Goal: Task Accomplishment & Management: Manage account settings

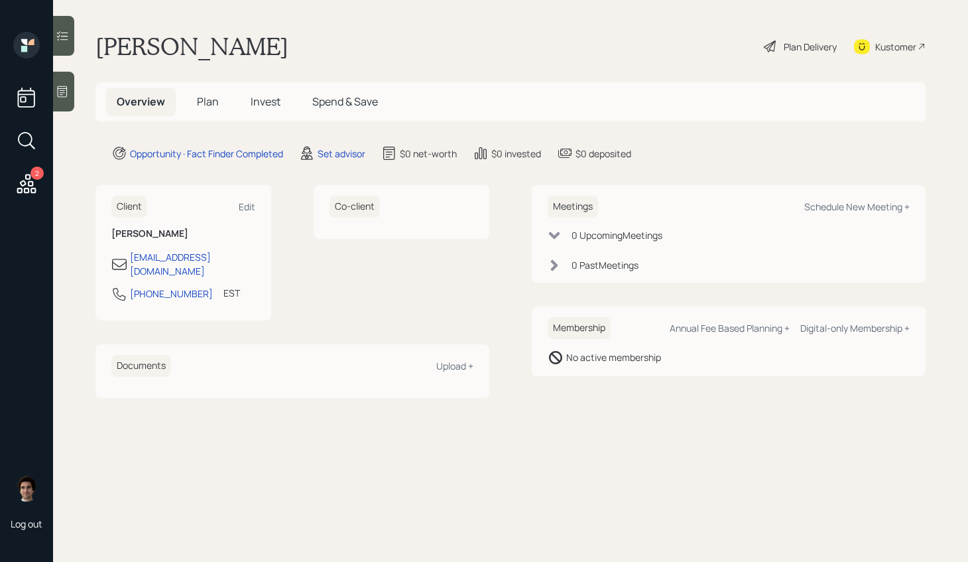
click at [195, 106] on h5 "Plan" at bounding box center [207, 102] width 43 height 29
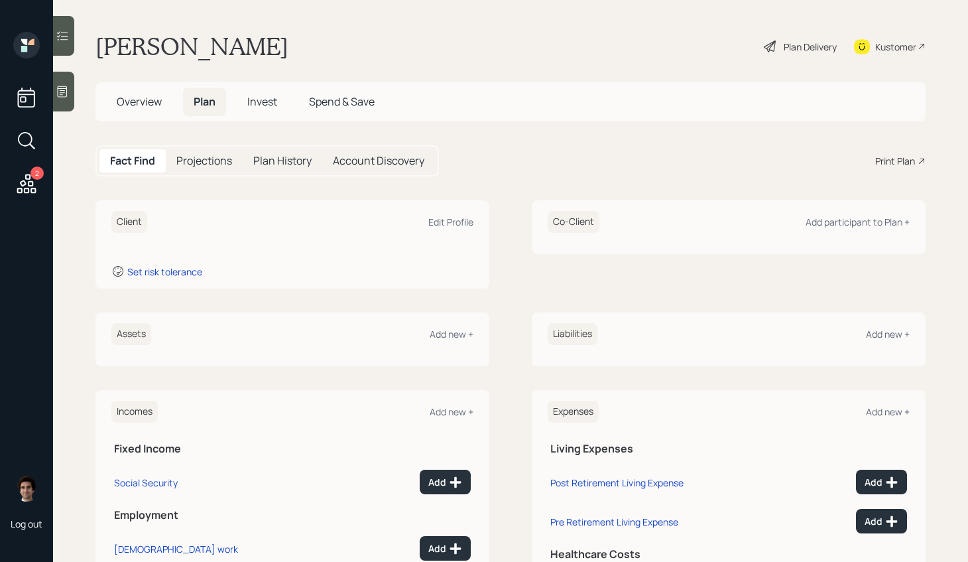
click at [150, 103] on span "Overview" at bounding box center [139, 101] width 45 height 15
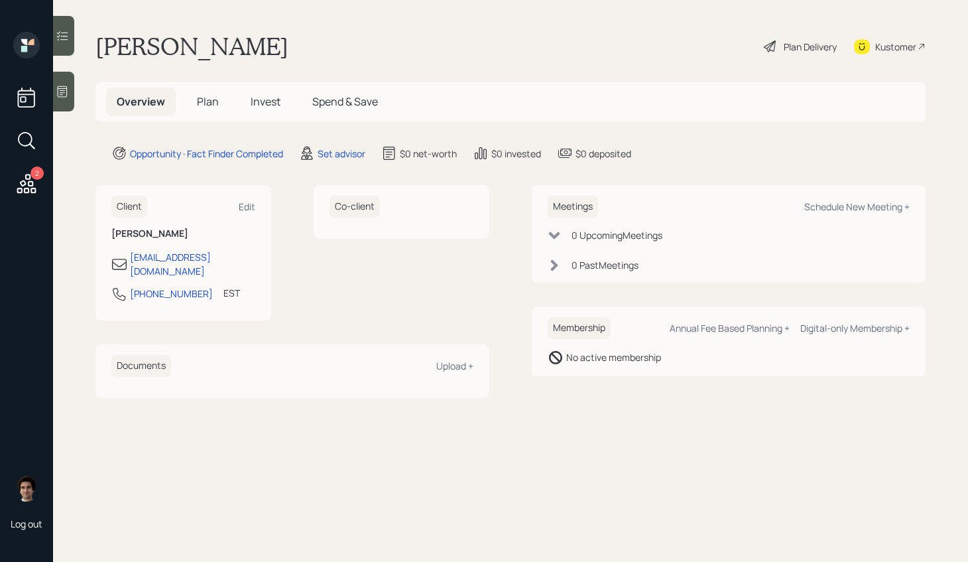
click at [794, 40] on div "Plan Delivery" at bounding box center [810, 47] width 53 height 14
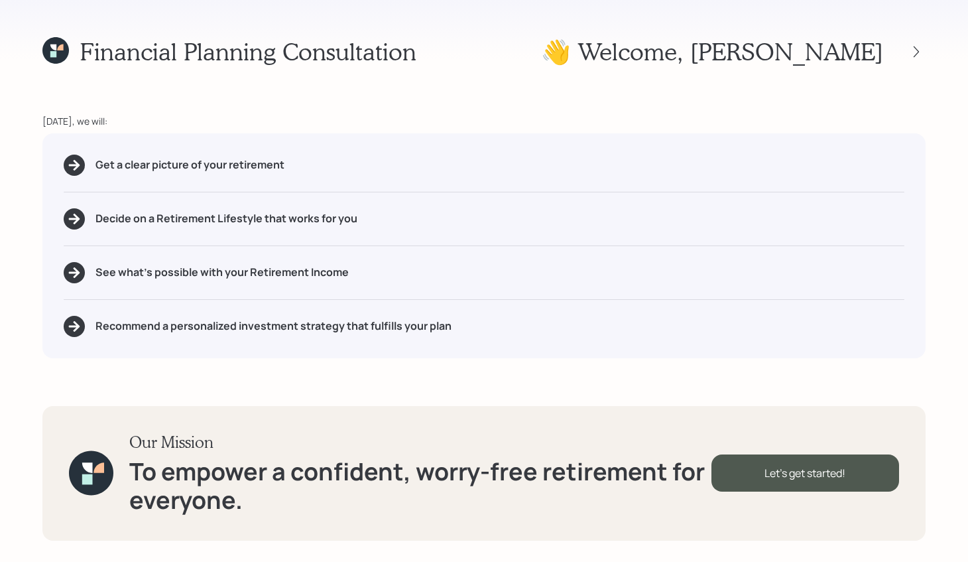
click at [40, 42] on div "Financial Planning Consultation 👋 Welcome , Kathleen Today, we will: Get a clea…" at bounding box center [484, 281] width 968 height 562
click at [68, 59] on icon at bounding box center [55, 50] width 27 height 27
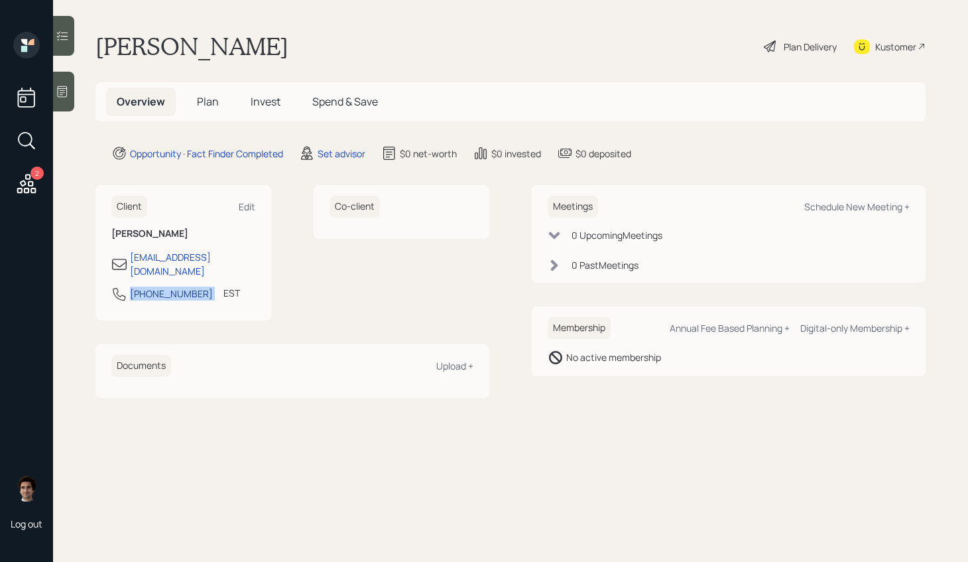
drag, startPoint x: 194, startPoint y: 282, endPoint x: 132, endPoint y: 282, distance: 61.7
click at [132, 286] on div "401-965-1213 EST Currently 10:59 AM" at bounding box center [183, 298] width 144 height 24
copy div "401-965-1213"
click at [65, 109] on div at bounding box center [63, 92] width 21 height 40
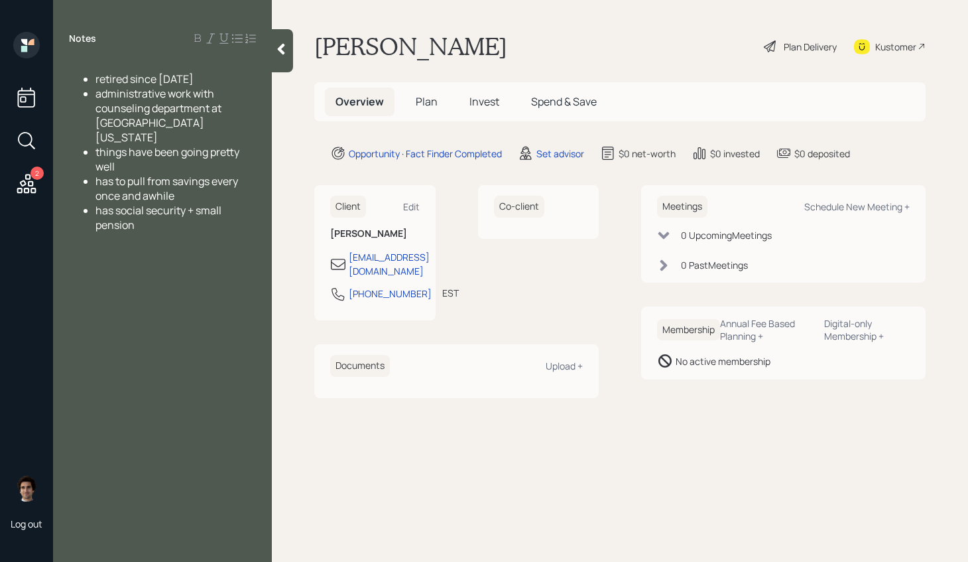
click at [247, 262] on div "Notes retired since 2015 administrative work with counseling department at Univ…" at bounding box center [162, 289] width 219 height 514
click at [294, 70] on main "Kathleen Murphy Plan Delivery Kustomer Overview Plan Invest Spend & Save Opport…" at bounding box center [620, 281] width 696 height 562
click at [286, 62] on div at bounding box center [282, 50] width 21 height 43
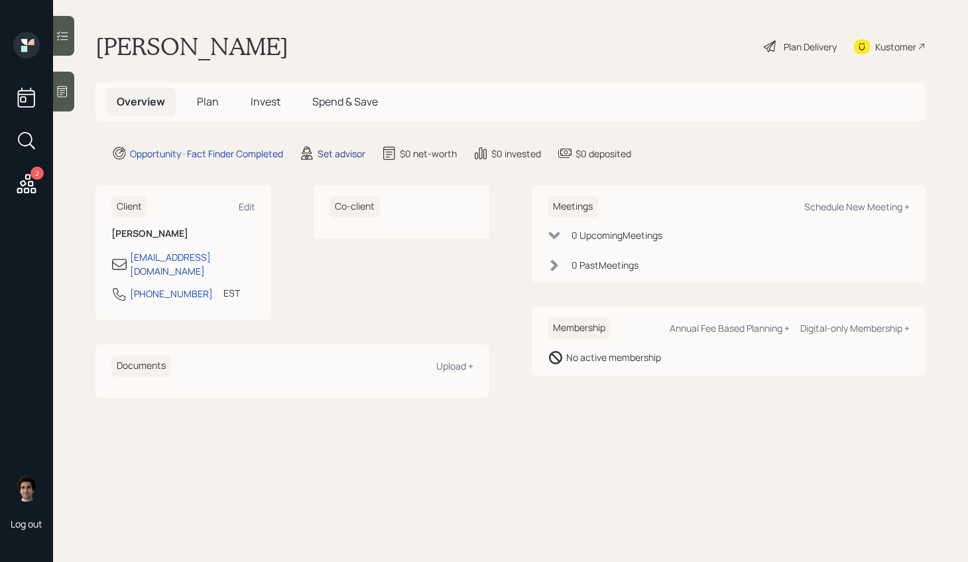
click at [365, 156] on div "Set advisor" at bounding box center [342, 154] width 48 height 14
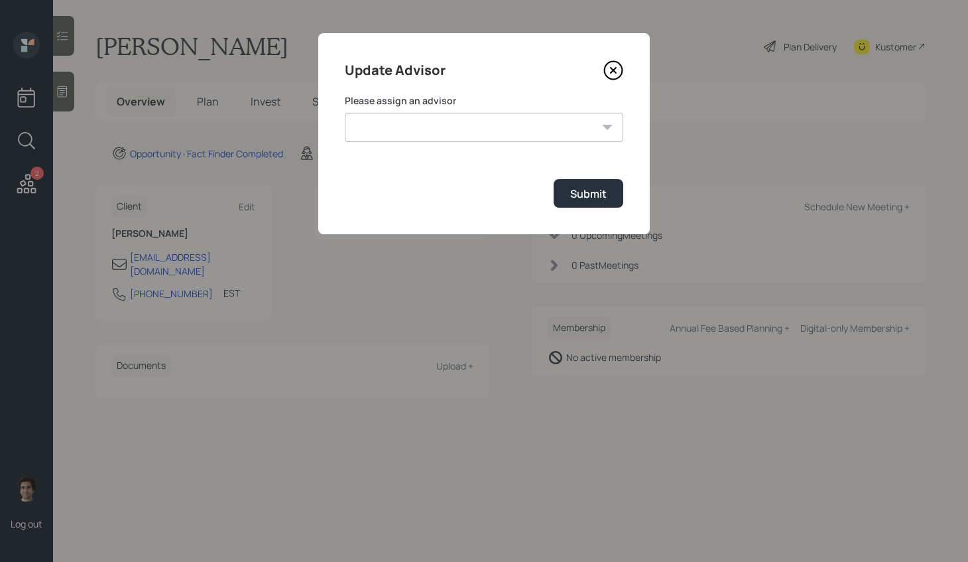
click at [548, 139] on select "Jonah Coleman Tyler End James DiStasi Treva Nostdahl Eric Schwartz Aleksandra S…" at bounding box center [484, 127] width 278 height 29
select select "59554aeb-d739-4552-90b9-0d27d70b4bf7"
click at [345, 113] on select "Jonah Coleman Tyler End James DiStasi Treva Nostdahl Eric Schwartz Aleksandra S…" at bounding box center [484, 127] width 278 height 29
click at [587, 206] on button "Submit" at bounding box center [589, 193] width 70 height 29
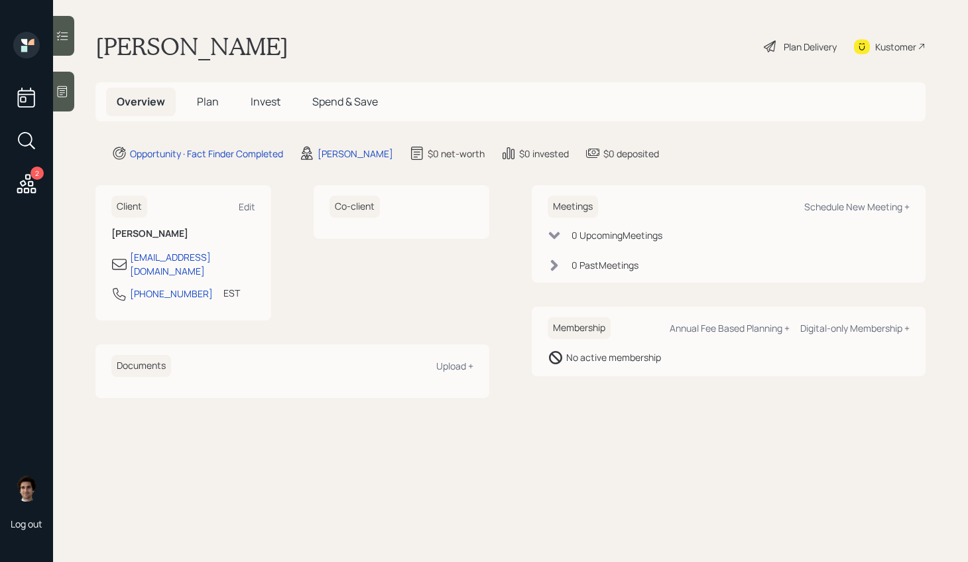
click at [216, 95] on span "Plan" at bounding box center [208, 101] width 22 height 15
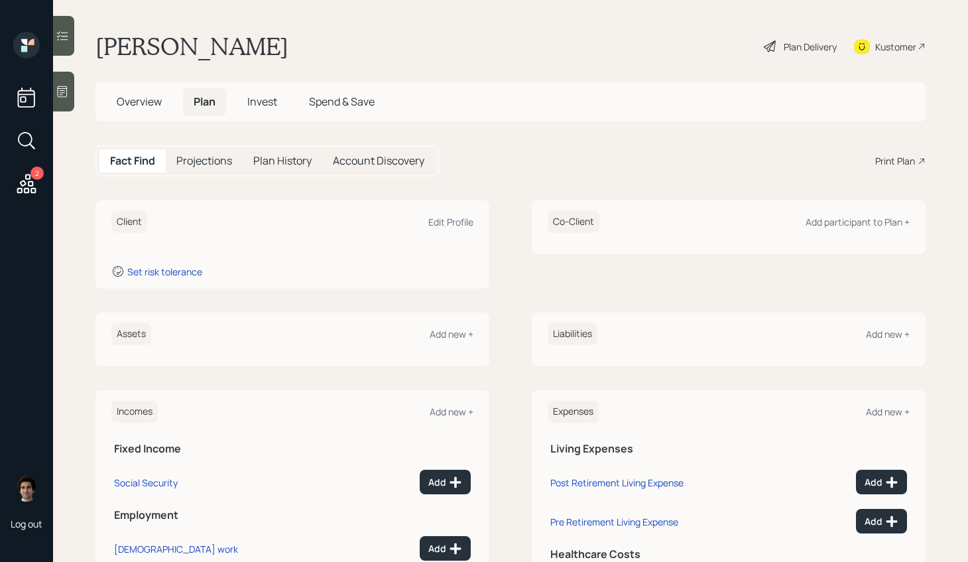
click at [805, 47] on div "Plan Delivery" at bounding box center [810, 47] width 53 height 14
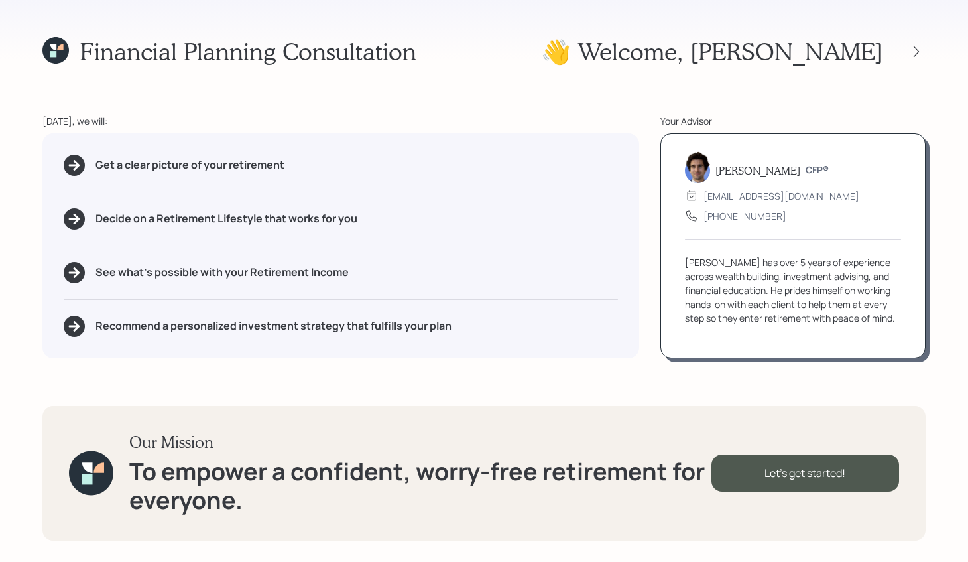
click at [581, 147] on div "Get a clear picture of your retirement Decide on a Retirement Lifestyle that wo…" at bounding box center [340, 245] width 597 height 225
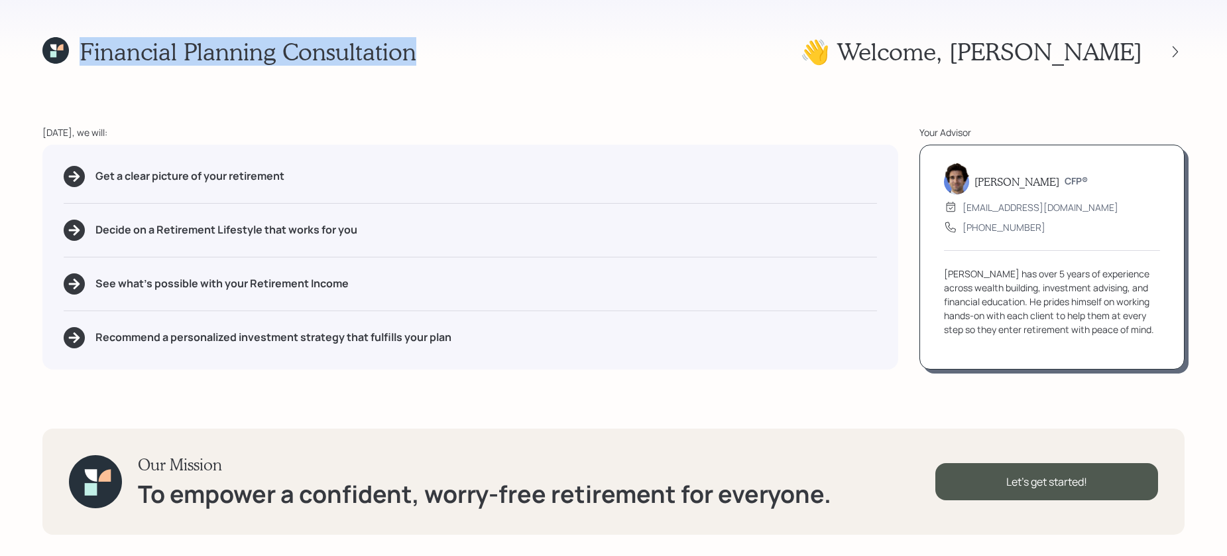
drag, startPoint x: 484, startPoint y: 54, endPoint x: 47, endPoint y: 63, distance: 437.1
click at [47, 63] on div "Financial Planning Consultation 👋 Welcome , Kathleen" at bounding box center [613, 51] width 1142 height 29
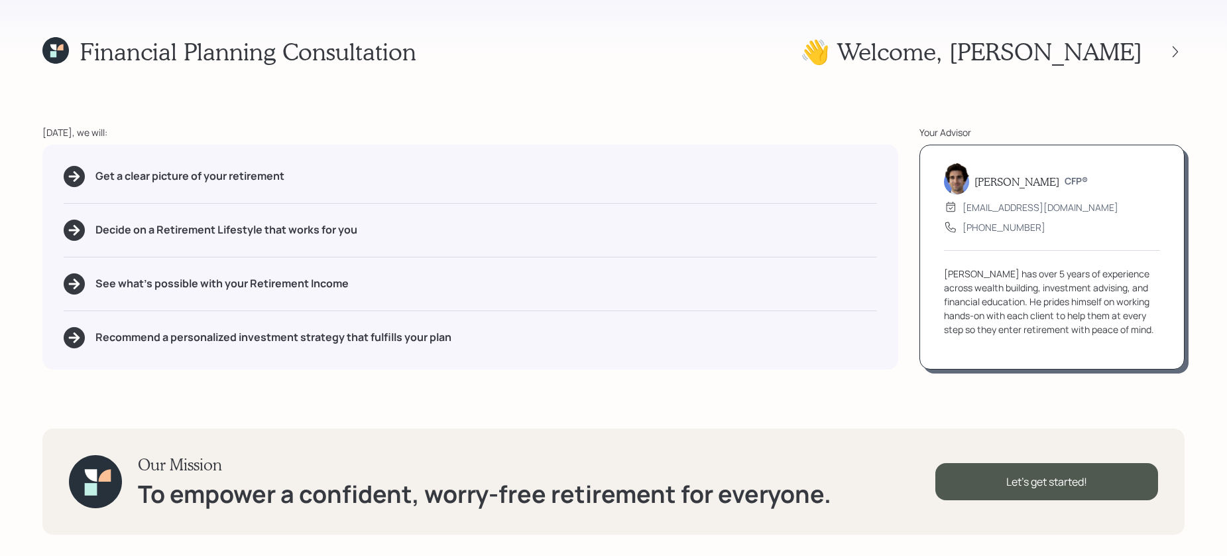
click at [332, 209] on div "Get a clear picture of your retirement Decide on a Retirement Lifestyle that wo…" at bounding box center [470, 257] width 856 height 225
drag, startPoint x: 291, startPoint y: 178, endPoint x: 41, endPoint y: 174, distance: 250.0
click at [41, 174] on div "Financial Planning Consultation 👋 Welcome , Kathleen Today, we will: Get a clea…" at bounding box center [613, 278] width 1227 height 556
click at [198, 233] on h5 "Decide on a Retirement Lifestyle that works for you" at bounding box center [226, 229] width 262 height 13
drag, startPoint x: 263, startPoint y: 231, endPoint x: 160, endPoint y: 235, distance: 102.2
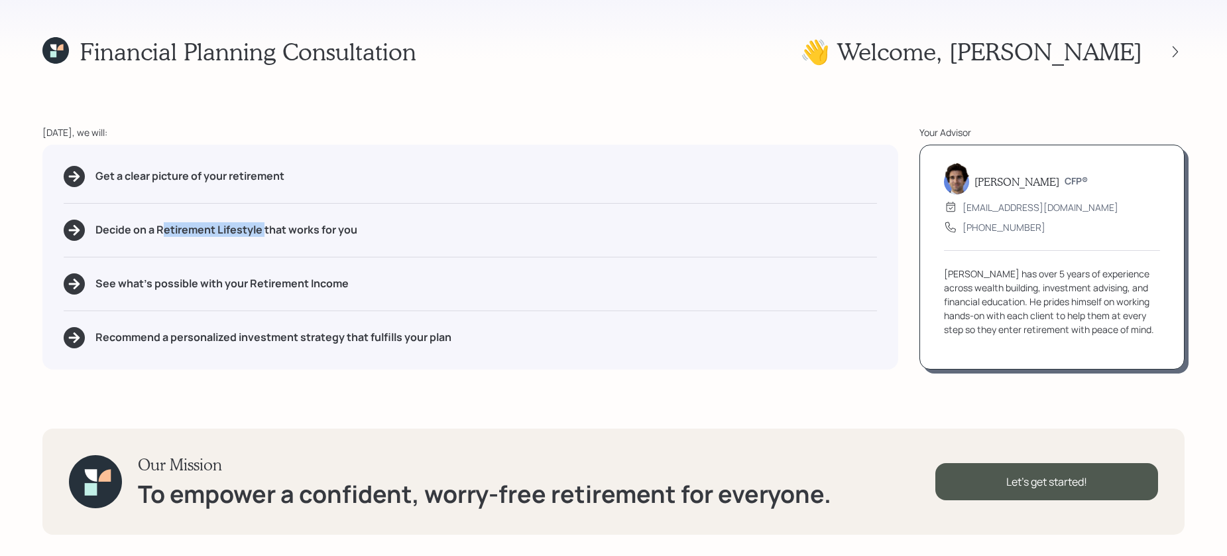
click at [160, 235] on h5 "Decide on a Retirement Lifestyle that works for you" at bounding box center [226, 229] width 262 height 13
drag, startPoint x: 355, startPoint y: 284, endPoint x: 249, endPoint y: 288, distance: 106.2
click at [249, 288] on div "See what's possible with your Retirement Income" at bounding box center [471, 283] width 814 height 21
drag, startPoint x: 521, startPoint y: 327, endPoint x: 121, endPoint y: 343, distance: 400.8
click at [121, 343] on div "Recommend a personalized investment strategy that fulfills your plan" at bounding box center [471, 337] width 814 height 21
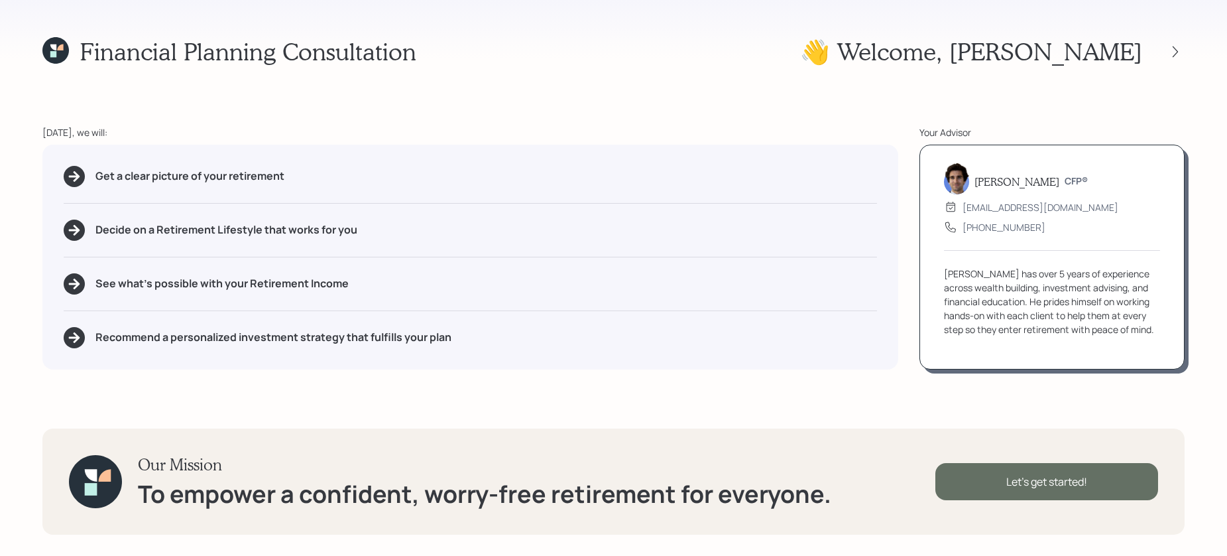
click at [965, 479] on div "Let's get started!" at bounding box center [1047, 481] width 223 height 37
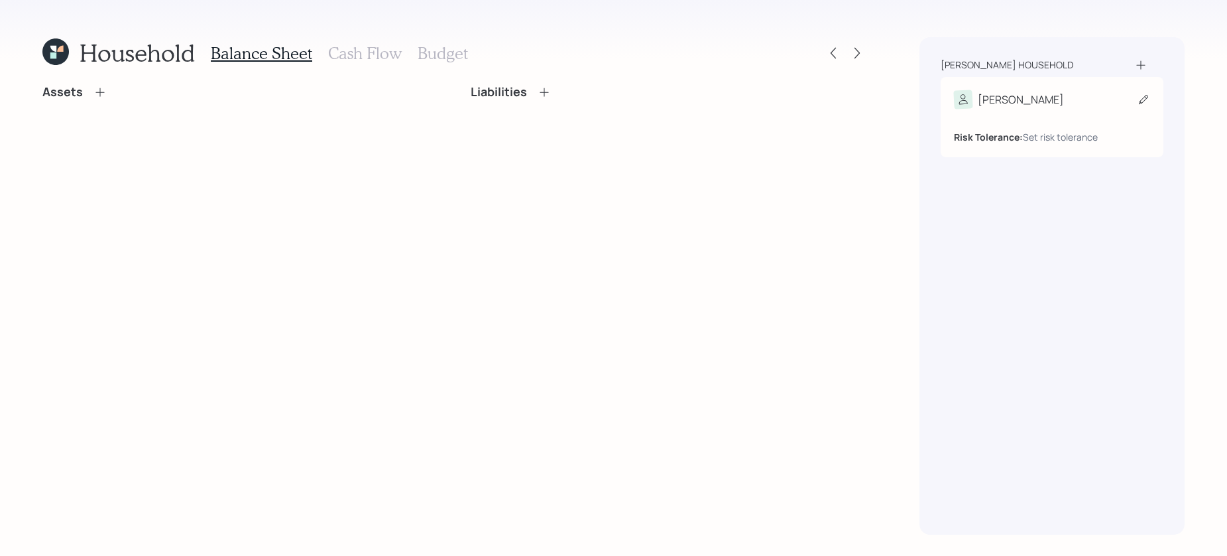
click at [967, 119] on div "Risk Tolerance: Set risk tolerance" at bounding box center [1052, 126] width 196 height 35
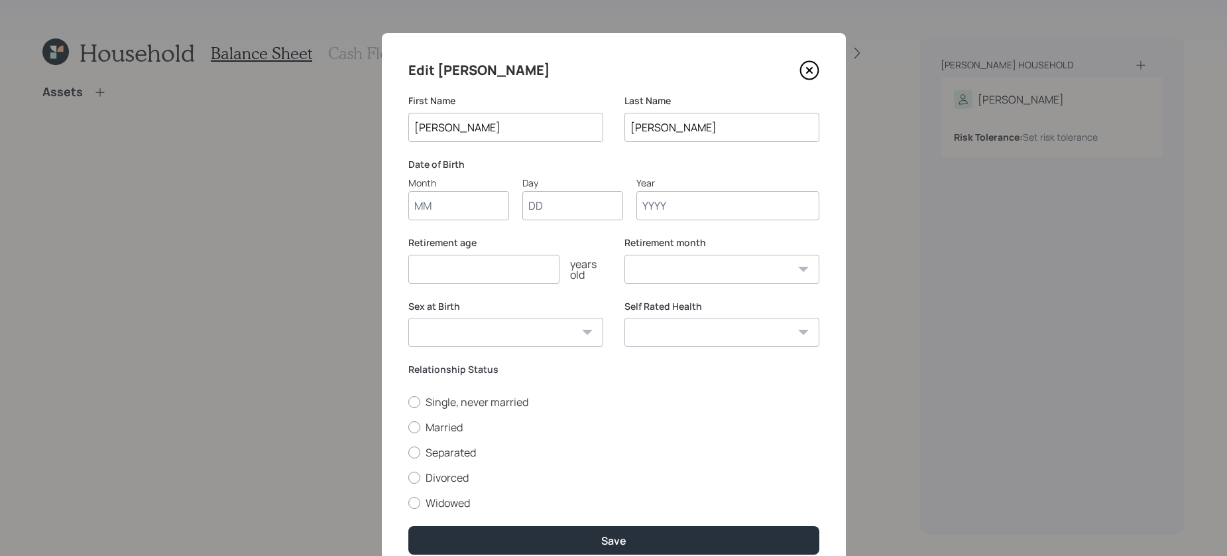
click at [451, 231] on div "Edit Kathleen First Name Kathleen Last Name Murphy Date of Birth Month Day Year…" at bounding box center [614, 307] width 464 height 548
click at [453, 211] on input "Month" at bounding box center [458, 205] width 101 height 29
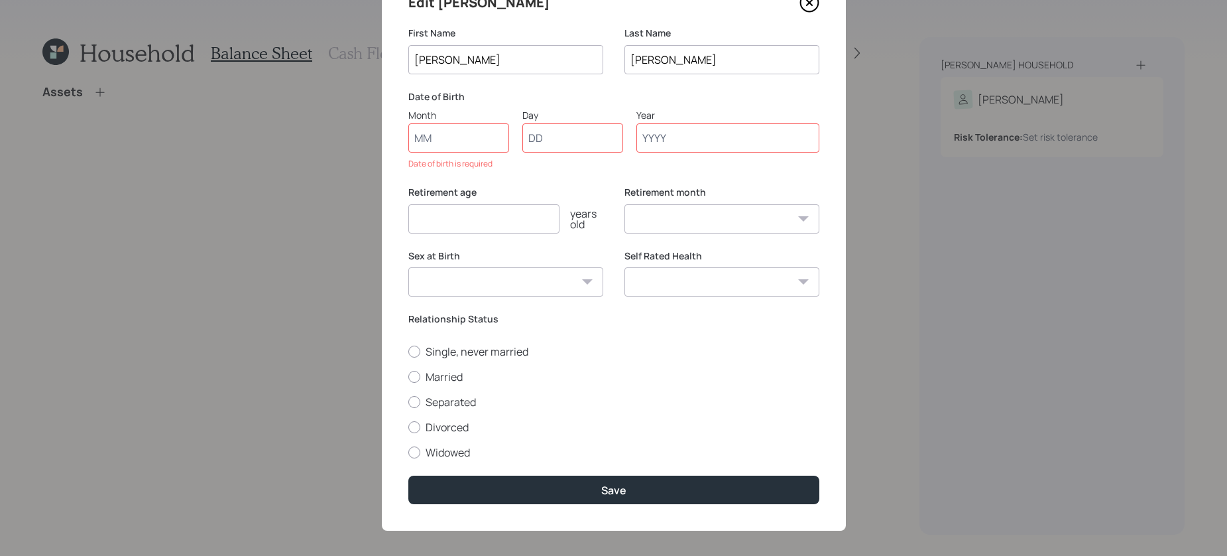
scroll to position [68, 0]
click at [456, 134] on input "Month" at bounding box center [458, 137] width 101 height 29
type input "07"
type input "12"
type input "1948"
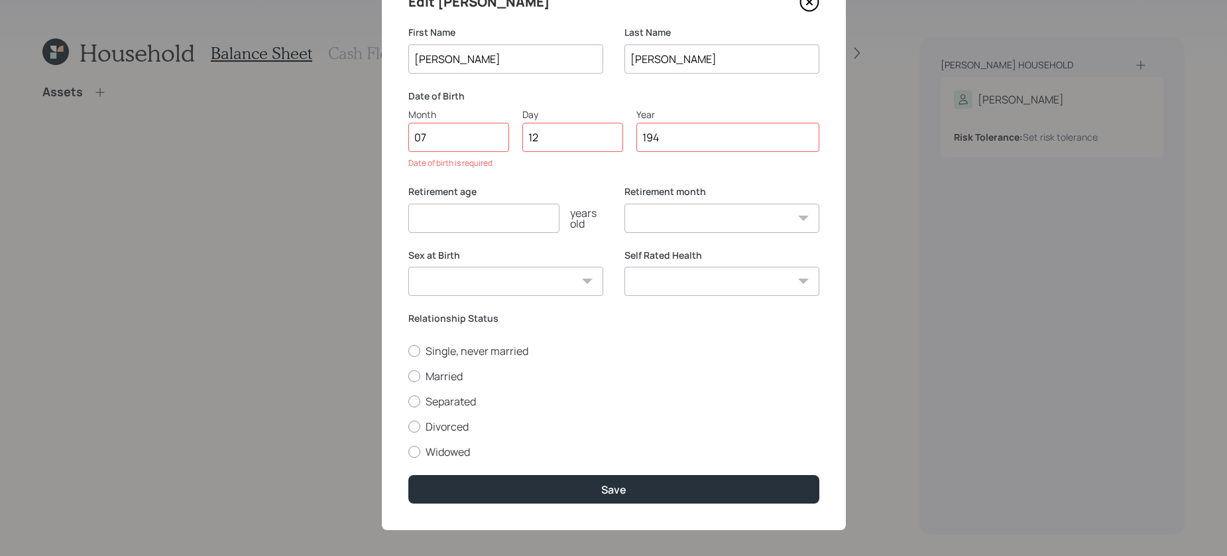
select select "7"
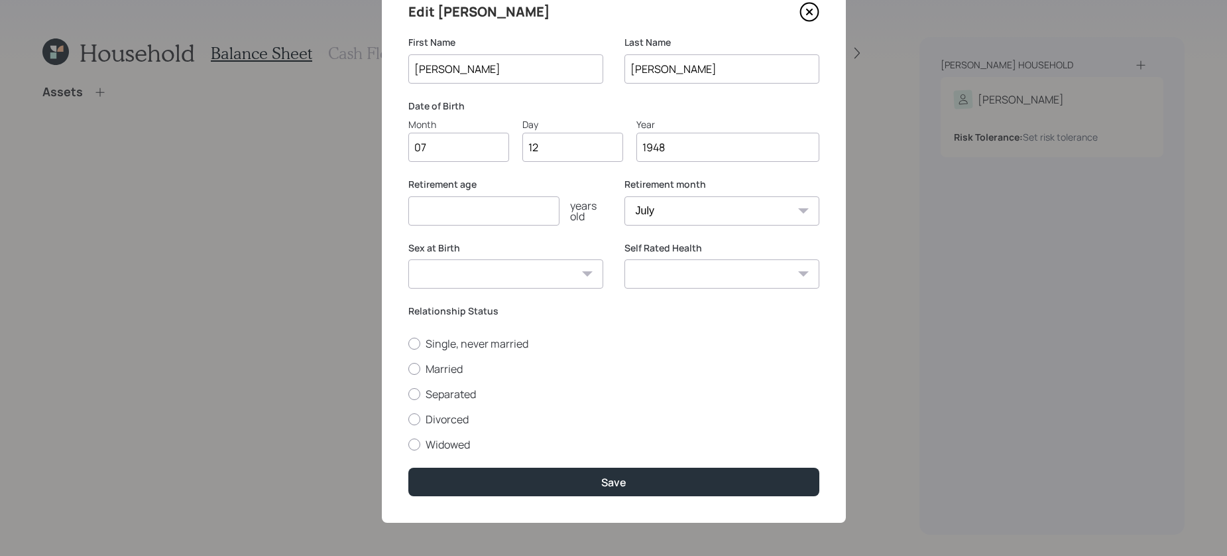
type input "1948"
click at [461, 206] on input "number" at bounding box center [483, 210] width 151 height 29
type input "67"
click at [487, 261] on select "Male Female Other / Prefer not to say" at bounding box center [505, 273] width 195 height 29
select select "female"
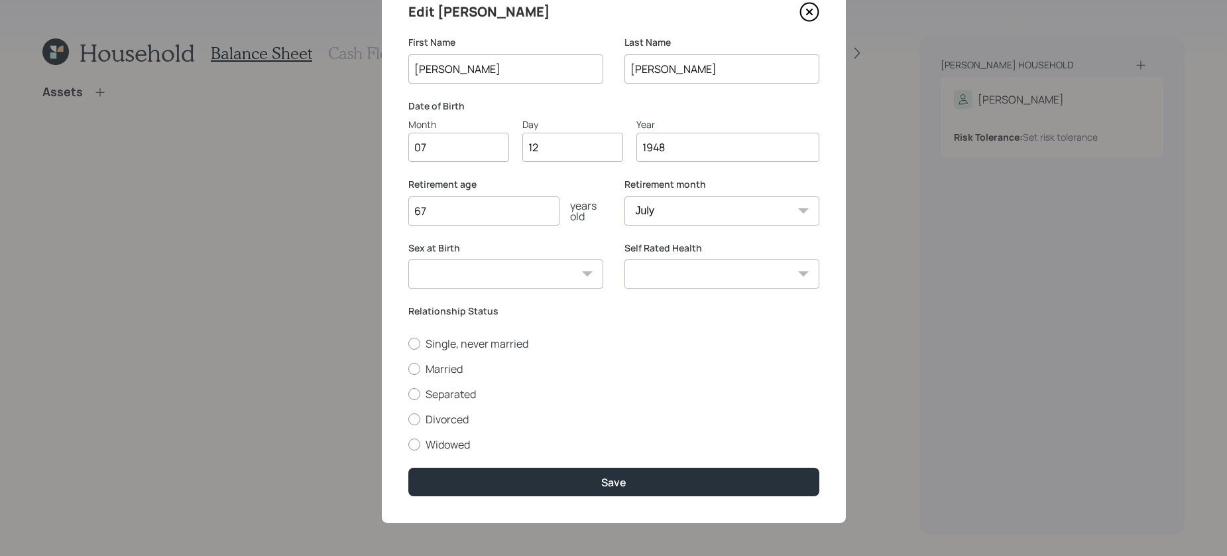
click at [408, 259] on select "Male Female Other / Prefer not to say" at bounding box center [505, 273] width 195 height 29
click at [636, 268] on select "Excellent Very Good Good Fair Poor" at bounding box center [722, 273] width 195 height 29
select select "excellent"
click at [625, 259] on select "Excellent Very Good Good Fair Poor" at bounding box center [722, 273] width 195 height 29
drag, startPoint x: 432, startPoint y: 447, endPoint x: 540, endPoint y: 415, distance: 113.3
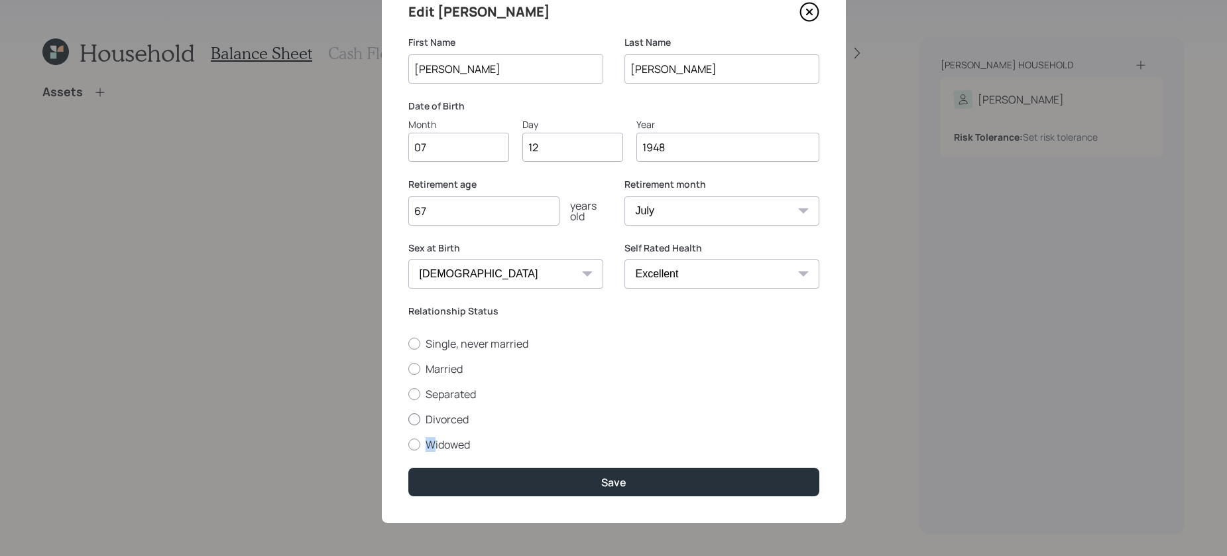
click at [540, 415] on div "Single, never married Married Separated Divorced Widowed" at bounding box center [613, 393] width 411 height 115
click at [540, 415] on label "Divorced" at bounding box center [613, 419] width 411 height 15
click at [408, 418] on input "Divorced" at bounding box center [408, 418] width 1 height 1
radio input "true"
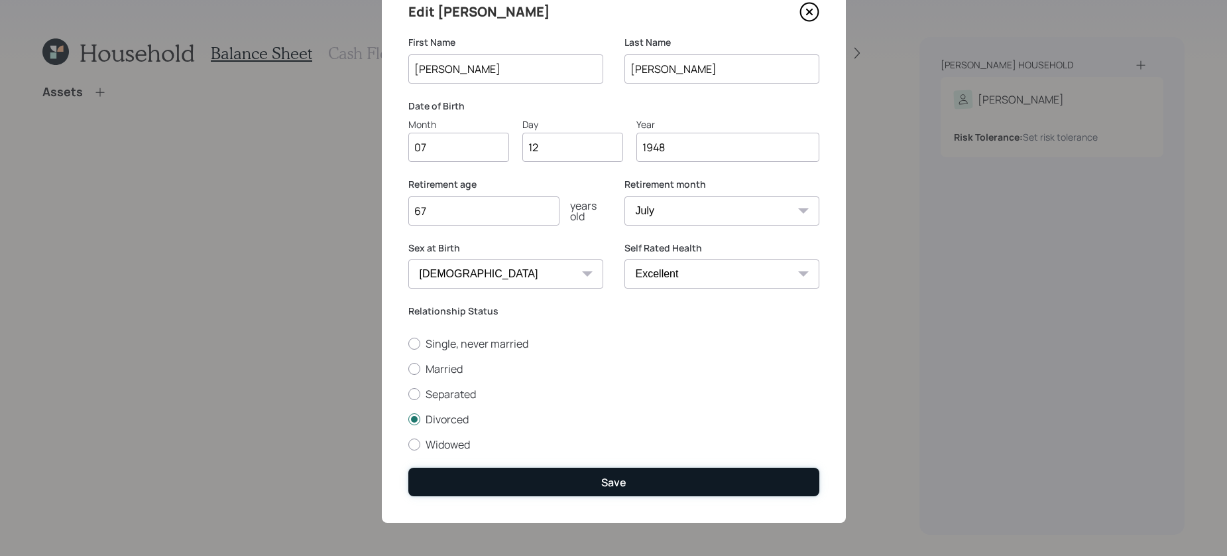
click at [515, 478] on button "Save" at bounding box center [613, 481] width 411 height 29
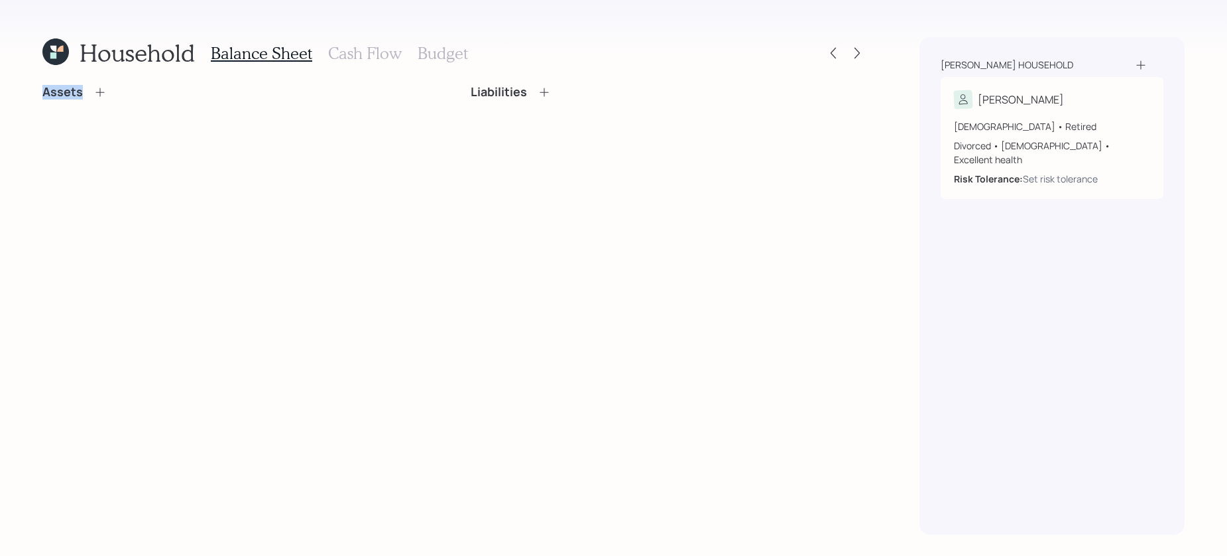
drag, startPoint x: 41, startPoint y: 95, endPoint x: 96, endPoint y: 95, distance: 55.0
click at [97, 95] on div "Household Balance Sheet Cash Flow Budget Assets Liabilities Murphy household Ka…" at bounding box center [613, 278] width 1227 height 556
click at [97, 140] on div "Assets Liabilities" at bounding box center [454, 310] width 824 height 450
drag, startPoint x: 461, startPoint y: 86, endPoint x: 542, endPoint y: 96, distance: 82.2
click at [542, 96] on div "Assets Liabilities" at bounding box center [454, 97] width 824 height 25
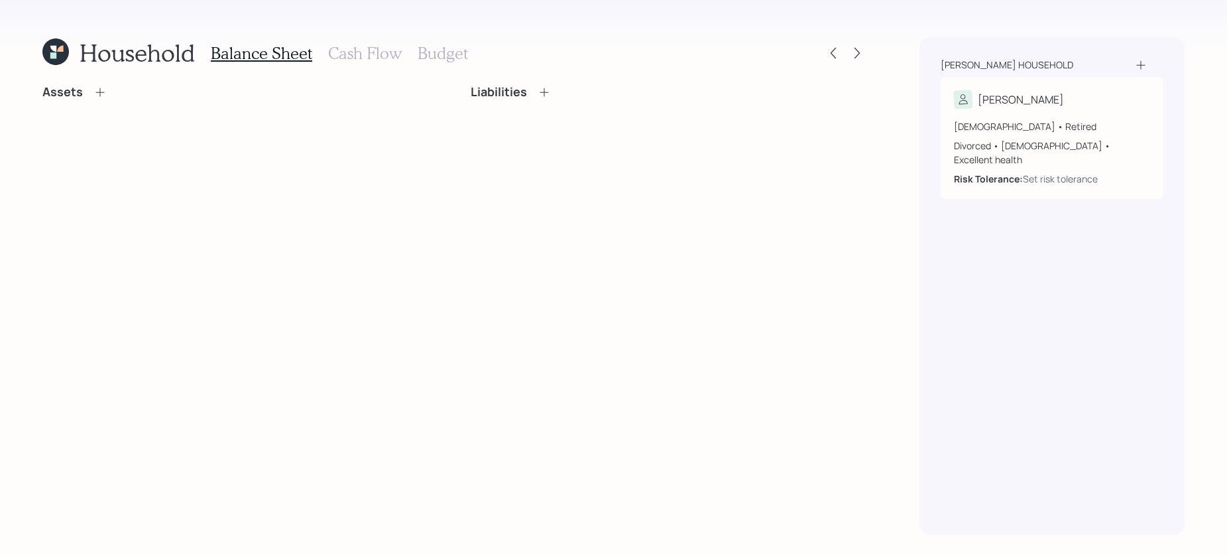
click at [418, 261] on div "Assets Liabilities" at bounding box center [454, 310] width 824 height 450
drag, startPoint x: 418, startPoint y: 261, endPoint x: 317, endPoint y: 225, distance: 107.0
click at [328, 232] on div "Assets Liabilities" at bounding box center [454, 310] width 824 height 450
click at [99, 92] on icon at bounding box center [99, 92] width 13 height 13
click at [123, 99] on div "Assets" at bounding box center [240, 97] width 397 height 25
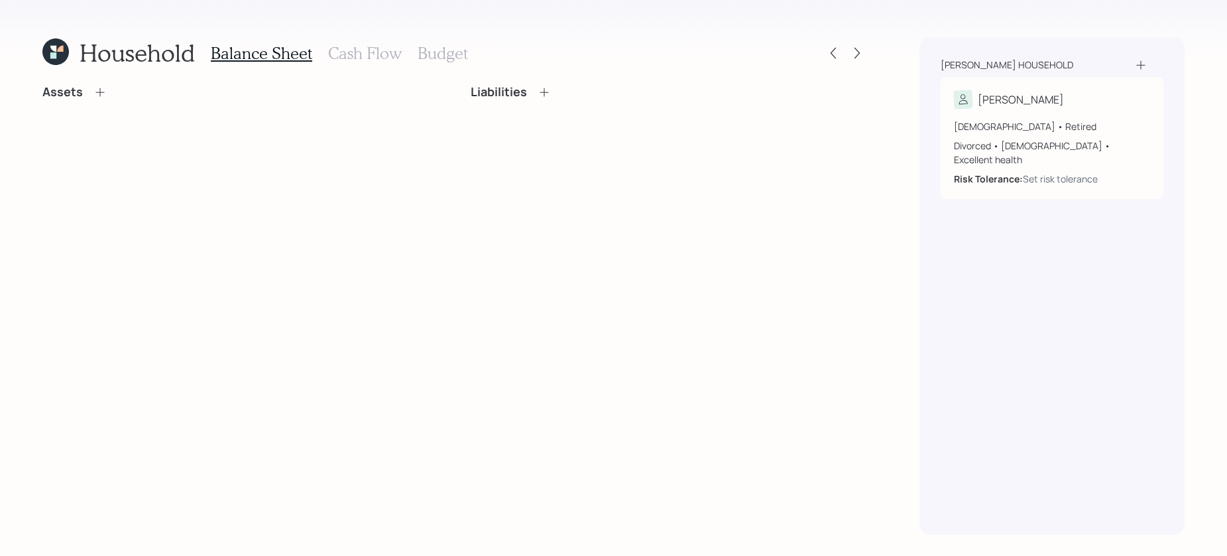
click at [95, 92] on icon at bounding box center [99, 92] width 9 height 9
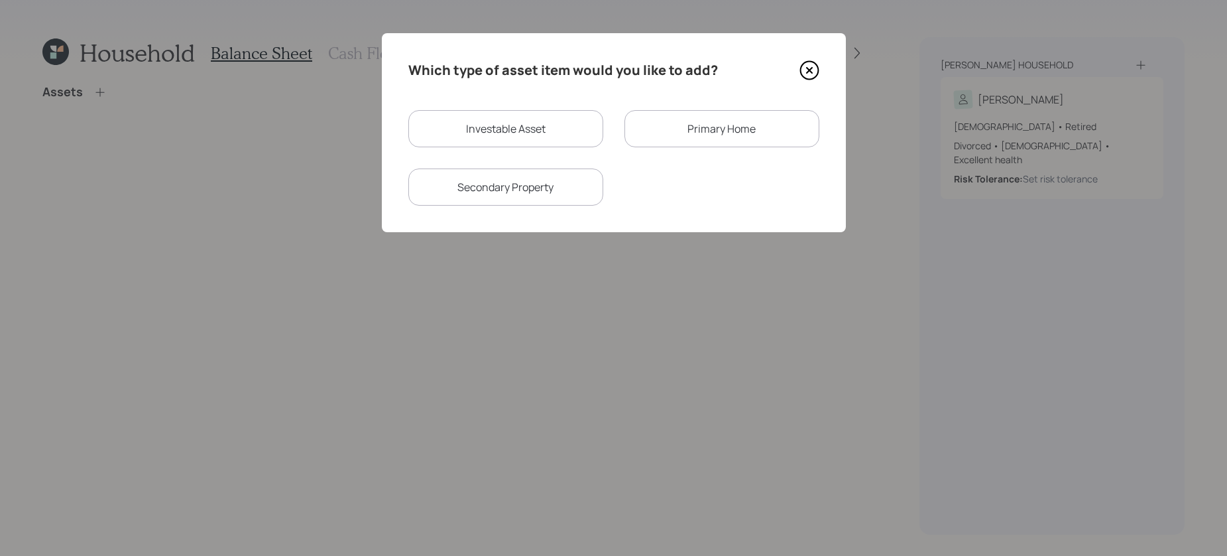
click at [543, 134] on div "Investable Asset" at bounding box center [505, 128] width 195 height 37
select select "taxable"
select select "balanced"
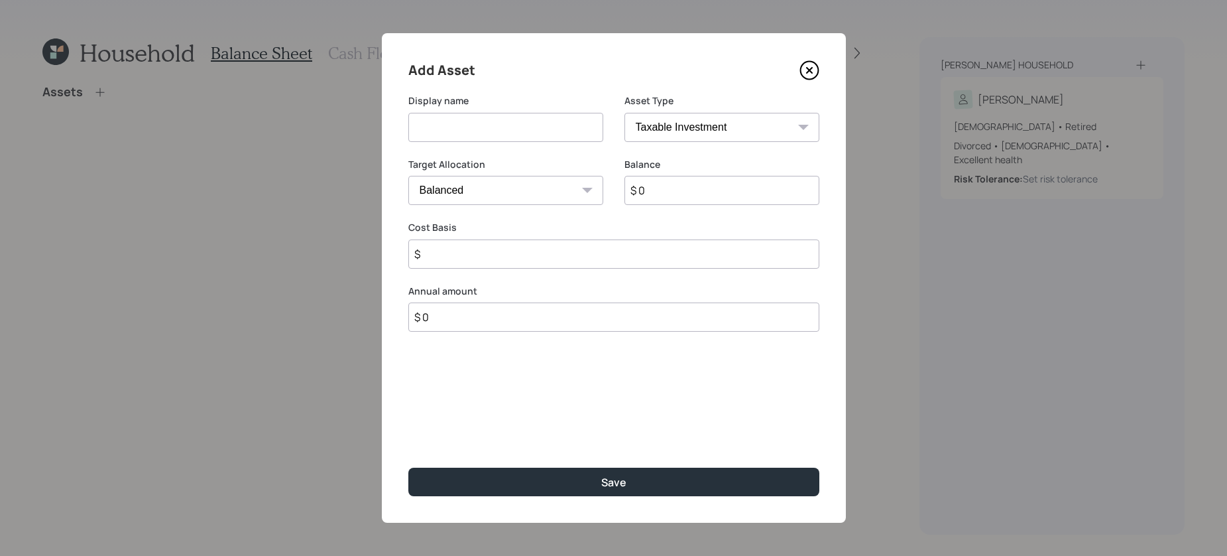
click at [670, 114] on select "SEP IRA IRA Roth IRA 401(k) Roth 401(k) 403(b) Roth 403(b) 457(b) Roth 457(b) H…" at bounding box center [722, 127] width 195 height 29
select select "ira"
click at [625, 113] on select "SEP IRA IRA Roth IRA 401(k) Roth 401(k) 403(b) Roth 403(b) 457(b) Roth 457(b) H…" at bounding box center [722, 127] width 195 height 29
type input "$"
click at [481, 127] on input at bounding box center [505, 127] width 195 height 29
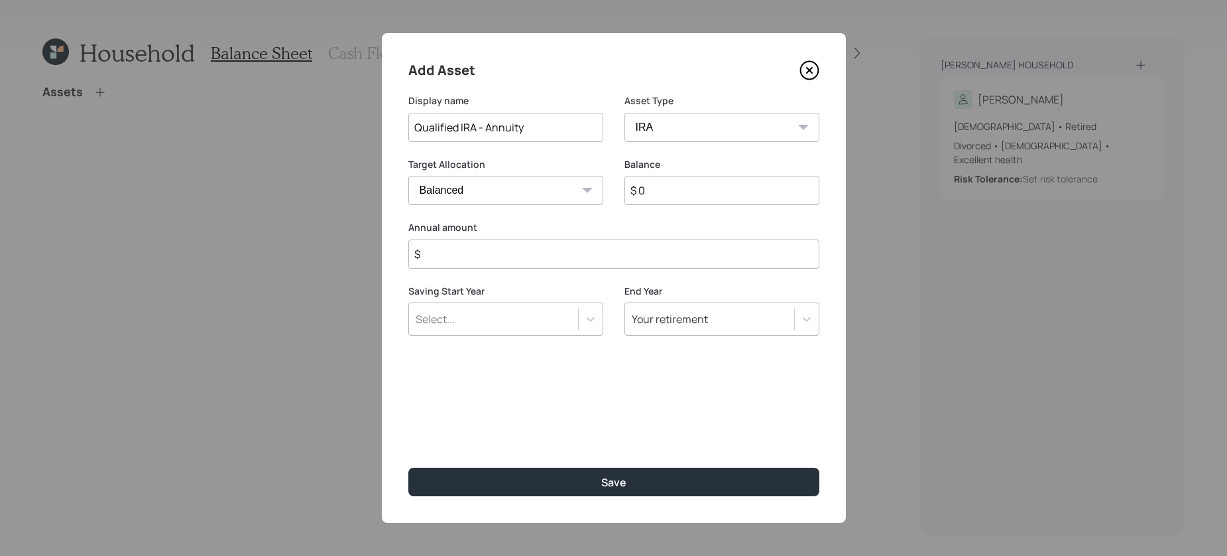
type input "Qualified IRA - Annuity"
click at [710, 194] on input "$ 0" at bounding box center [722, 190] width 195 height 29
type input "$ 67,000"
type input "$ 0"
click at [408, 467] on button "Save" at bounding box center [613, 481] width 411 height 29
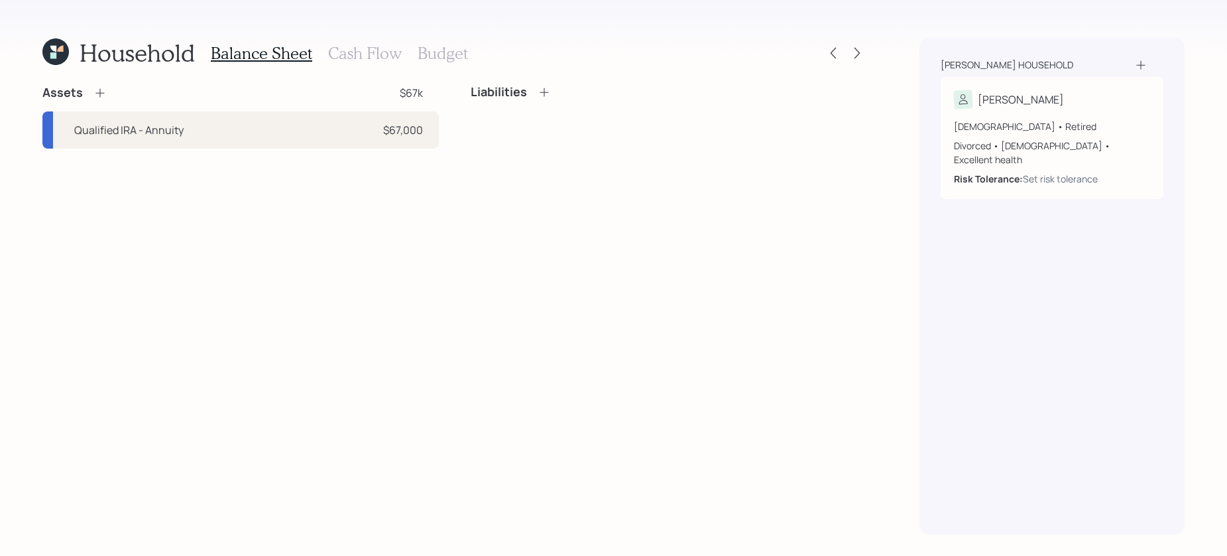
click at [93, 97] on icon at bounding box center [99, 92] width 13 height 13
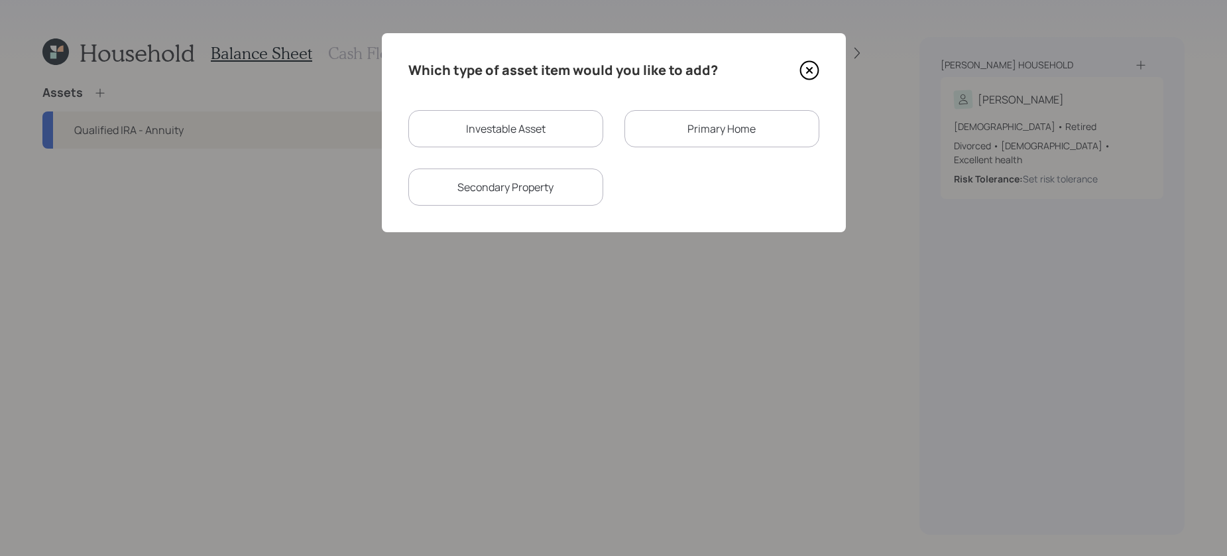
click at [490, 133] on div "Investable Asset" at bounding box center [505, 128] width 195 height 37
select select "taxable"
select select "balanced"
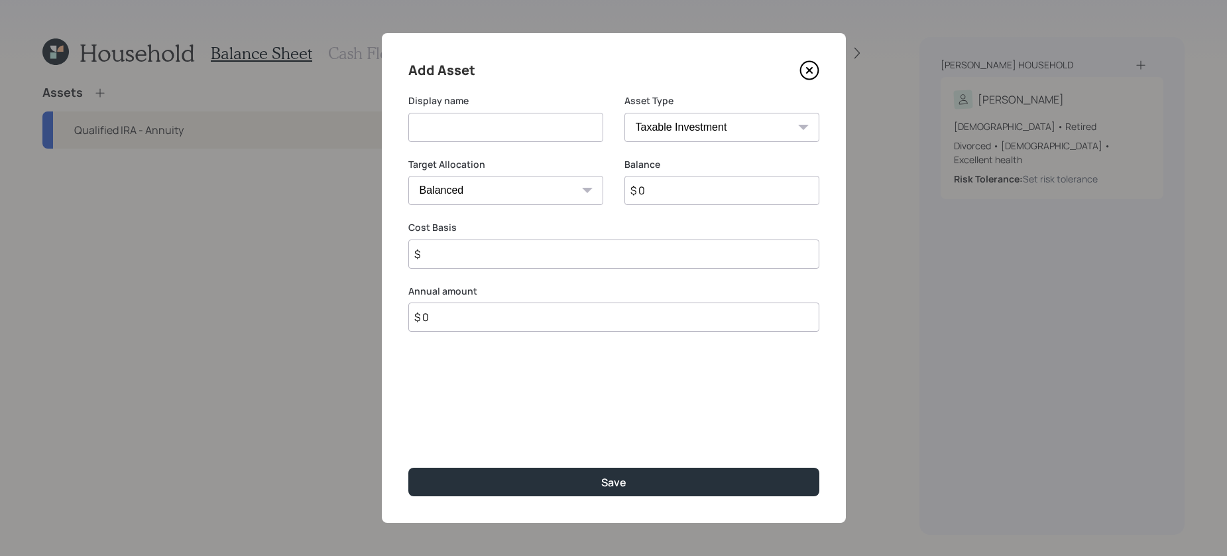
click at [582, 139] on input at bounding box center [505, 127] width 195 height 29
type input "Brokerage"
click at [760, 201] on input "$ 0" at bounding box center [722, 190] width 195 height 29
type input "$"
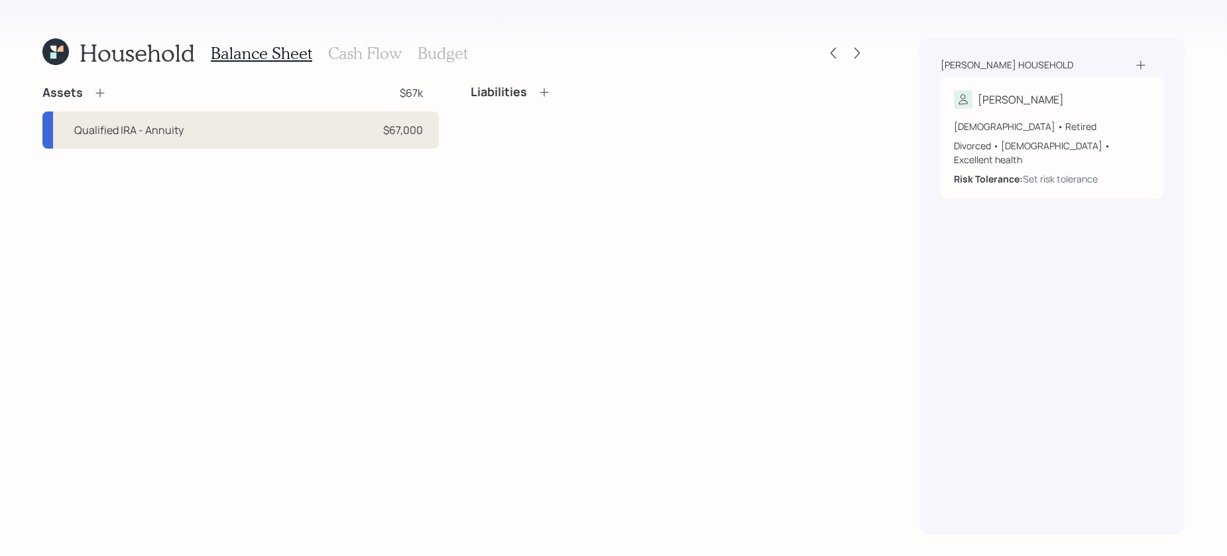
click at [101, 121] on div "Qualified IRA - Annuity $67,000" at bounding box center [240, 129] width 397 height 37
select select "ira"
select select "balanced"
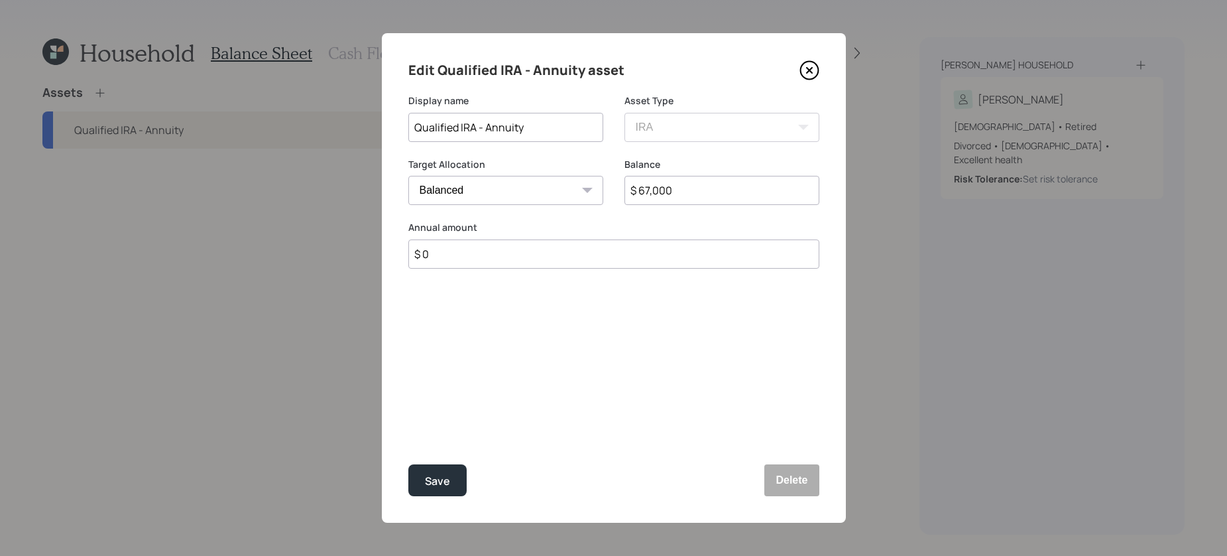
click at [822, 489] on div "Edit Qualified IRA - Annuity asset Display name Qualified IRA - Annuity Asset T…" at bounding box center [614, 277] width 464 height 489
click at [803, 489] on button "Delete" at bounding box center [792, 480] width 54 height 32
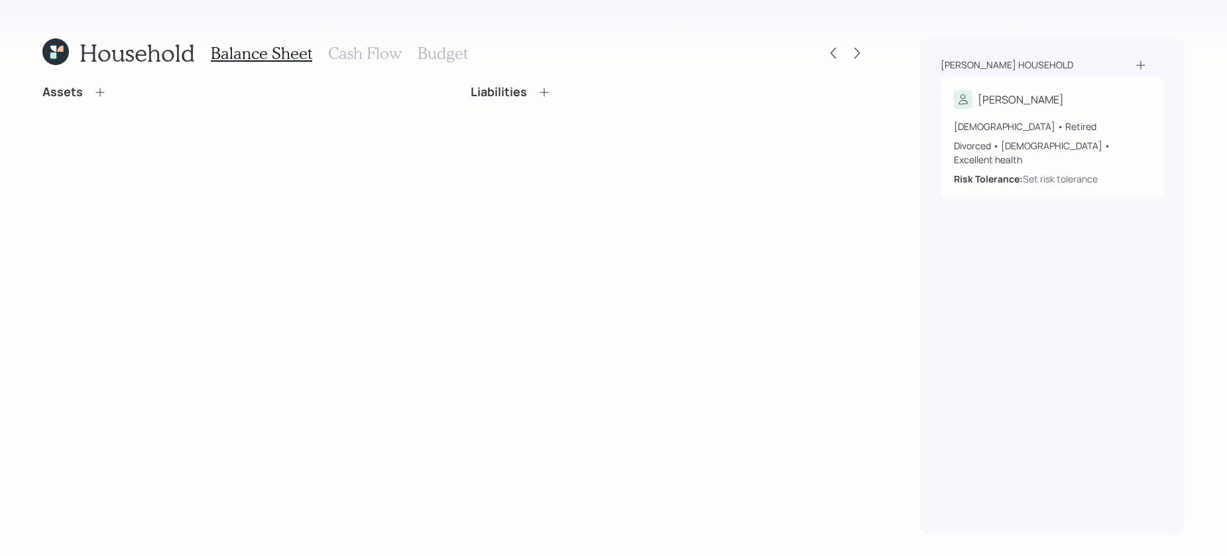
click at [108, 98] on div "Assets" at bounding box center [240, 92] width 397 height 15
click at [105, 93] on icon at bounding box center [99, 92] width 13 height 13
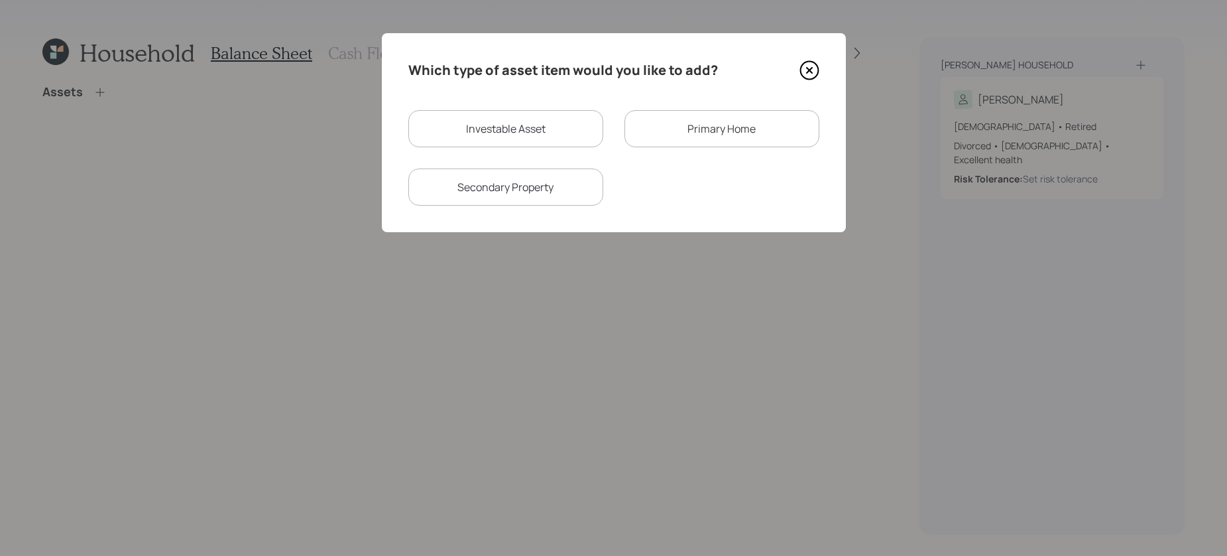
click at [589, 129] on div "Investable Asset" at bounding box center [505, 128] width 195 height 37
select select "taxable"
select select "balanced"
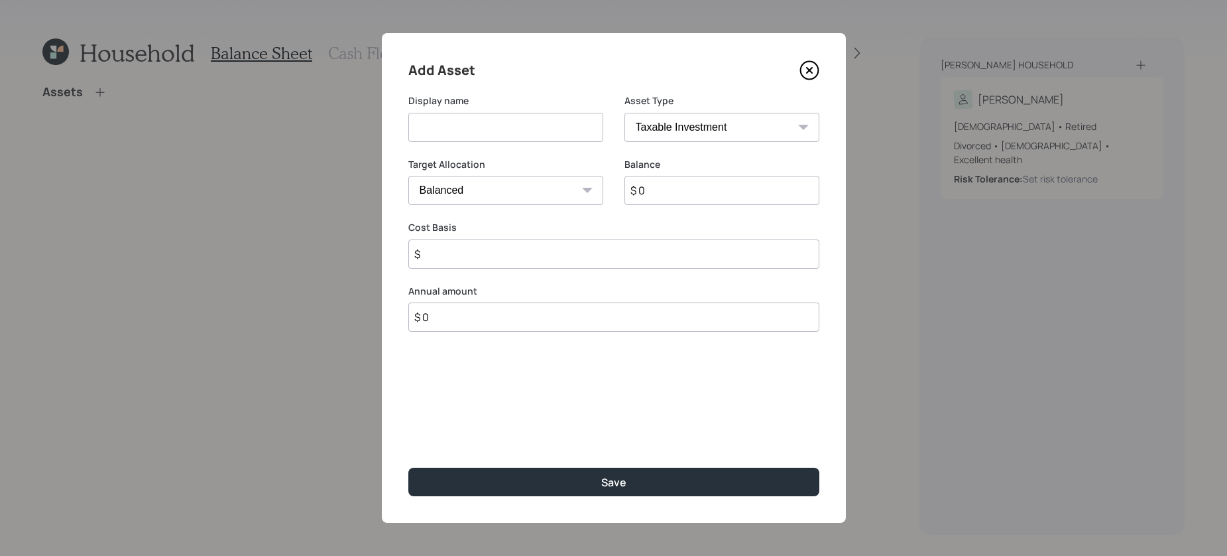
click at [511, 133] on input at bounding box center [505, 127] width 195 height 29
type input "Traditional IRA - Qualified Annuity"
click at [739, 124] on select "SEP IRA IRA Roth IRA 401(k) Roth 401(k) 403(b) Roth 403(b) 457(b) Roth 457(b) H…" at bounding box center [722, 127] width 195 height 29
select select "ira"
click at [625, 113] on select "SEP IRA IRA Roth IRA 401(k) Roth 401(k) 403(b) Roth 403(b) 457(b) Roth 457(b) H…" at bounding box center [722, 127] width 195 height 29
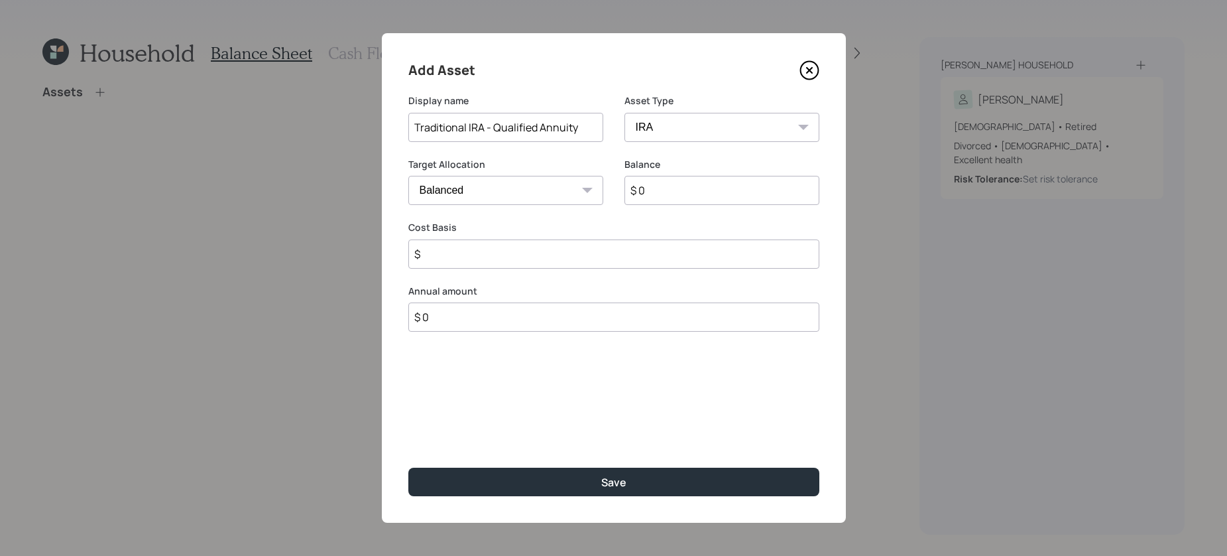
type input "$"
click at [688, 184] on input "$ 0" at bounding box center [722, 190] width 195 height 29
type input "$ 67,000"
type input "$ 0"
drag, startPoint x: 723, startPoint y: 201, endPoint x: 476, endPoint y: 194, distance: 247.4
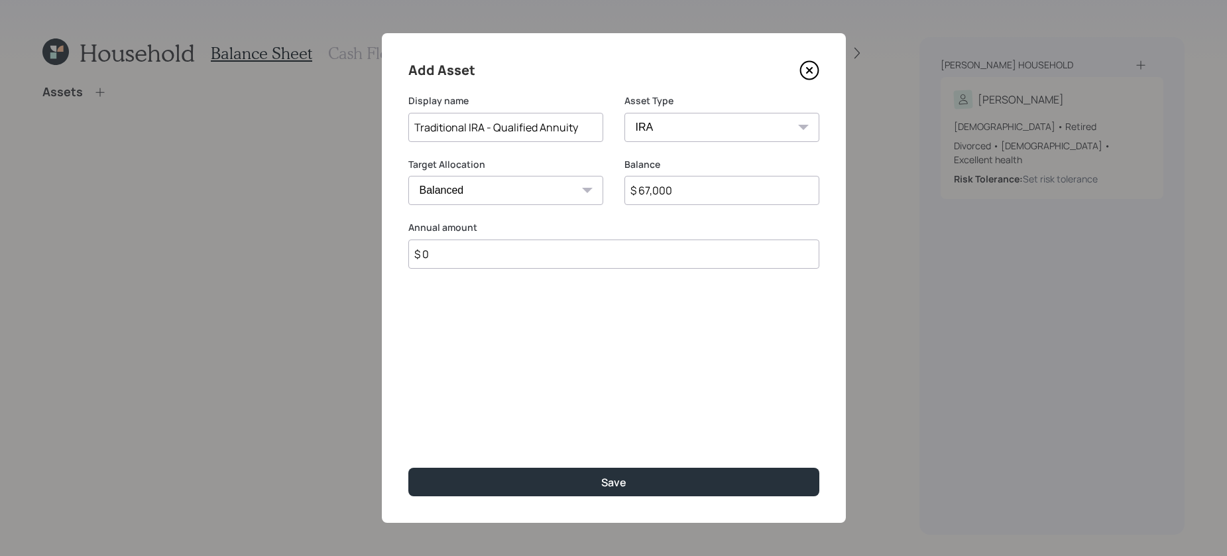
click at [476, 194] on div "Target Allocation Cash Conservative Balanced Aggressive Balance $ 67,000" at bounding box center [613, 190] width 411 height 64
type input "$ 60,000"
click at [408, 467] on button "Save" at bounding box center [613, 481] width 411 height 29
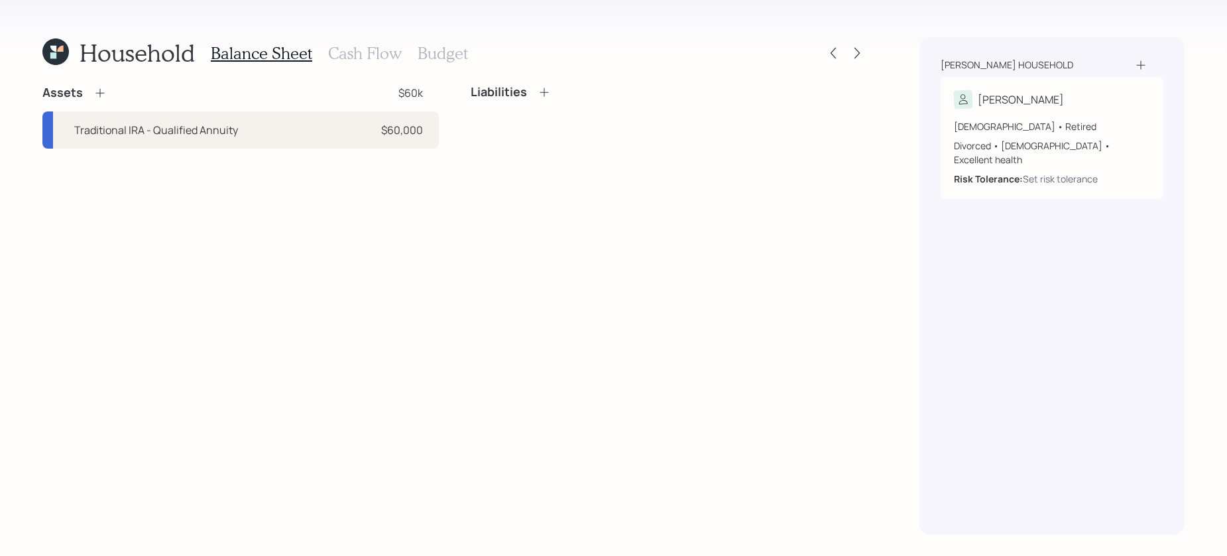
click at [100, 90] on icon at bounding box center [99, 92] width 13 height 13
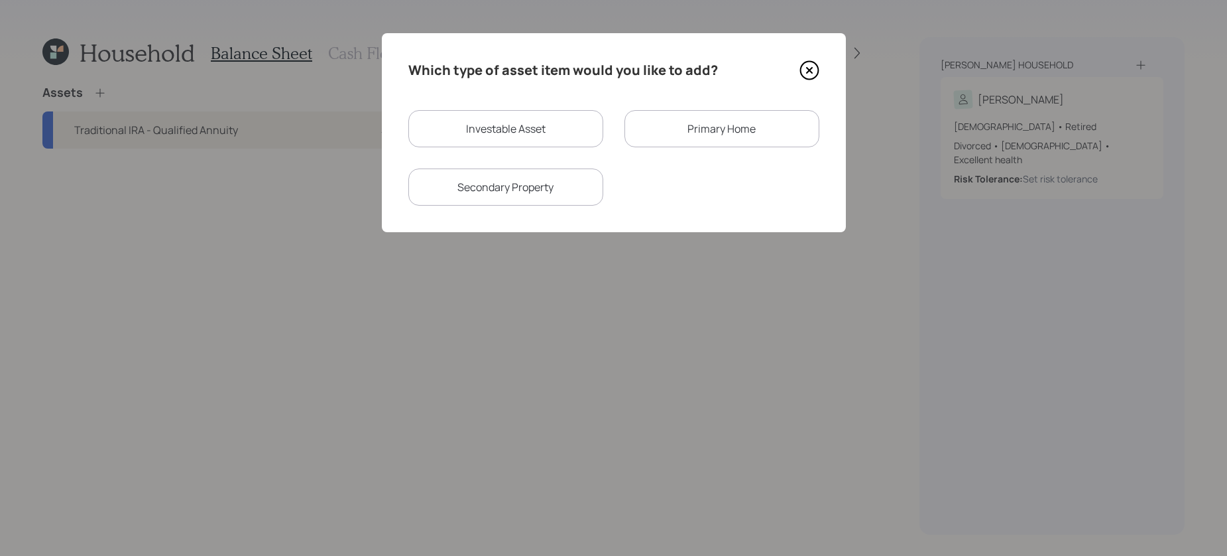
click at [507, 131] on div "Investable Asset" at bounding box center [505, 128] width 195 height 37
select select "taxable"
select select "balanced"
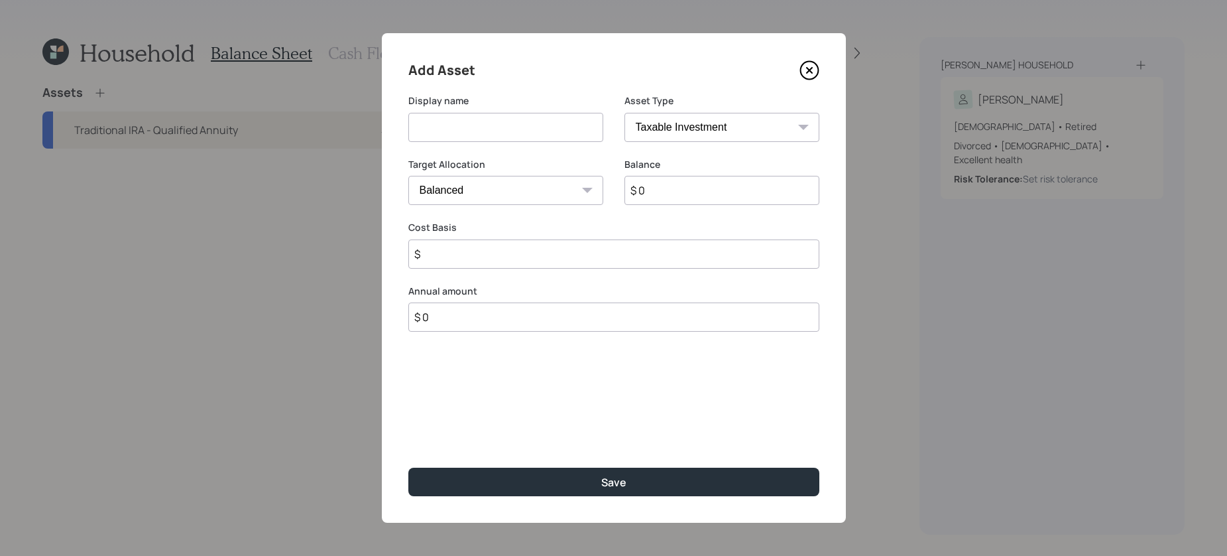
click at [531, 120] on input at bounding box center [505, 127] width 195 height 29
type input "Brokerage"
click at [725, 192] on input "$ 0" at bounding box center [722, 190] width 195 height 29
click at [533, 247] on input "$" at bounding box center [613, 253] width 411 height 29
click at [693, 200] on input "$ 0" at bounding box center [722, 190] width 195 height 29
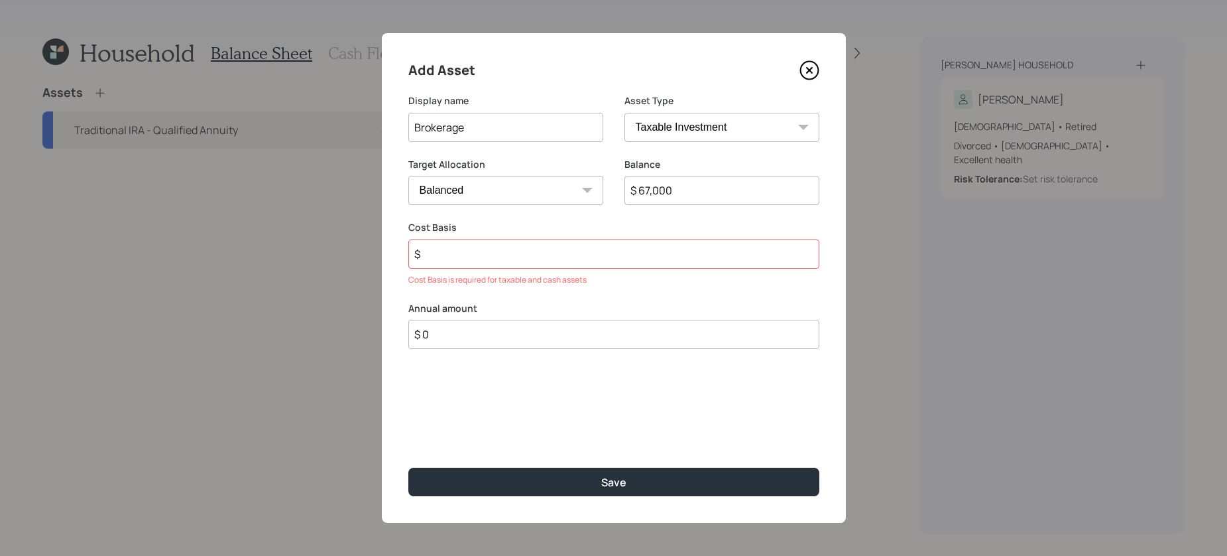
type input "$ 67,000"
click at [426, 252] on input "$" at bounding box center [613, 253] width 411 height 29
type input "$ 50,000"
click at [408, 467] on button "Save" at bounding box center [613, 481] width 411 height 29
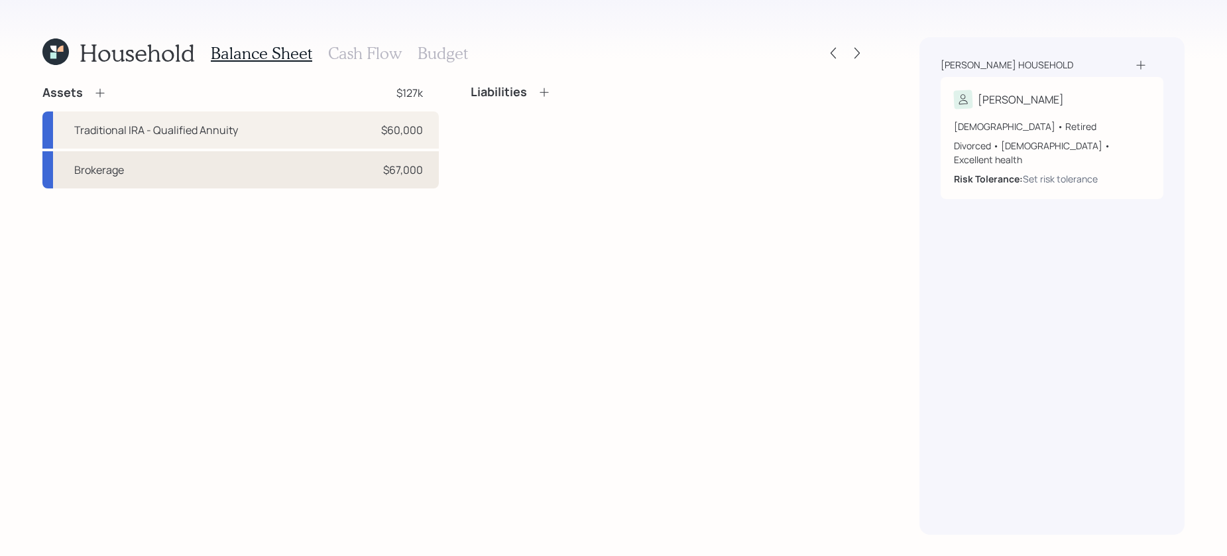
click at [225, 160] on div "Brokerage $67,000" at bounding box center [240, 169] width 397 height 37
select select "taxable"
select select "balanced"
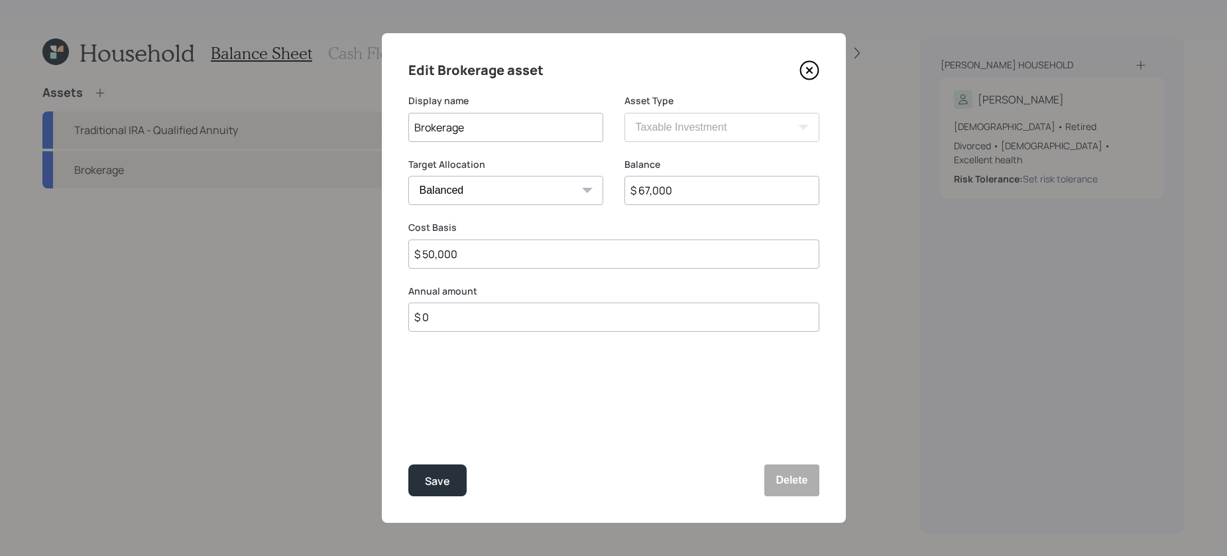
click at [412, 122] on input "Brokerage" at bounding box center [505, 127] width 195 height 29
type input "Indiviedual Brokerage"
click at [408, 464] on button "Save" at bounding box center [437, 480] width 58 height 32
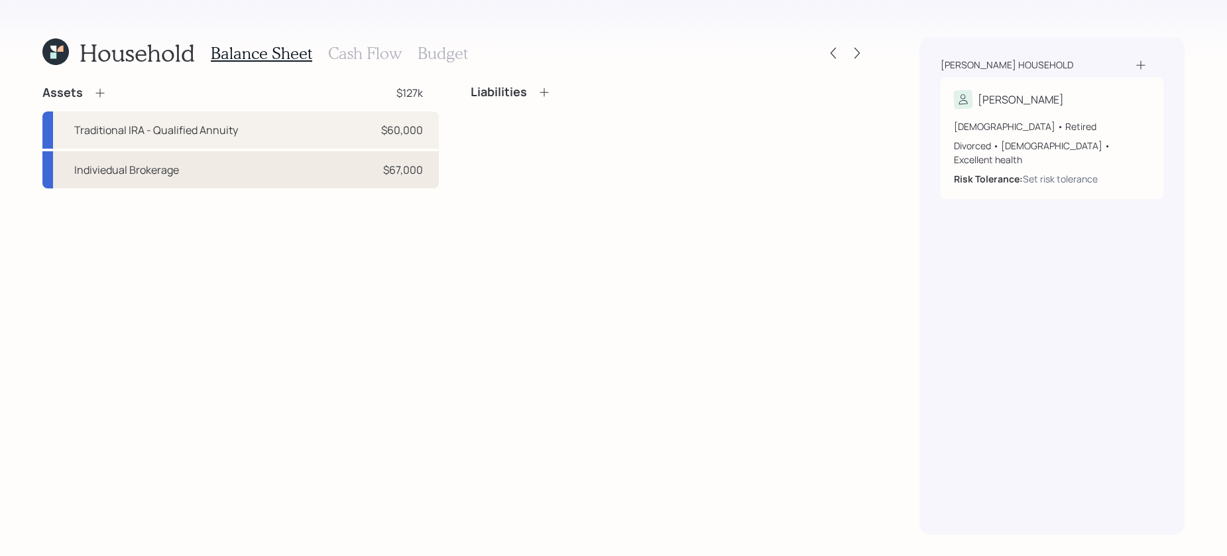
click at [221, 161] on div "Indiviedual Brokerage $67,000" at bounding box center [240, 169] width 397 height 37
select select "taxable"
select select "balanced"
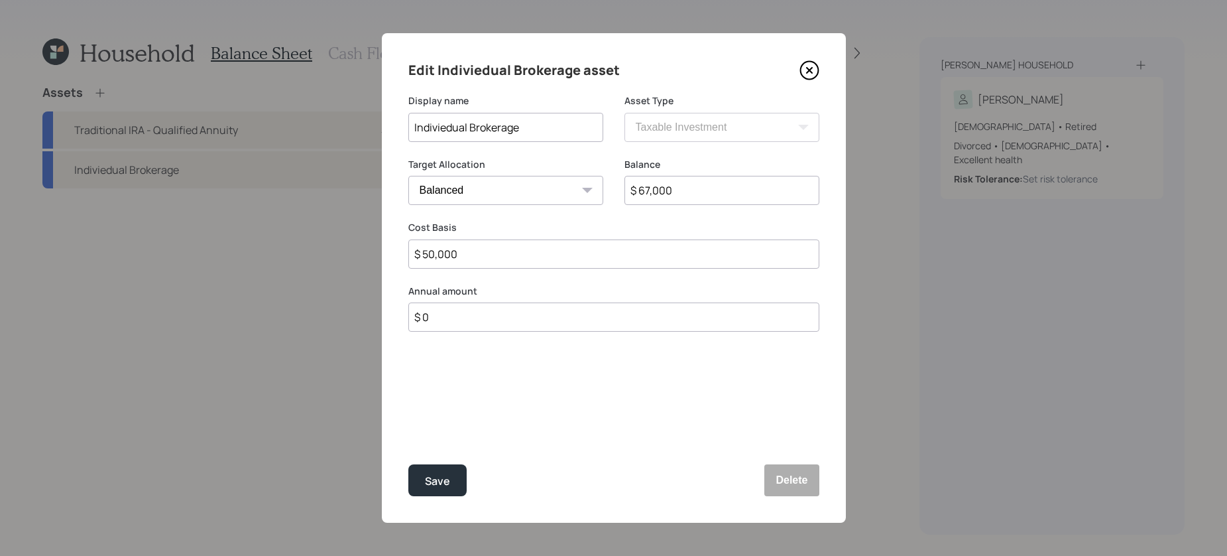
click at [449, 133] on input "Indiviedual Brokerage" at bounding box center [505, 127] width 195 height 29
type input "Individual Brokerage"
click at [430, 477] on div "Save" at bounding box center [437, 481] width 25 height 18
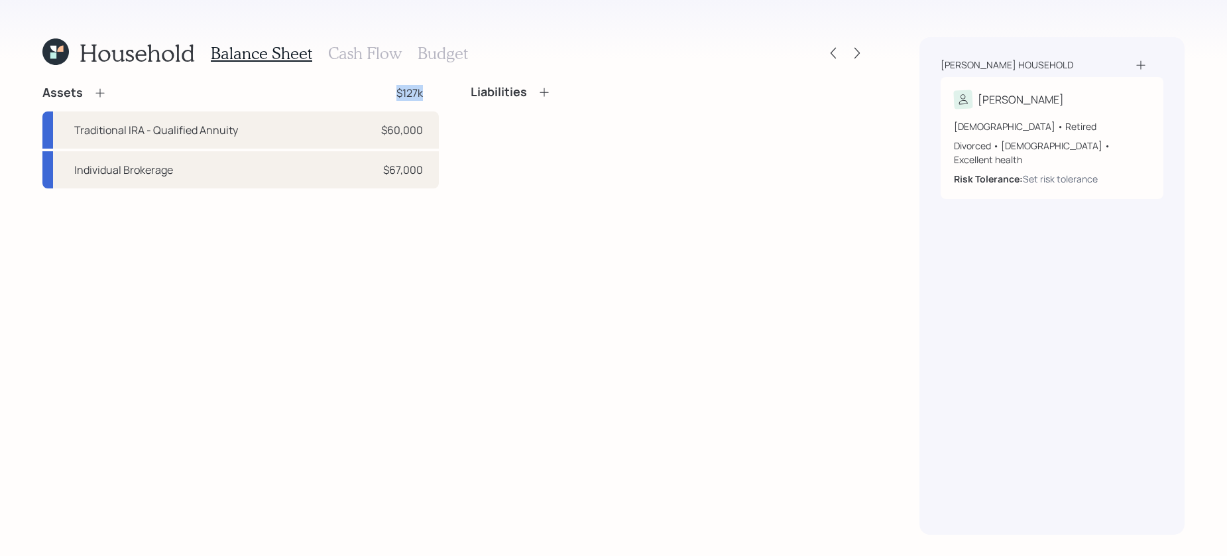
drag, startPoint x: 422, startPoint y: 90, endPoint x: 368, endPoint y: 97, distance: 54.8
click at [368, 97] on div "Assets $127k" at bounding box center [240, 93] width 397 height 16
click at [245, 252] on div "Assets $127k Traditional IRA - Qualified Annuity $60,000 Individual Brokerage $…" at bounding box center [454, 310] width 824 height 450
click at [96, 95] on icon at bounding box center [99, 92] width 13 height 13
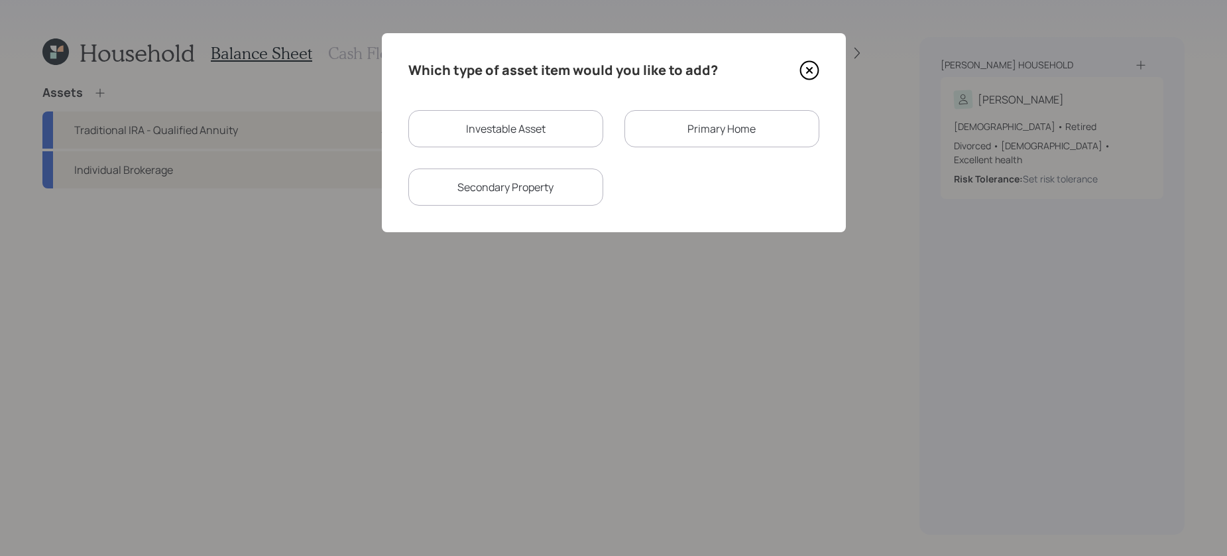
click at [580, 140] on div "Investable Asset" at bounding box center [505, 128] width 195 height 37
select select "taxable"
select select "balanced"
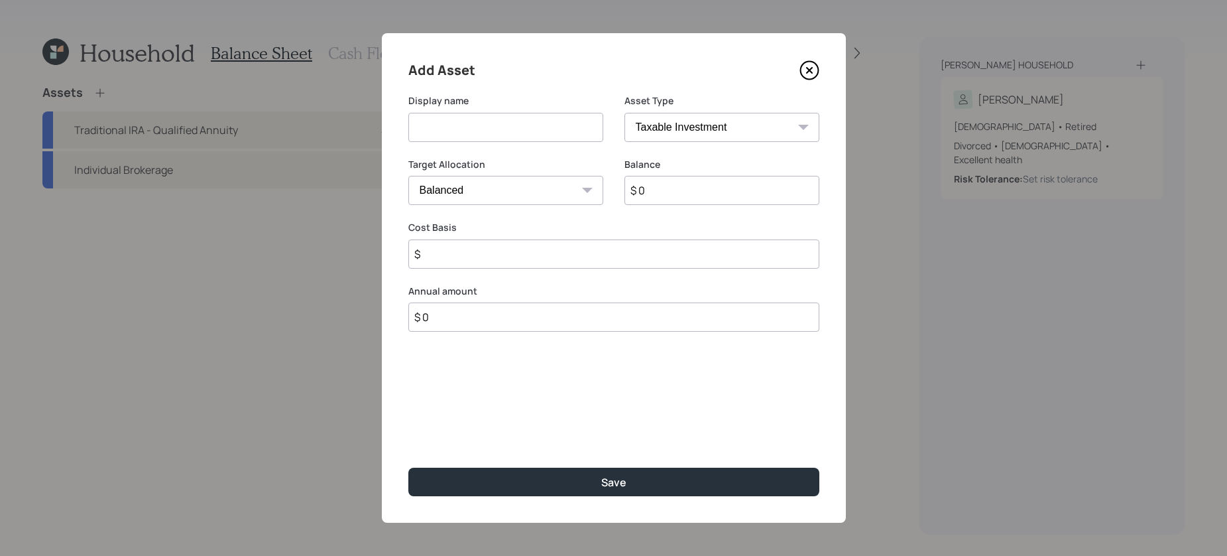
click at [511, 121] on input at bounding box center [505, 127] width 195 height 29
type input "Checking Accounts"
click at [818, 115] on select "SEP IRA IRA Roth IRA 401(k) Roth 401(k) 403(b) Roth 403(b) 457(b) Roth 457(b) H…" at bounding box center [722, 127] width 195 height 29
select select "cash"
click at [625, 113] on select "SEP IRA IRA Roth IRA 401(k) Roth 401(k) 403(b) Roth 403(b) 457(b) Roth 457(b) H…" at bounding box center [722, 127] width 195 height 29
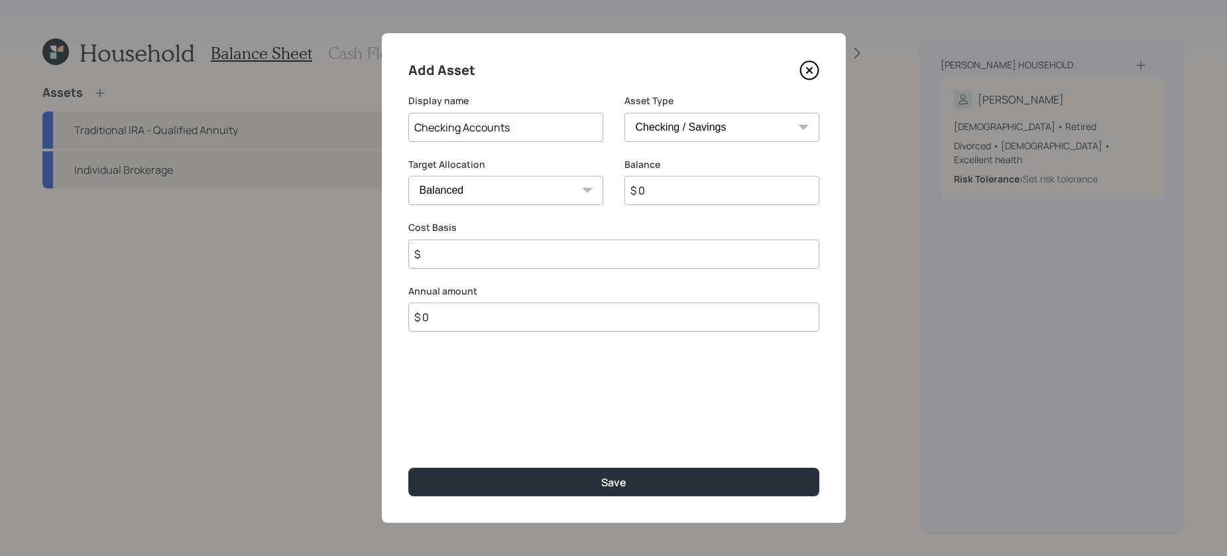
type input "$"
click at [711, 193] on input "$ 0" at bounding box center [613, 190] width 411 height 29
type input "$"
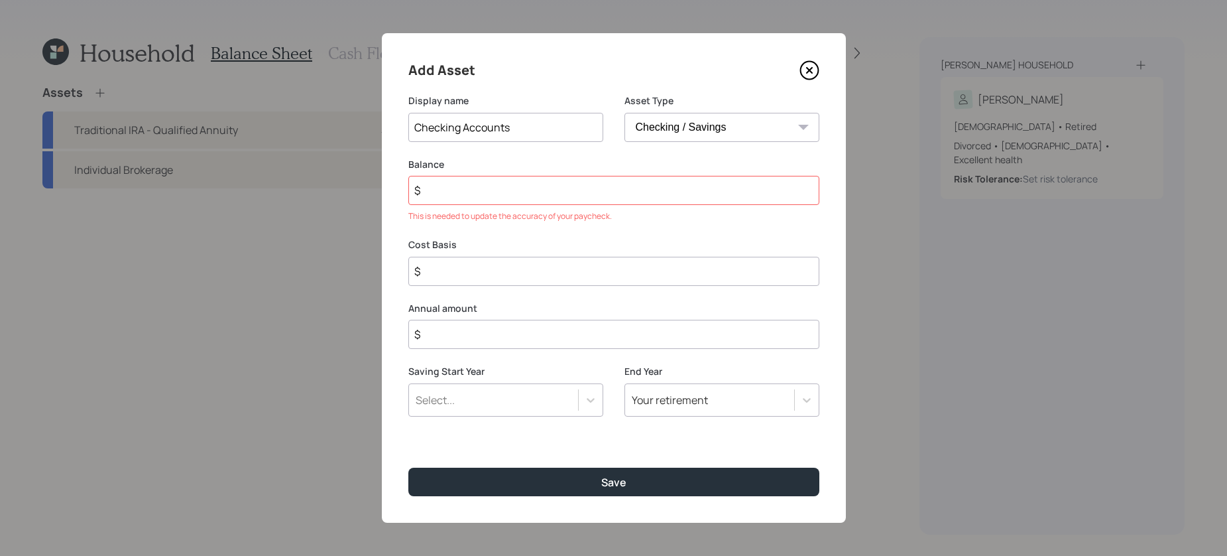
click at [515, 125] on input "Checking Accounts" at bounding box center [505, 127] width 195 height 29
type input "Checking Account"
click at [483, 206] on div "Balance $ This is needed to update the accuracy of your paycheck." at bounding box center [613, 190] width 411 height 65
click at [483, 205] on div "Balance $ This is needed to update the accuracy of your paycheck." at bounding box center [613, 190] width 411 height 65
click at [486, 194] on input "$" at bounding box center [613, 190] width 411 height 29
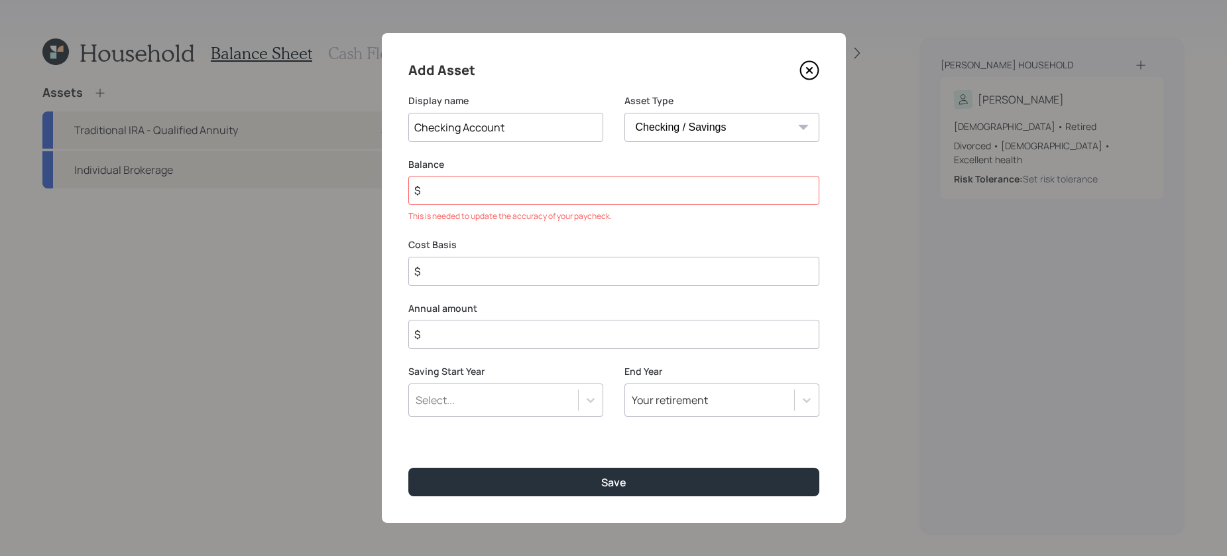
type input "$ 5"
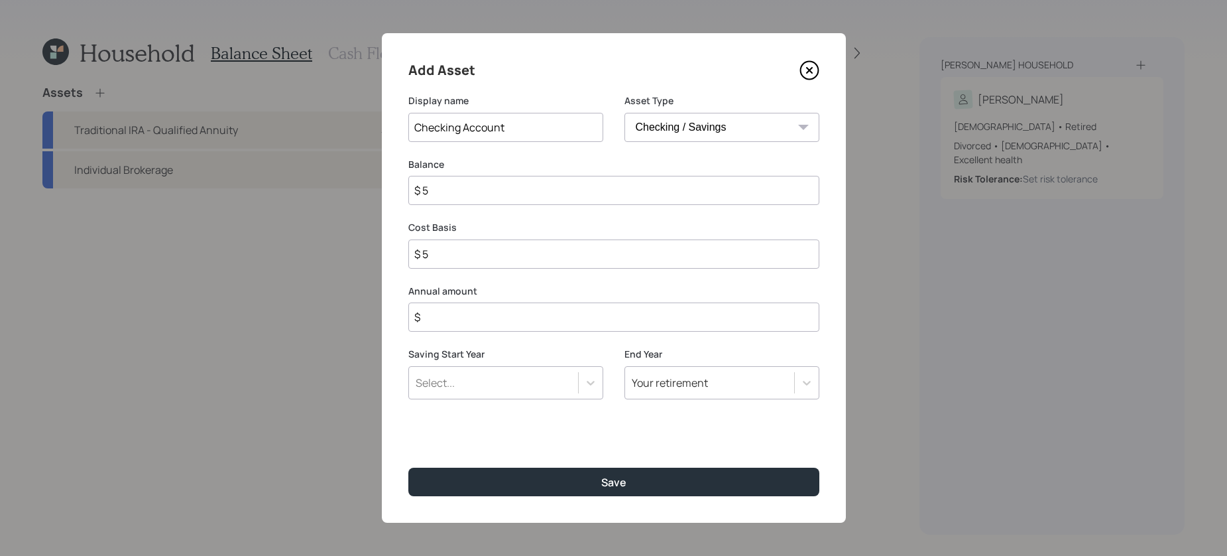
type input "$ 56"
type input "$ 567"
type input "$ 5,675"
click at [487, 330] on input "$" at bounding box center [613, 316] width 411 height 29
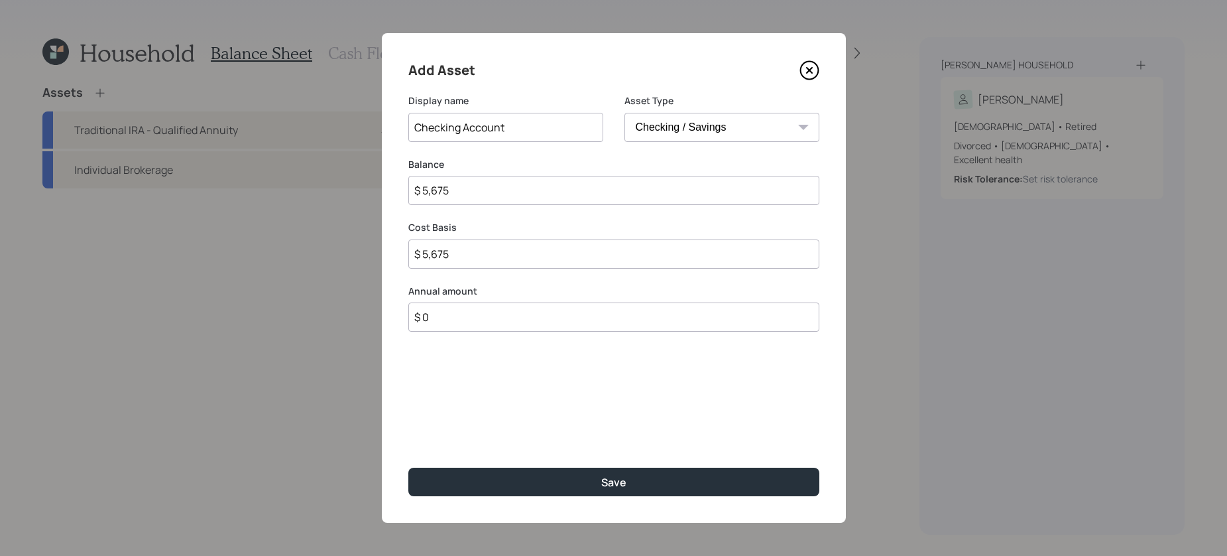
type input "$ 0"
click at [408, 467] on button "Save" at bounding box center [613, 481] width 411 height 29
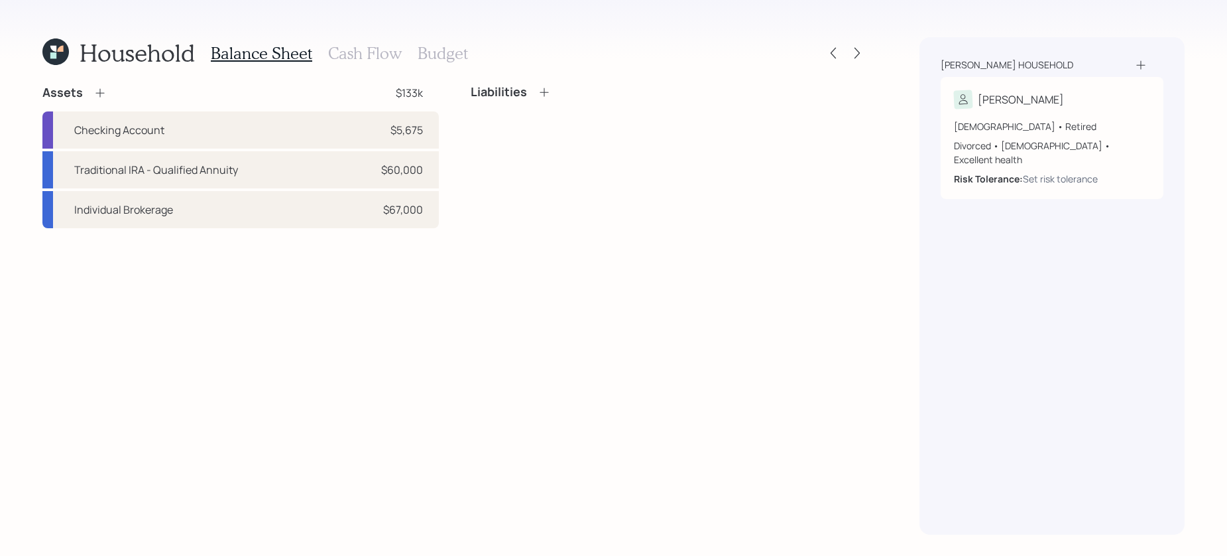
click at [103, 92] on icon at bounding box center [99, 92] width 13 height 13
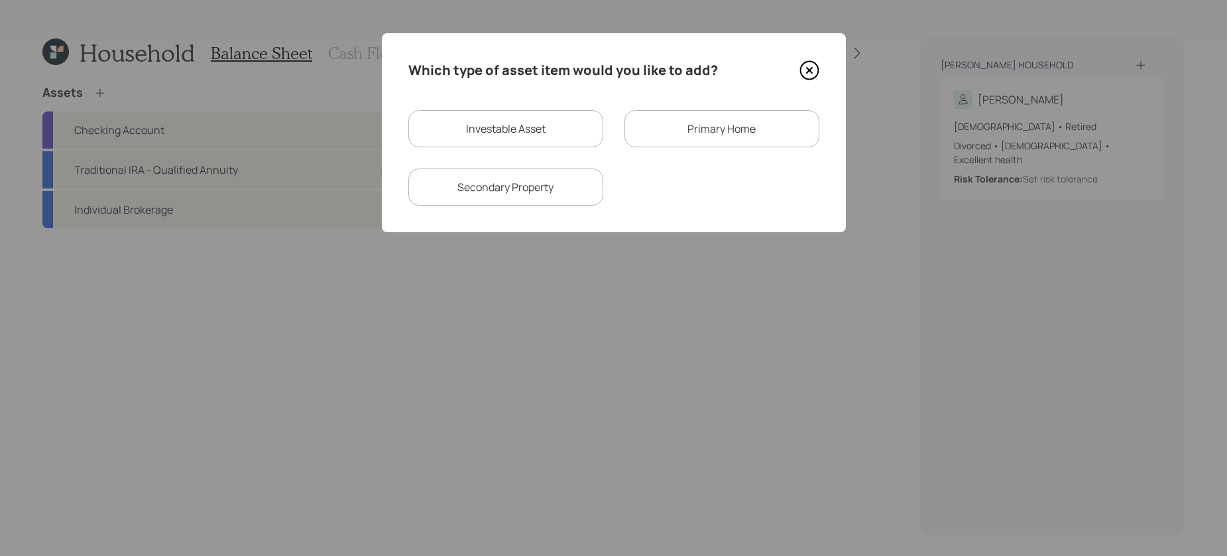
click at [564, 132] on div "Investable Asset" at bounding box center [505, 128] width 195 height 37
select select "taxable"
select select "balanced"
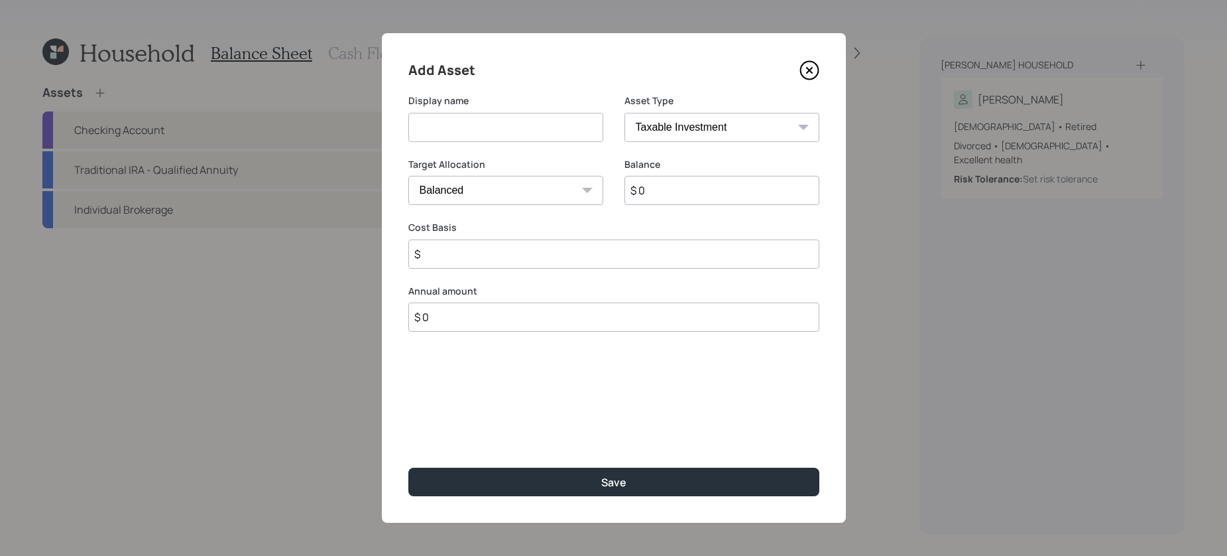
click at [735, 135] on select "SEP IRA IRA Roth IRA 401(k) Roth 401(k) 403(b) Roth 403(b) 457(b) Roth 457(b) H…" at bounding box center [722, 127] width 195 height 29
select select "cash"
click at [625, 113] on select "SEP IRA IRA Roth IRA 401(k) Roth 401(k) 403(b) Roth 403(b) 457(b) Roth 457(b) H…" at bounding box center [722, 127] width 195 height 29
type input "$"
click at [507, 126] on input at bounding box center [505, 127] width 195 height 29
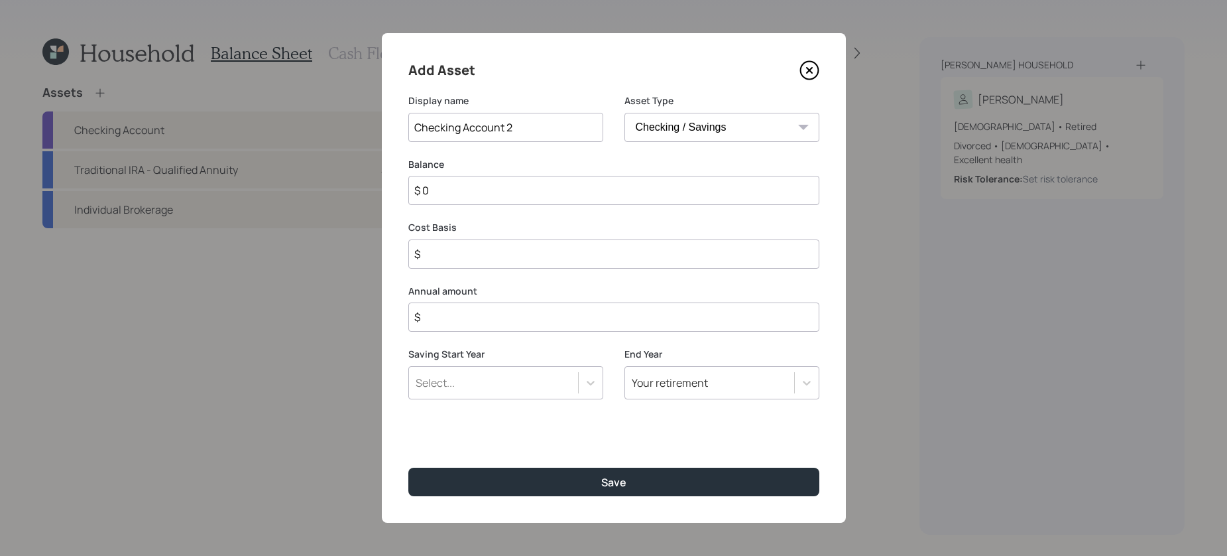
type input "Checking Account 2"
click at [510, 189] on input "$ 0" at bounding box center [613, 190] width 411 height 29
type input "$"
type input "$ 3"
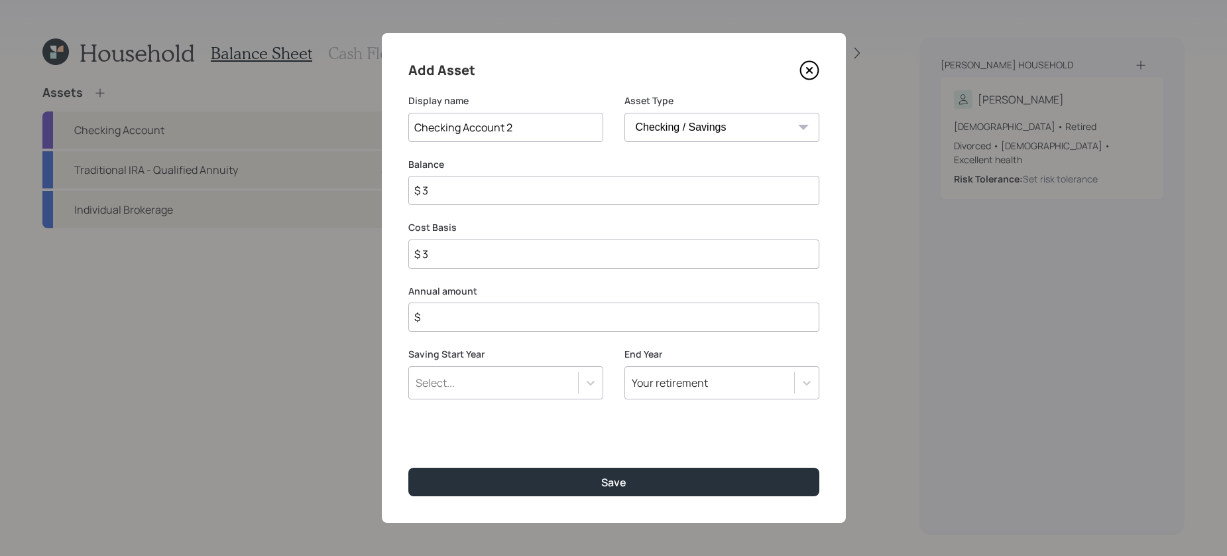
type input "$ 36"
type input "$ 367"
type input "$ 36"
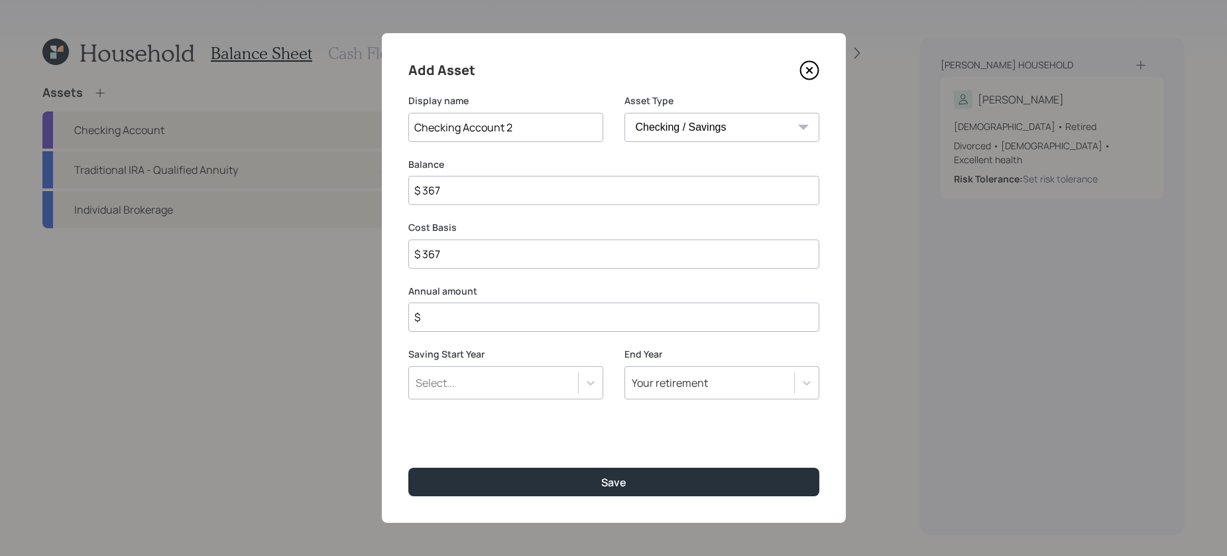
type input "$ 36"
type input "$ 3"
type input "$ 37"
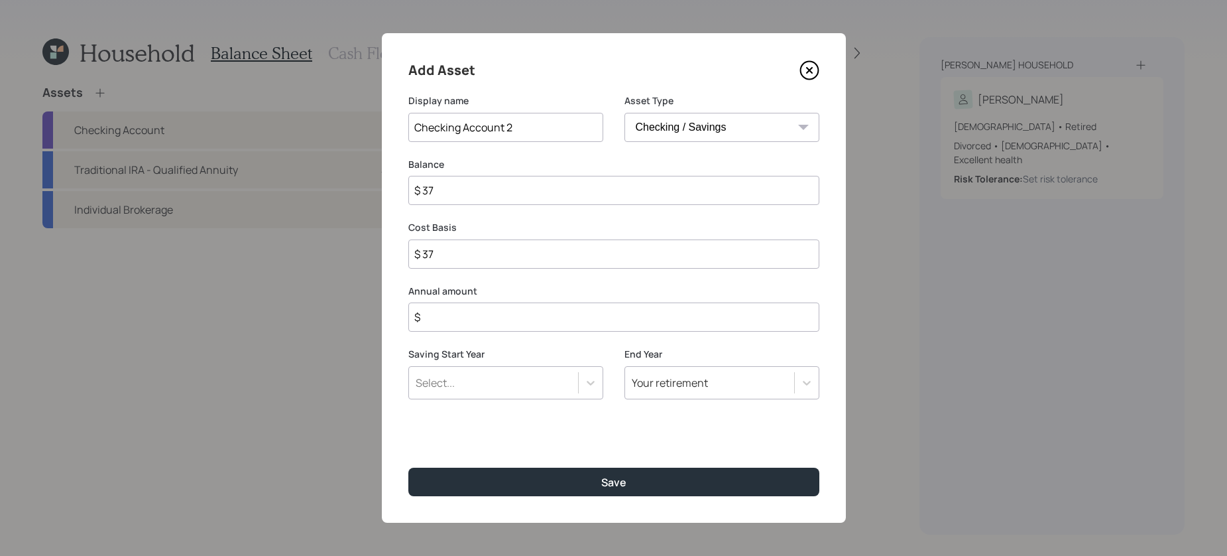
type input "$ 370"
type input "$ 3,700"
type input "$ 37,000"
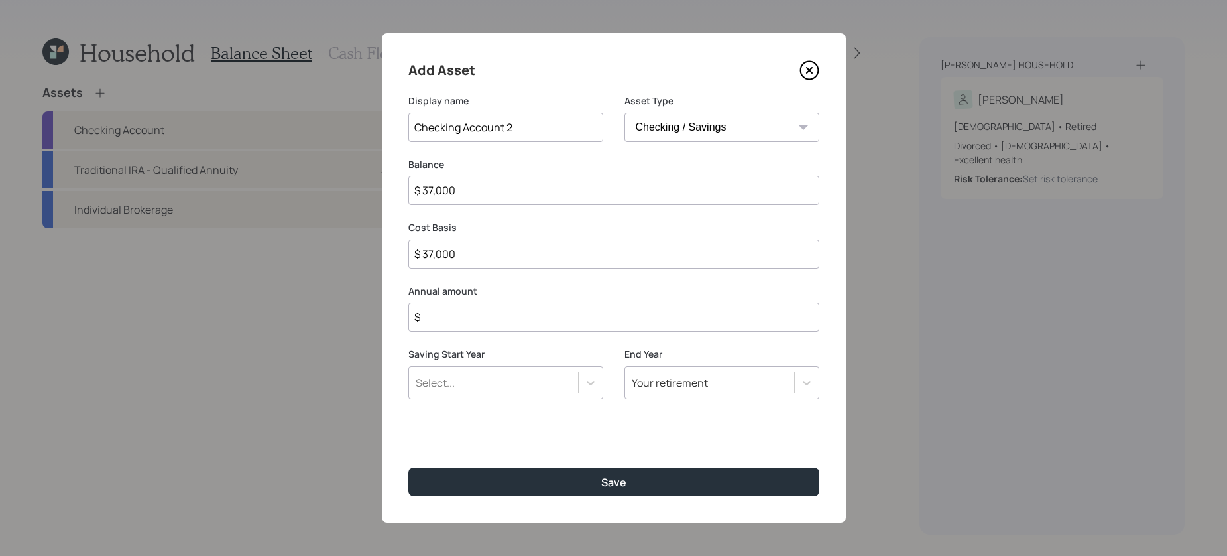
type input "$ 37,000"
type input "$ 0"
click at [408, 467] on button "Save" at bounding box center [613, 481] width 411 height 29
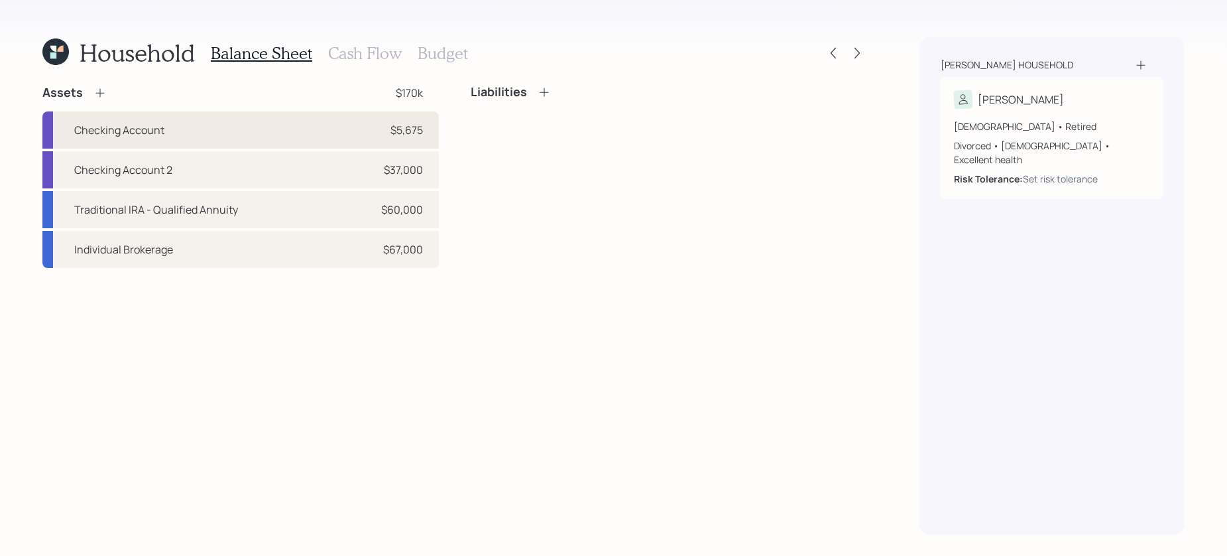
click at [291, 137] on div "Checking Account $5,675" at bounding box center [240, 129] width 397 height 37
select select "cash"
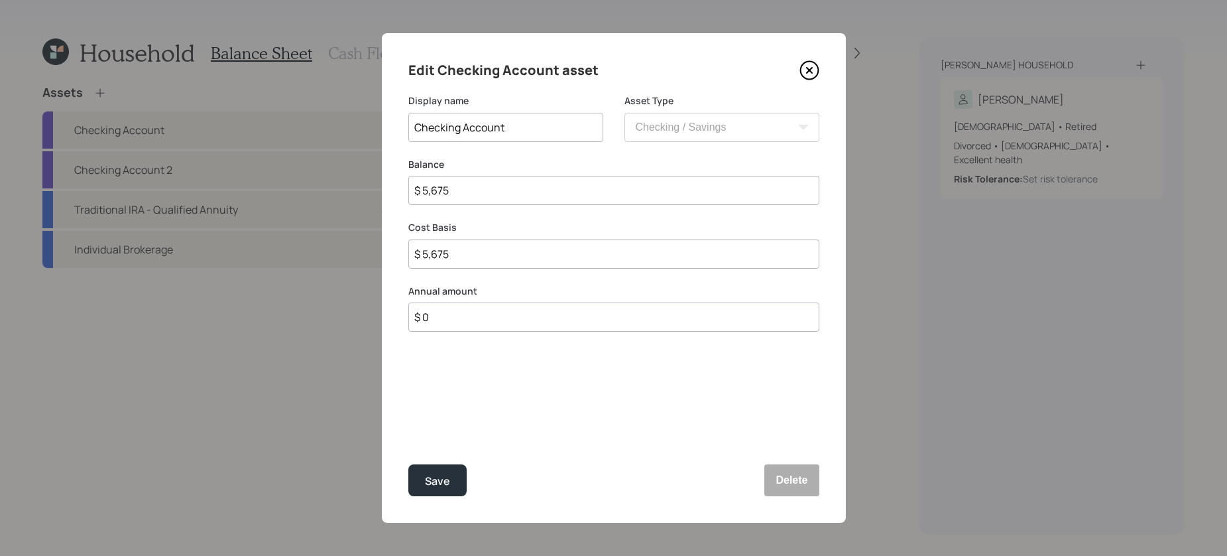
click at [540, 123] on input "Checking Account" at bounding box center [505, 127] width 195 height 29
type input "Checking Account 1"
click at [408, 464] on button "Save" at bounding box center [437, 480] width 58 height 32
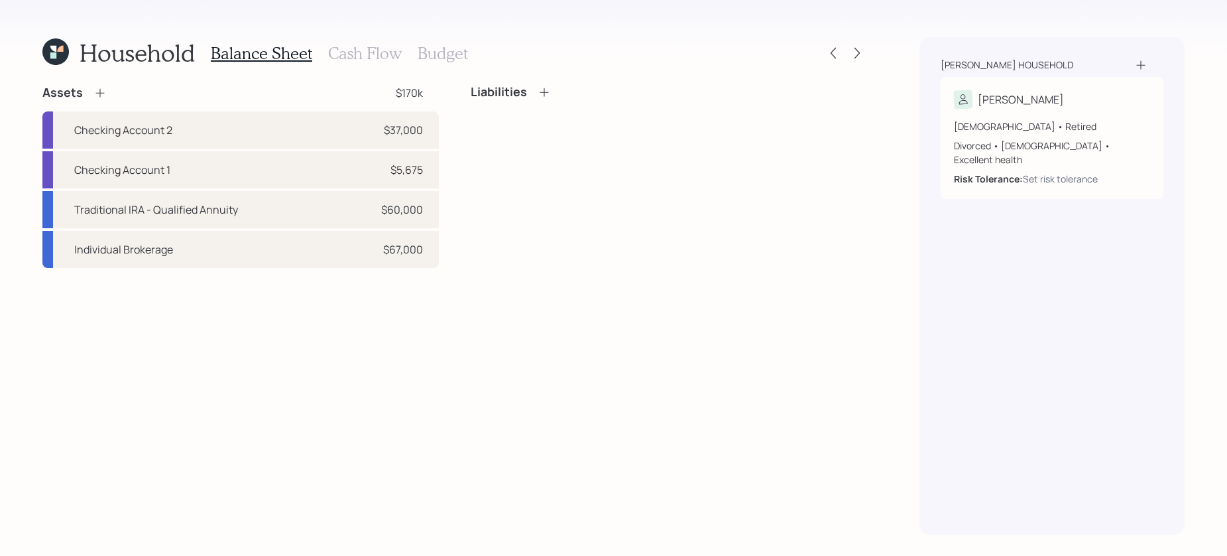
click at [104, 87] on icon at bounding box center [99, 92] width 13 height 13
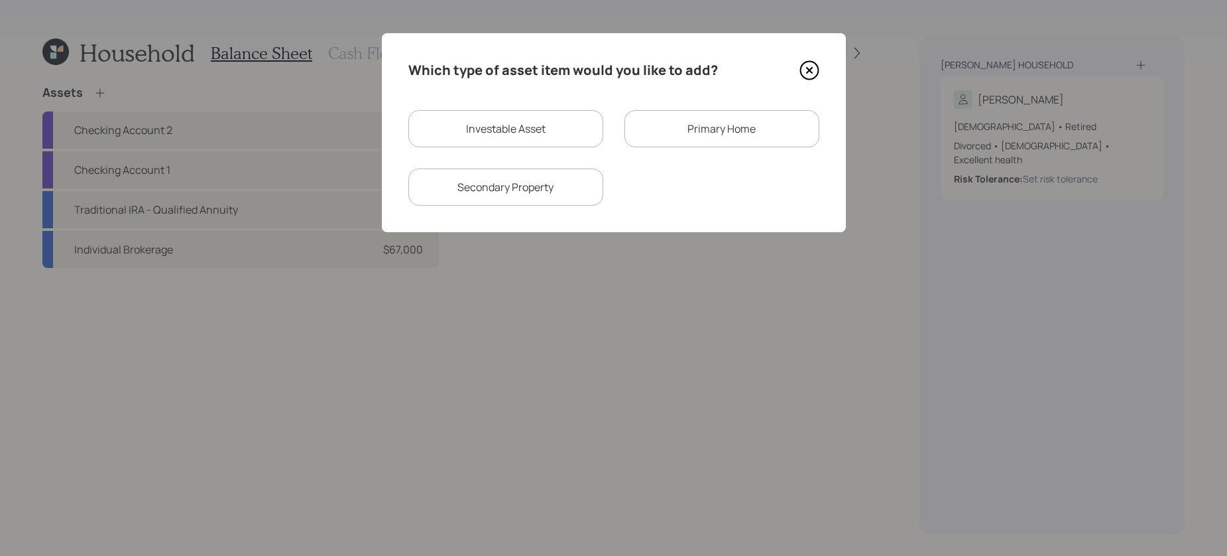
click at [715, 110] on div "Primary Home" at bounding box center [722, 128] width 195 height 37
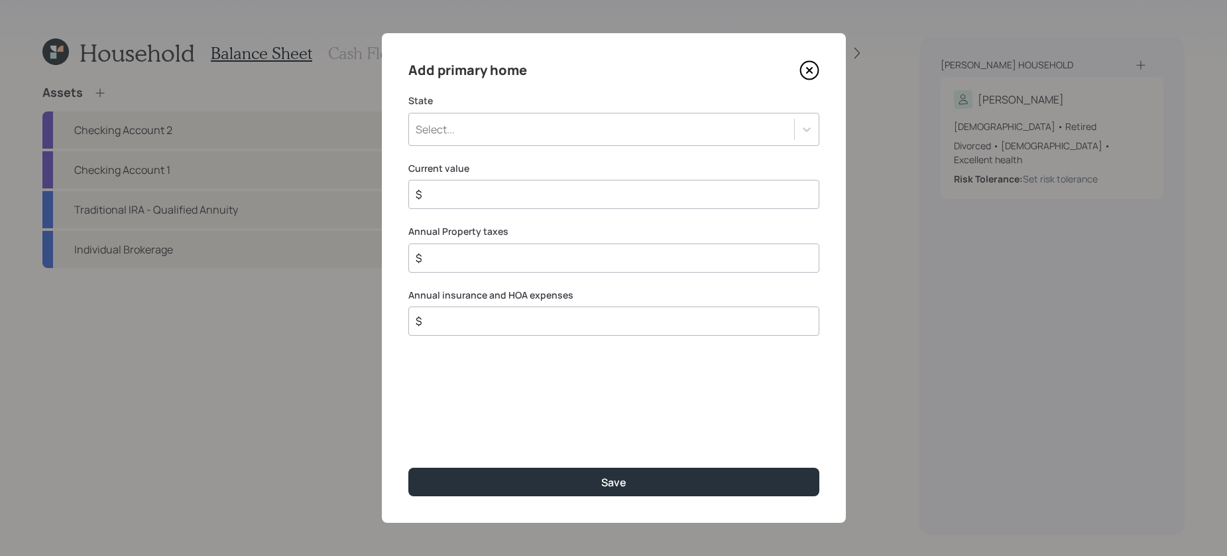
click at [466, 131] on div "Select..." at bounding box center [601, 129] width 385 height 23
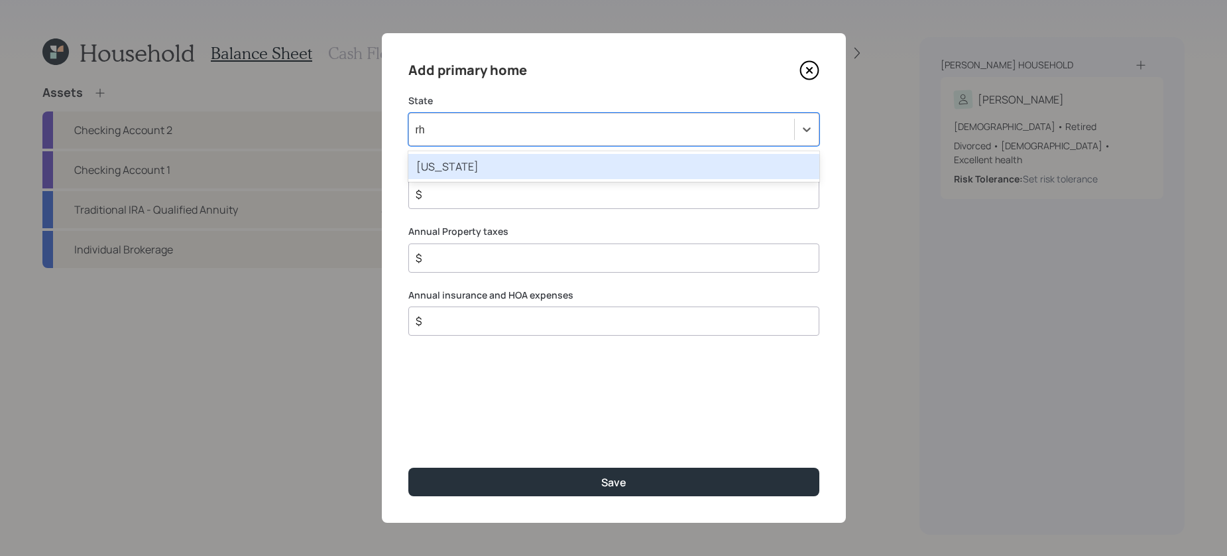
type input "rho"
click at [433, 168] on div "Rhode Island" at bounding box center [613, 166] width 411 height 25
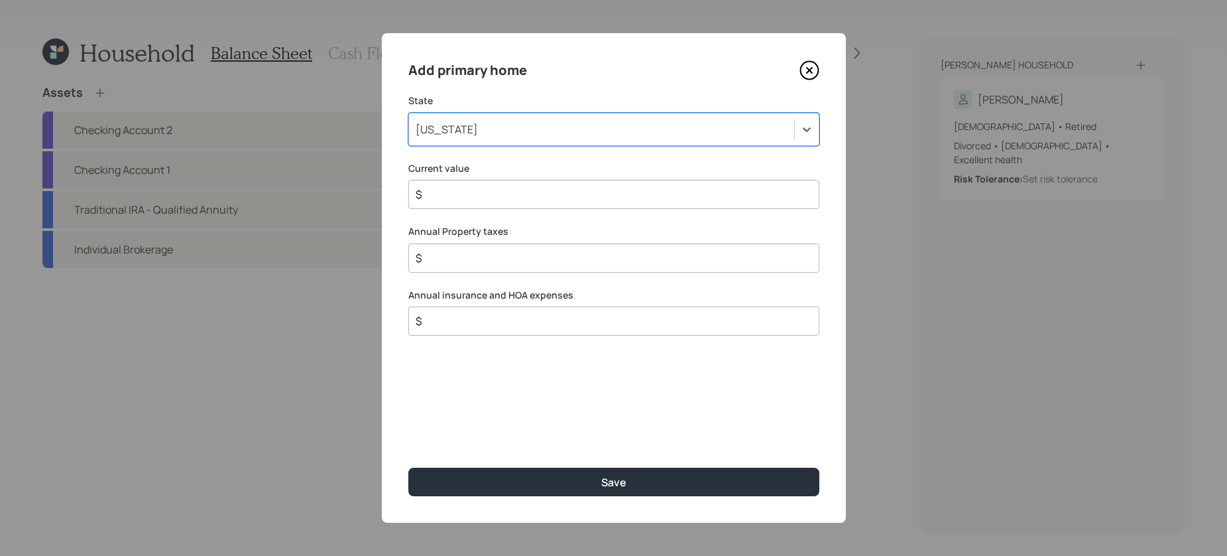
click at [446, 212] on div "Add primary home State option Rhode Island, selected. Select is focused ,type t…" at bounding box center [614, 277] width 464 height 489
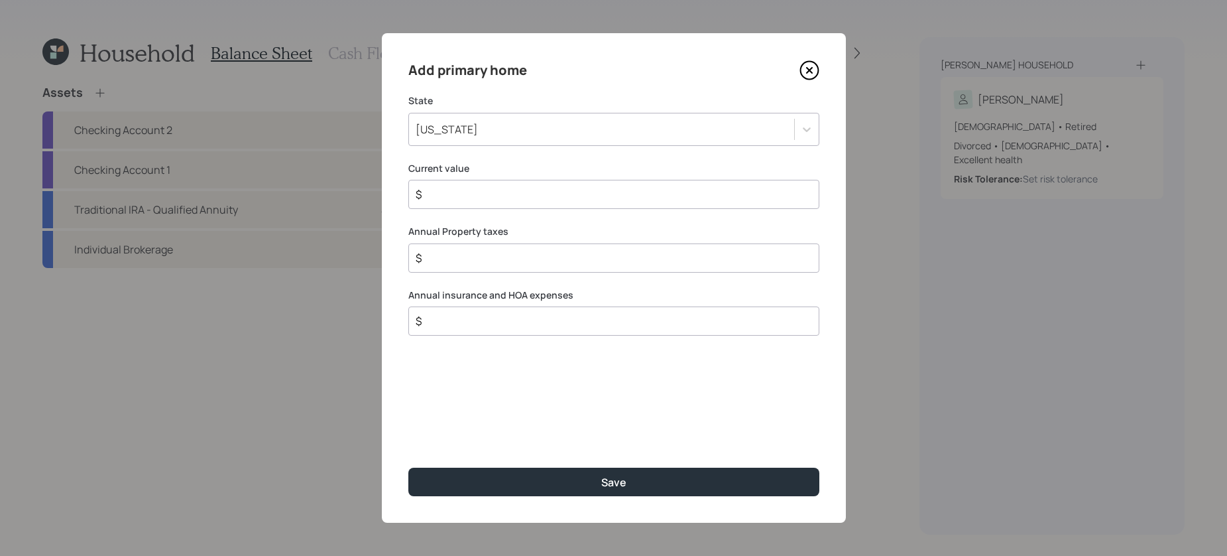
click at [446, 200] on input "$" at bounding box center [608, 194] width 389 height 16
type input "$ 680,000"
click at [511, 259] on input "$" at bounding box center [608, 258] width 389 height 16
drag, startPoint x: 514, startPoint y: 225, endPoint x: 401, endPoint y: 229, distance: 112.8
click at [401, 229] on div "Add primary home State Rhode Island Current value $ 680,000 Annual Property tax…" at bounding box center [614, 277] width 464 height 489
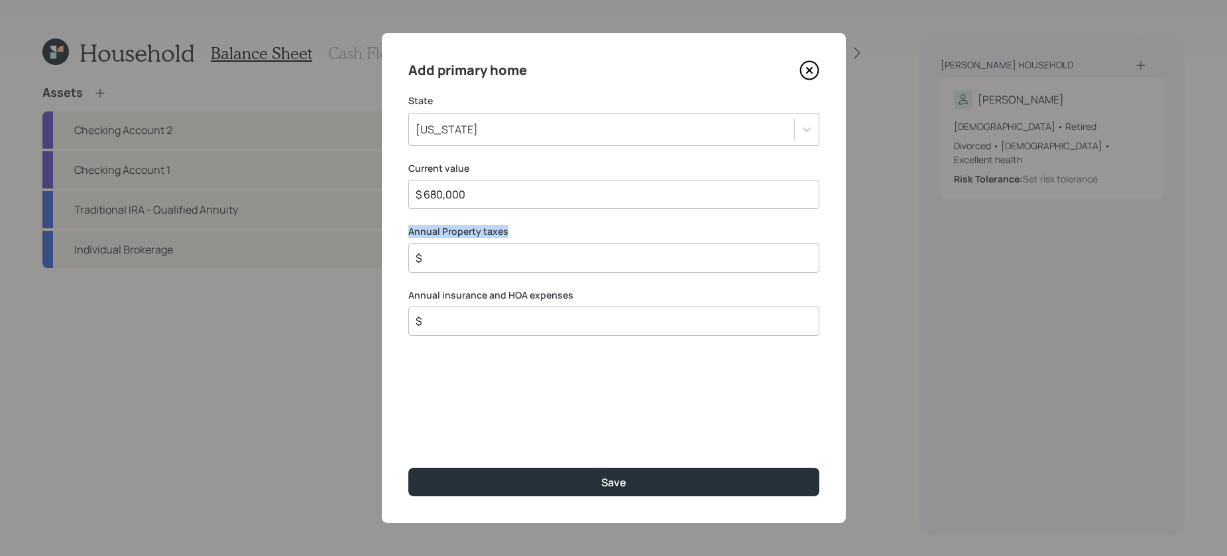
drag, startPoint x: 406, startPoint y: 230, endPoint x: 515, endPoint y: 229, distance: 109.4
click at [515, 229] on div "Add primary home State Rhode Island Current value $ 680,000 Annual Property tax…" at bounding box center [614, 277] width 464 height 489
click at [504, 246] on div "$" at bounding box center [613, 257] width 411 height 29
click at [507, 264] on input "$" at bounding box center [608, 258] width 389 height 16
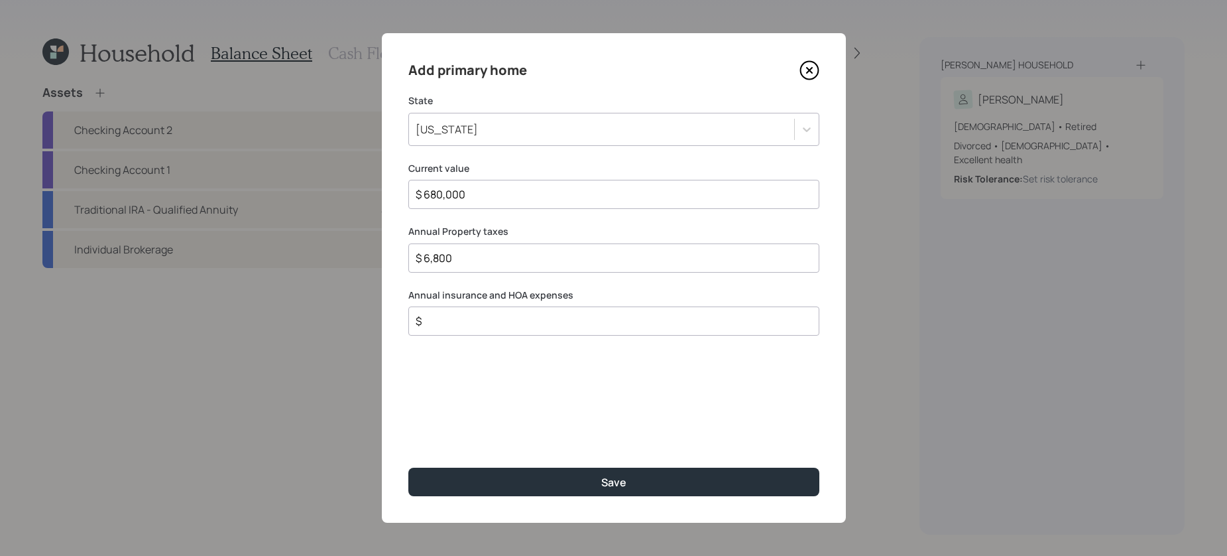
type input "$ 6,800"
click at [523, 318] on input "$" at bounding box center [608, 321] width 389 height 16
drag, startPoint x: 501, startPoint y: 315, endPoint x: 288, endPoint y: 301, distance: 213.3
click at [288, 301] on div "Add primary home State Rhode Island Current value $ 680,000 Annual Property tax…" at bounding box center [613, 278] width 1227 height 556
type input "$ 6,800"
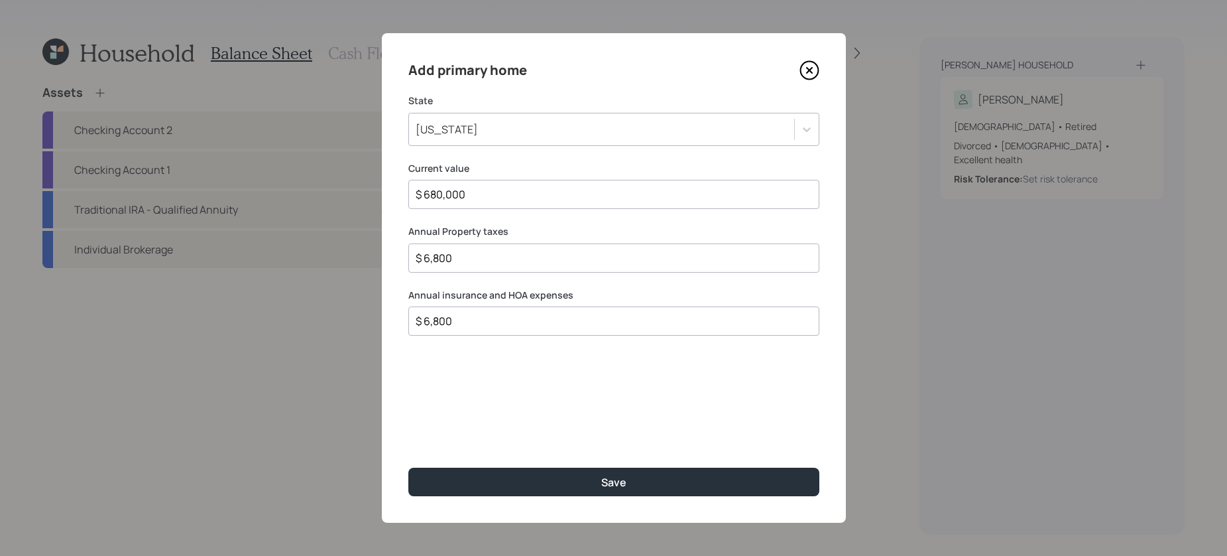
click at [408, 467] on button "Save" at bounding box center [613, 481] width 411 height 29
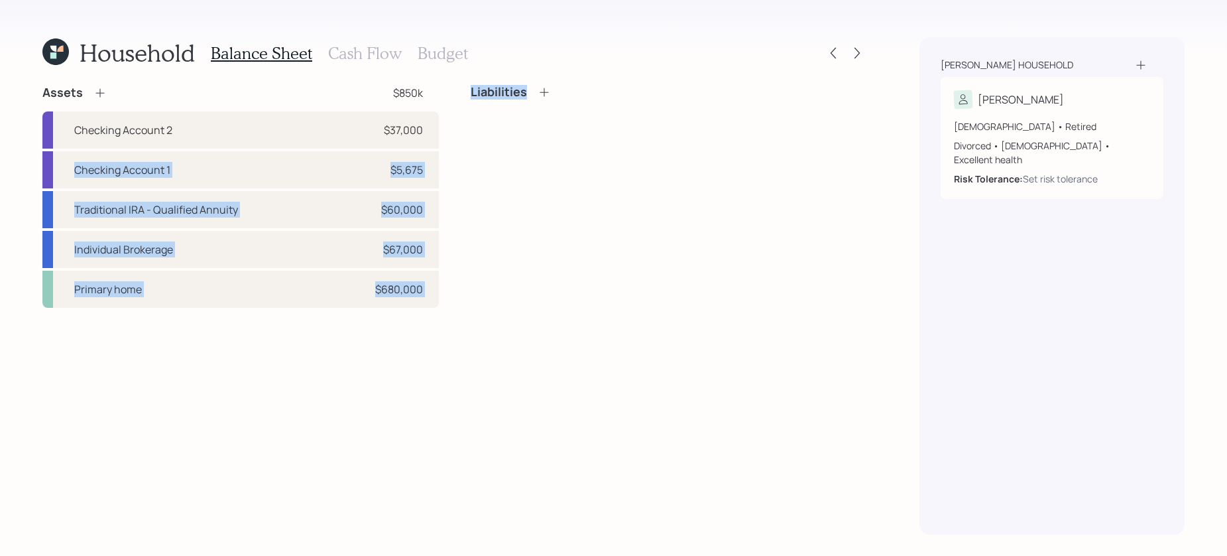
drag, startPoint x: 424, startPoint y: 133, endPoint x: 471, endPoint y: 137, distance: 47.3
click at [471, 137] on div "Assets $850k Checking Account 2 $37,000 Checking Account 1 $5,675 Traditional I…" at bounding box center [454, 196] width 824 height 223
click at [471, 137] on div "Liabilities" at bounding box center [669, 196] width 397 height 223
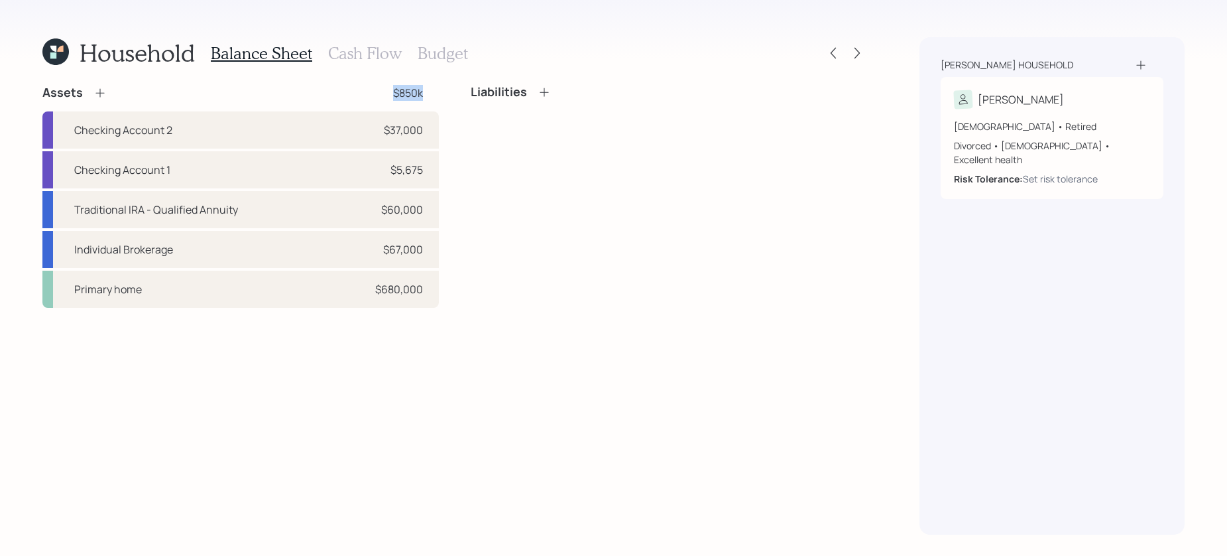
drag, startPoint x: 421, startPoint y: 101, endPoint x: 373, endPoint y: 93, distance: 48.3
click at [373, 93] on div "Assets $850k Checking Account 2 $37,000 Checking Account 1 $5,675 Traditional I…" at bounding box center [240, 196] width 397 height 223
drag, startPoint x: 507, startPoint y: 168, endPoint x: 532, endPoint y: 84, distance: 87.9
click at [507, 167] on div "Liabilities" at bounding box center [669, 196] width 397 height 223
click at [536, 101] on div "Liabilities" at bounding box center [669, 97] width 397 height 25
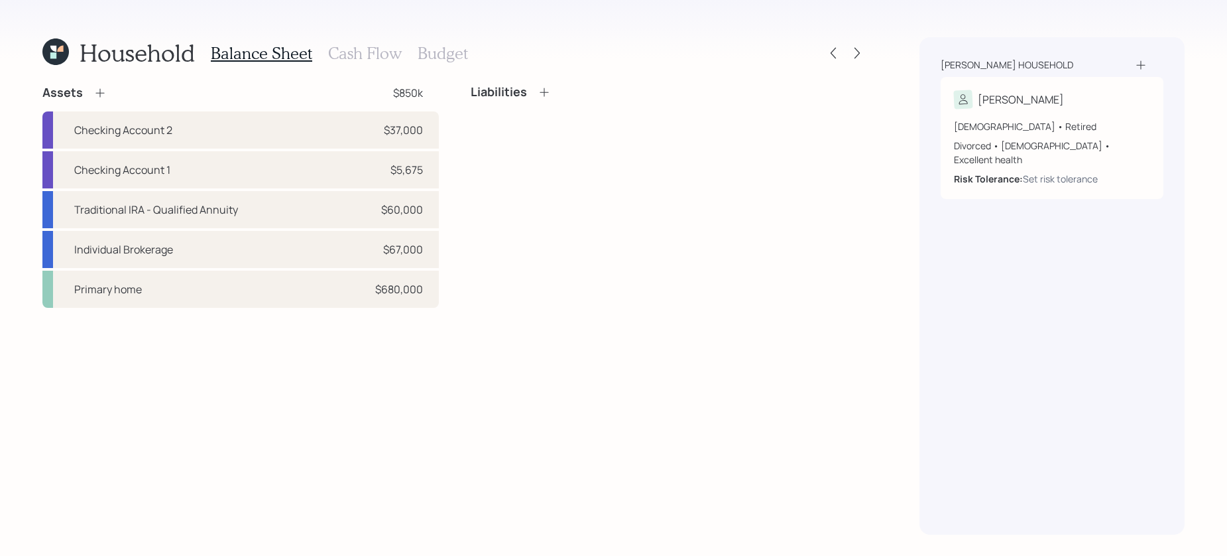
click at [540, 93] on icon at bounding box center [544, 92] width 13 height 13
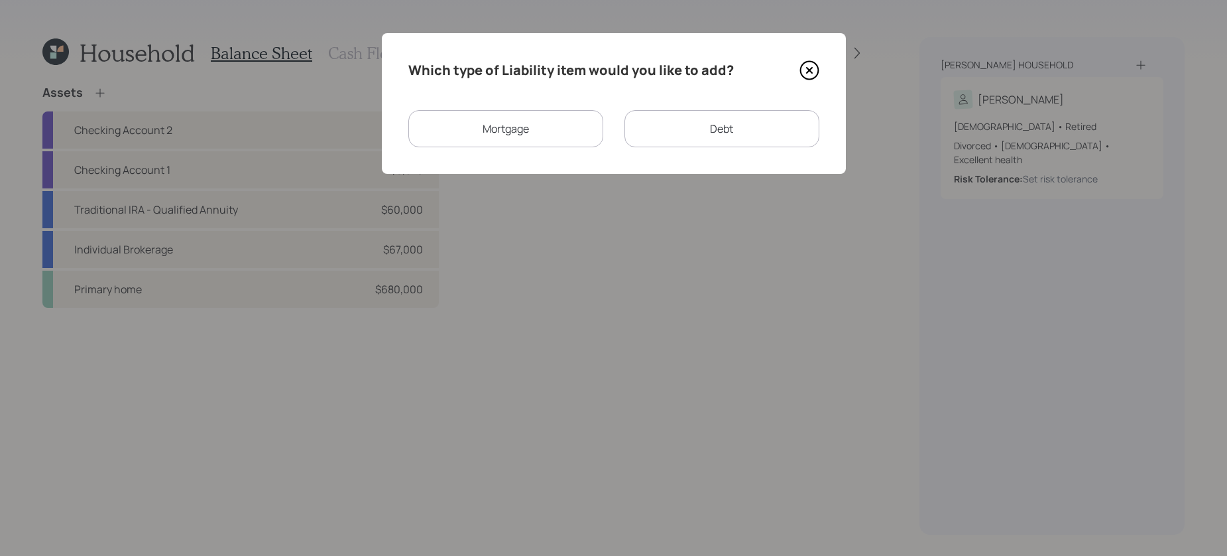
click at [568, 114] on div "Mortgage" at bounding box center [505, 128] width 195 height 37
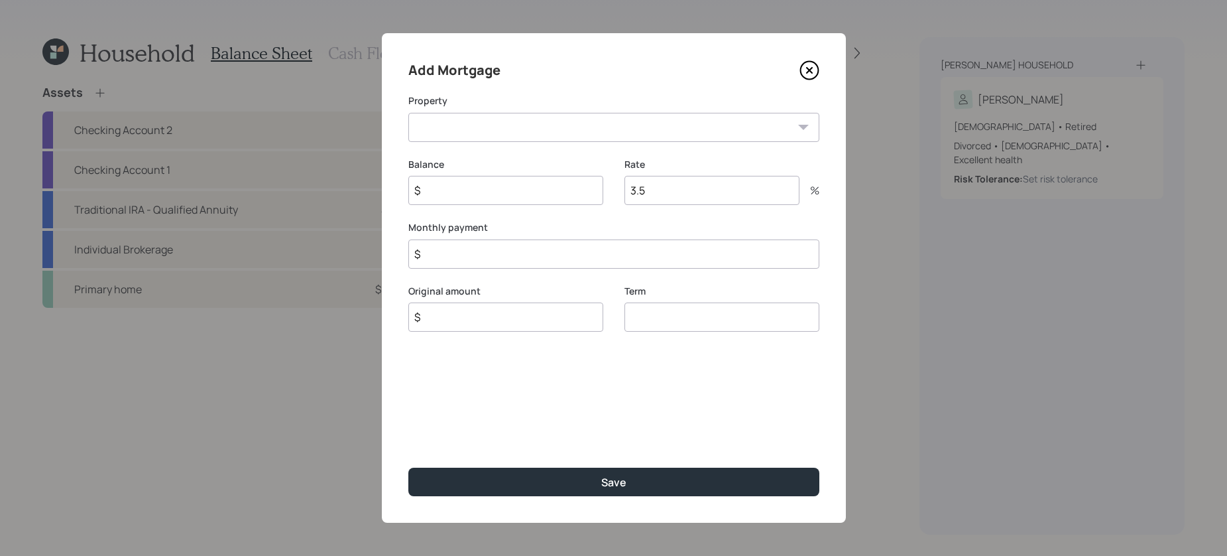
click at [567, 130] on select "RI Primary home" at bounding box center [613, 127] width 411 height 29
select select "87bd1134-bfcc-4c9f-9c98-8c1c5e1dd988"
click at [408, 113] on select "RI Primary home" at bounding box center [613, 127] width 411 height 29
click at [548, 188] on input "$" at bounding box center [505, 190] width 195 height 29
type input "$ 177,000"
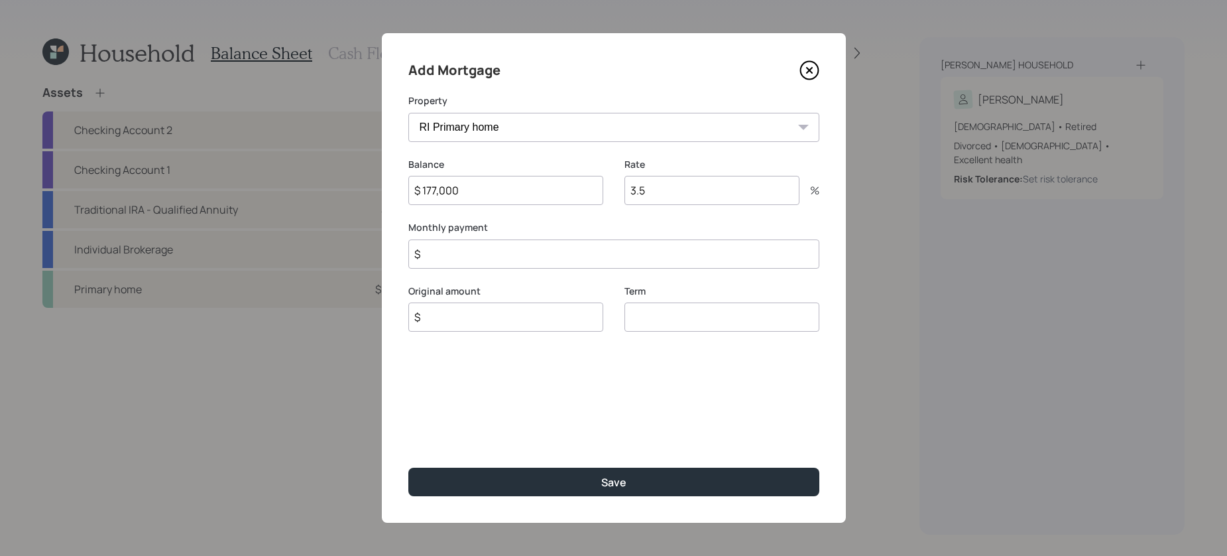
click at [540, 215] on div "Balance $ 177,000" at bounding box center [505, 190] width 195 height 64
drag, startPoint x: 643, startPoint y: 197, endPoint x: 582, endPoint y: 195, distance: 61.0
click at [582, 195] on div "Balance $ 177,000 Rate 3.5 %" at bounding box center [613, 190] width 411 height 64
type input "5.5"
drag, startPoint x: 463, startPoint y: 241, endPoint x: 456, endPoint y: 244, distance: 7.4
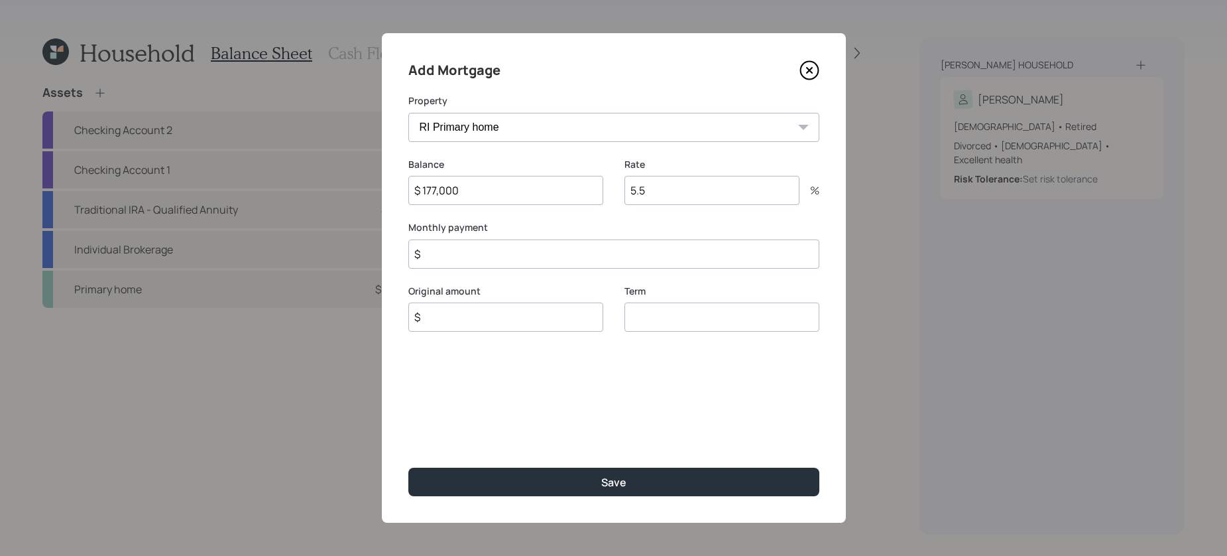
click at [462, 241] on input "$" at bounding box center [613, 253] width 411 height 29
click at [456, 244] on input "$" at bounding box center [613, 253] width 411 height 29
click at [454, 261] on input "$" at bounding box center [613, 253] width 411 height 29
click at [408, 467] on button "Save" at bounding box center [613, 481] width 411 height 29
click at [483, 268] on input "$ 1,650" at bounding box center [613, 253] width 411 height 29
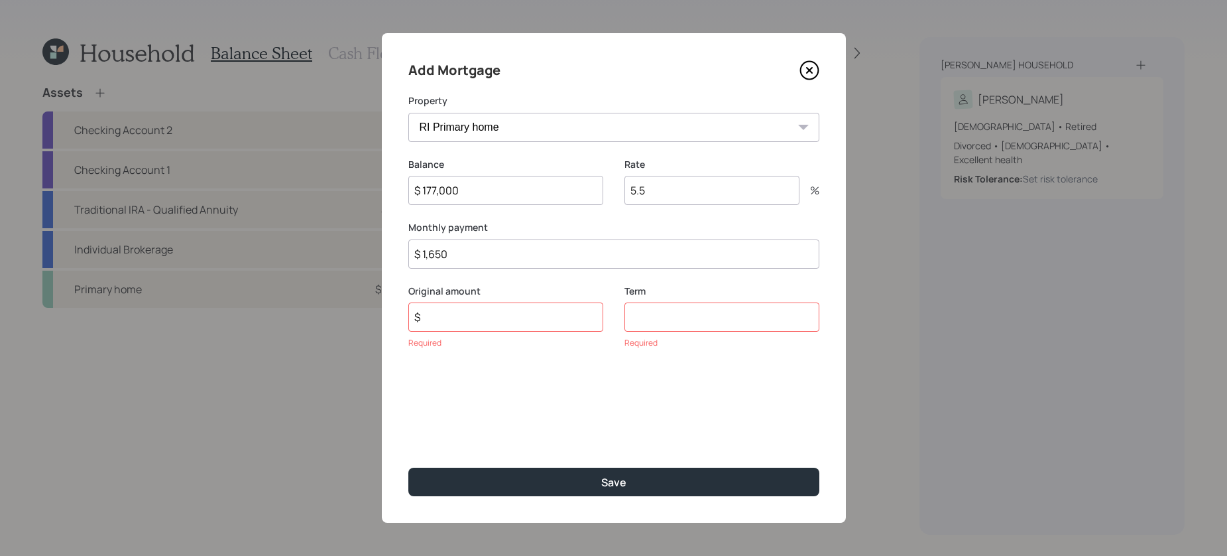
drag, startPoint x: 483, startPoint y: 257, endPoint x: 359, endPoint y: 245, distance: 124.6
click at [359, 245] on div "Add Mortgage Property RI Primary home Balance $ 177,000 Rate 5.5 % Monthly paym…" at bounding box center [613, 278] width 1227 height 556
type input "$ 1,100"
click at [581, 326] on input "$" at bounding box center [505, 316] width 195 height 29
type input "$ 177,000"
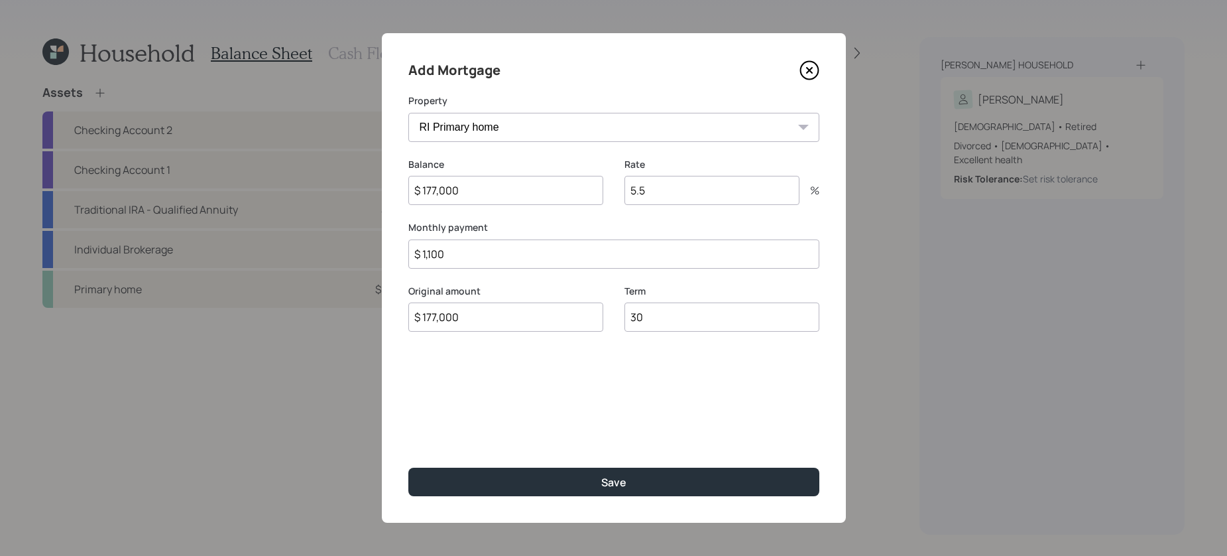
type input "30"
click at [408, 467] on button "Save" at bounding box center [613, 481] width 411 height 29
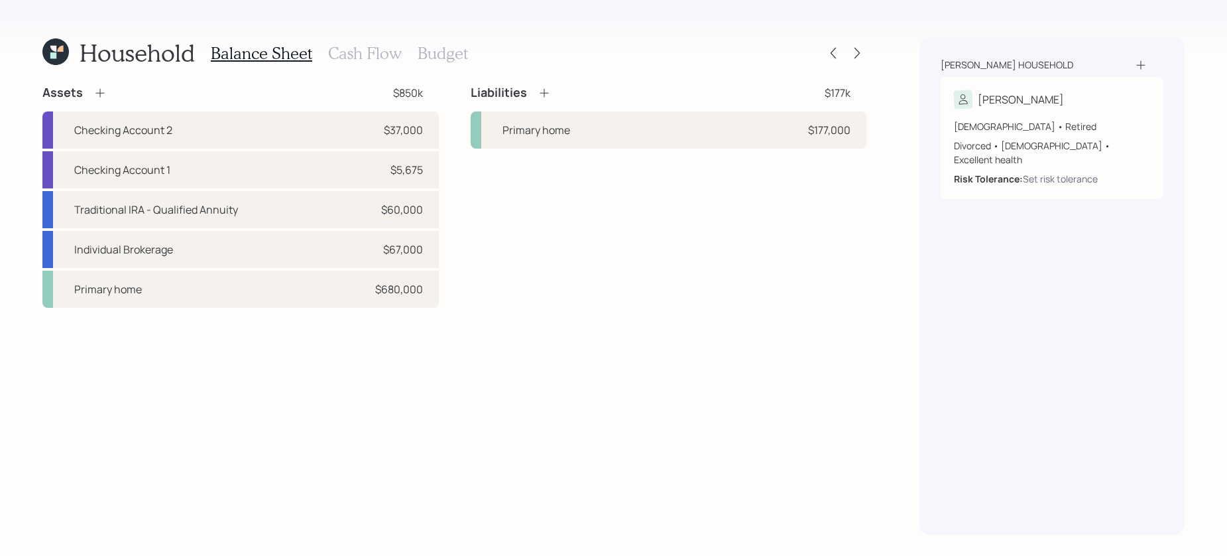
click at [555, 94] on div "Liabilities $177k" at bounding box center [669, 93] width 397 height 16
click at [552, 94] on div "Liabilities $177k" at bounding box center [669, 93] width 397 height 16
click at [538, 90] on icon at bounding box center [544, 92] width 13 height 13
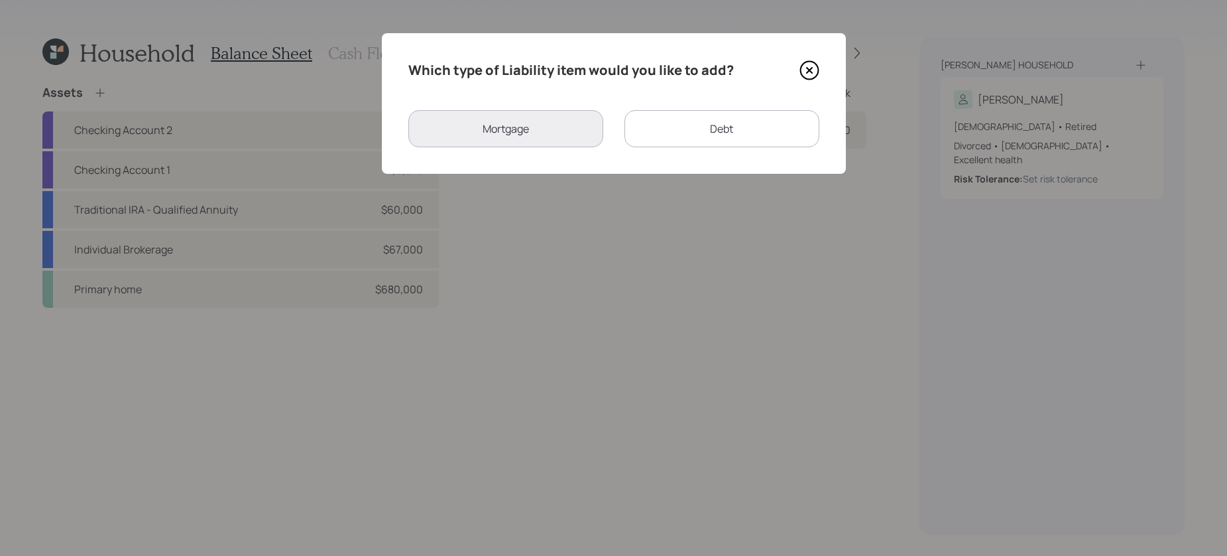
click at [700, 122] on div "Debt" at bounding box center [722, 128] width 195 height 37
select select "credit_card"
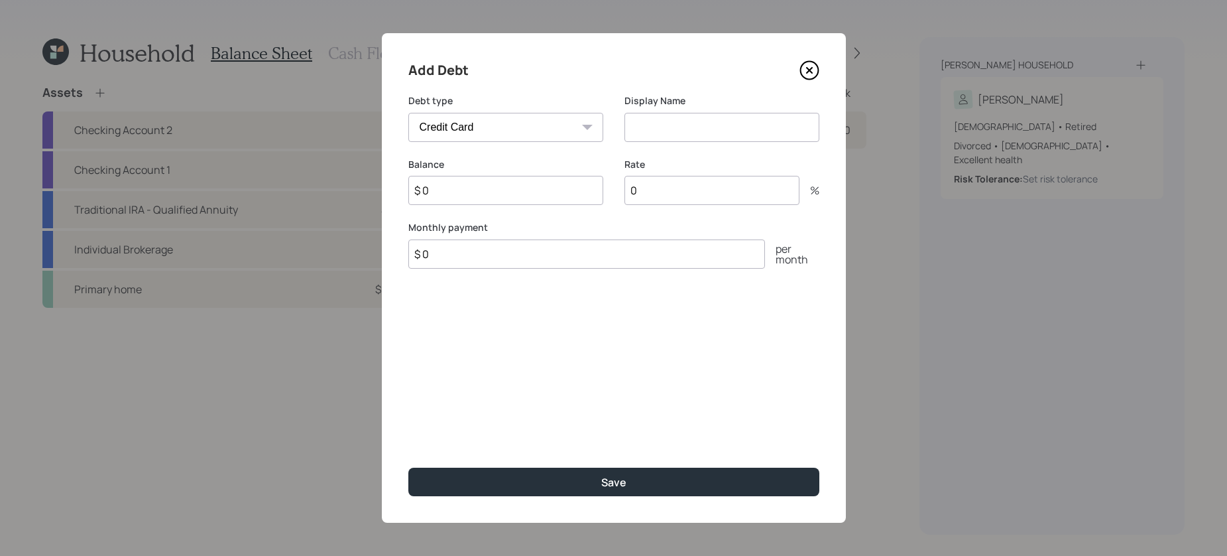
click at [660, 125] on input at bounding box center [722, 127] width 195 height 29
type input "Credit Card"
drag, startPoint x: 524, startPoint y: 192, endPoint x: 413, endPoint y: 191, distance: 110.7
click at [413, 191] on input "$ 0" at bounding box center [505, 190] width 195 height 29
click at [801, 74] on icon at bounding box center [809, 71] width 18 height 18
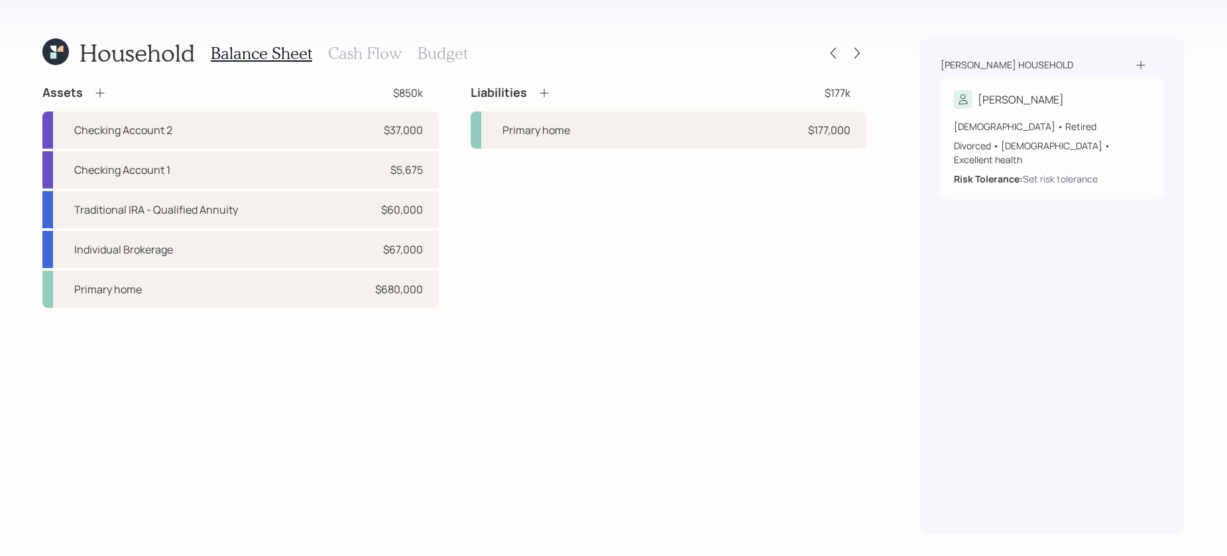
click at [358, 52] on h3 "Cash Flow" at bounding box center [365, 53] width 74 height 19
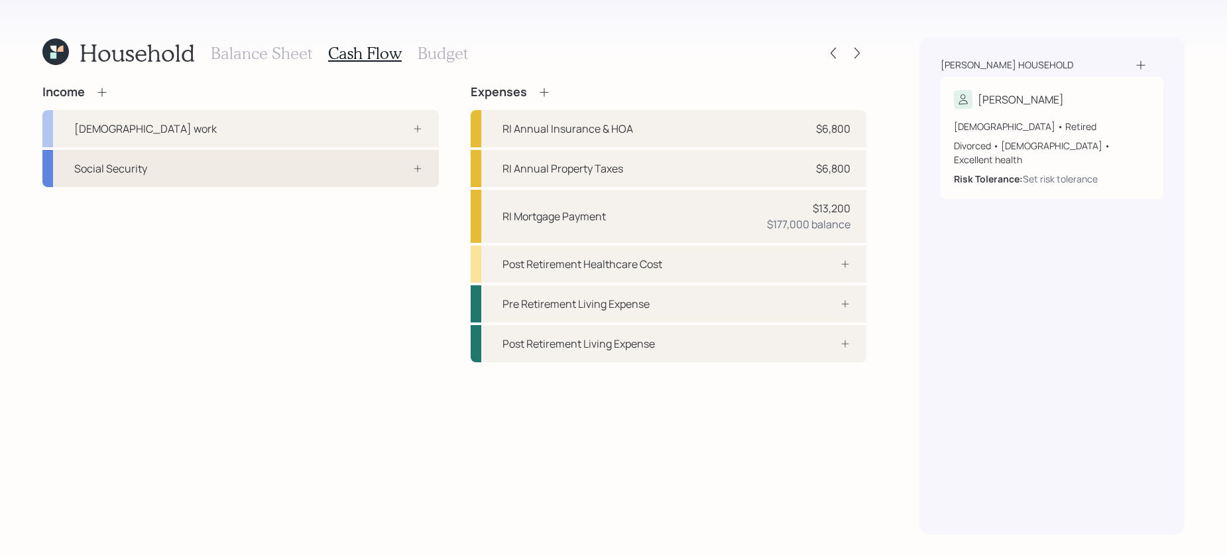
click at [286, 165] on div "Social Security" at bounding box center [240, 168] width 397 height 37
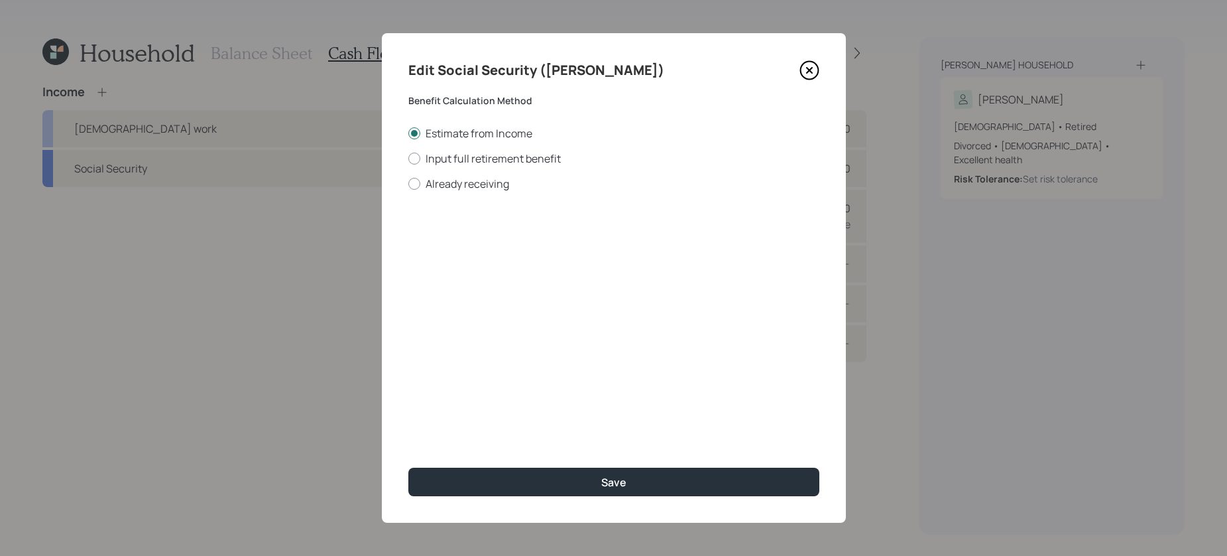
click at [473, 191] on div "Edit Social Security (Kathleen) Benefit Calculation Method Estimate from Income…" at bounding box center [614, 277] width 464 height 489
click at [475, 186] on label "Already receiving" at bounding box center [613, 183] width 411 height 15
click at [408, 184] on input "Already receiving" at bounding box center [408, 183] width 1 height 1
radio input "true"
click at [465, 240] on input "$" at bounding box center [613, 239] width 411 height 29
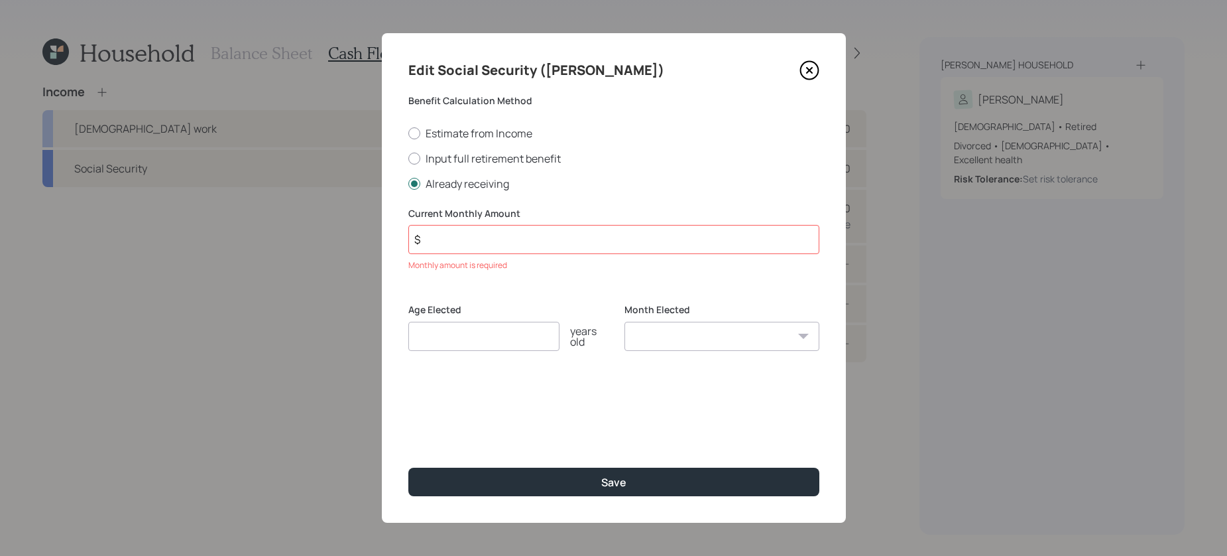
click at [549, 240] on input "$" at bounding box center [613, 239] width 411 height 29
type input "$ 1,291"
click at [496, 324] on input "number" at bounding box center [483, 318] width 151 height 29
type input "67"
click at [408, 467] on button "Save" at bounding box center [613, 481] width 411 height 29
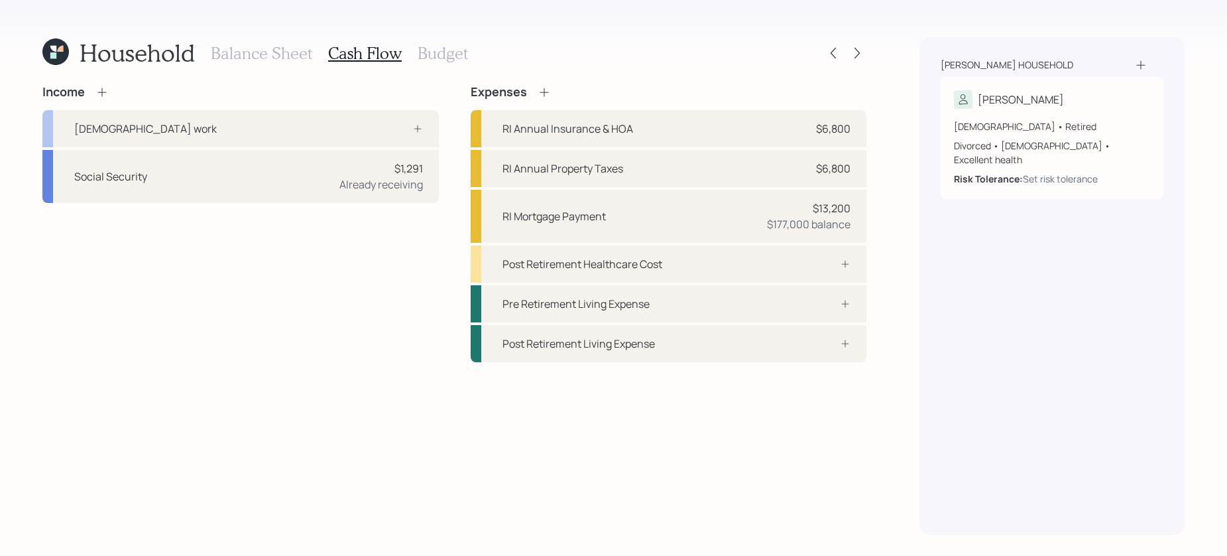
click at [105, 84] on div "Household Balance Sheet Cash Flow Budget Income Full-time work Social Security …" at bounding box center [454, 285] width 824 height 497
click at [102, 97] on icon at bounding box center [101, 92] width 13 height 13
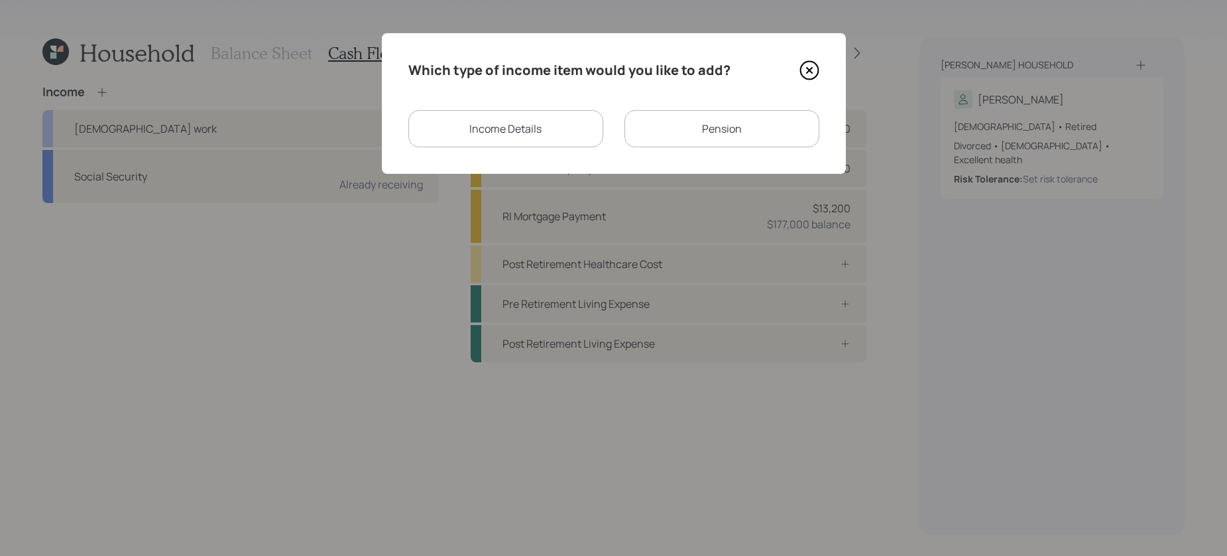
click at [709, 119] on div "Pension" at bounding box center [722, 128] width 195 height 37
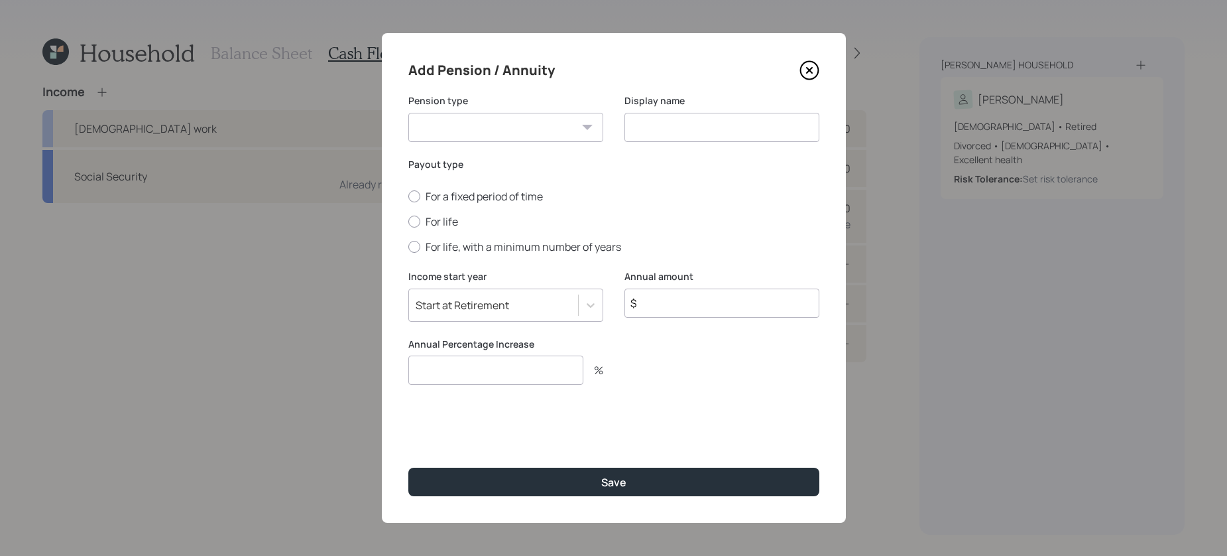
click at [547, 134] on select "Pension Annuity" at bounding box center [505, 127] width 195 height 29
select select "pension"
click at [408, 113] on select "Pension Annuity" at bounding box center [505, 127] width 195 height 29
click at [694, 149] on div "Display name" at bounding box center [722, 126] width 195 height 64
click at [700, 133] on input at bounding box center [722, 127] width 195 height 29
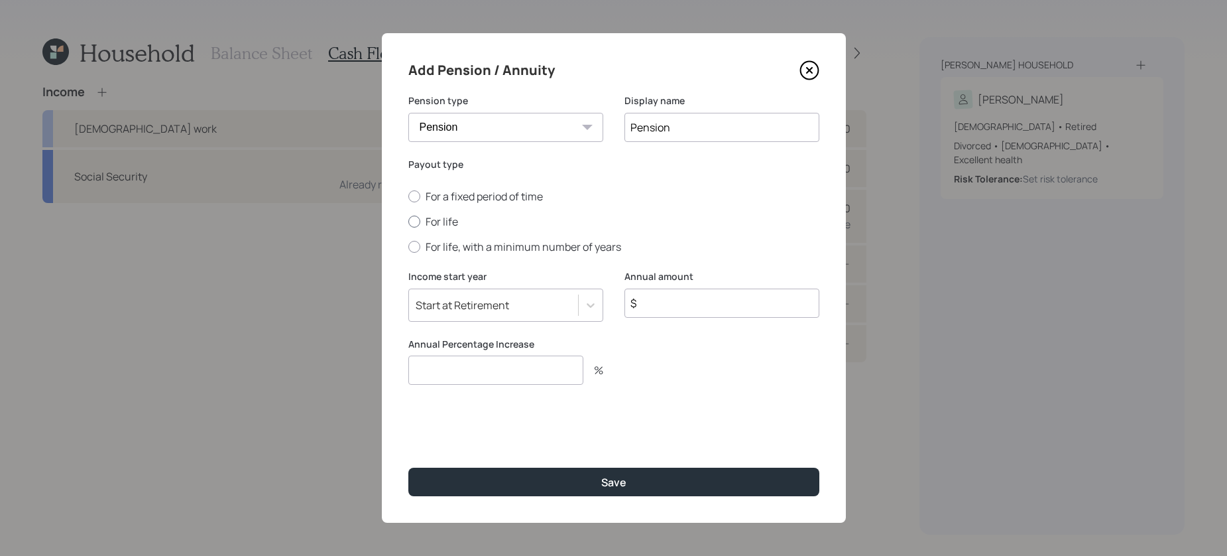
type input "Pension"
click at [411, 221] on div at bounding box center [414, 221] width 12 height 12
click at [408, 221] on input "For life" at bounding box center [408, 221] width 1 height 1
radio input "true"
click at [696, 316] on input "$" at bounding box center [722, 302] width 195 height 29
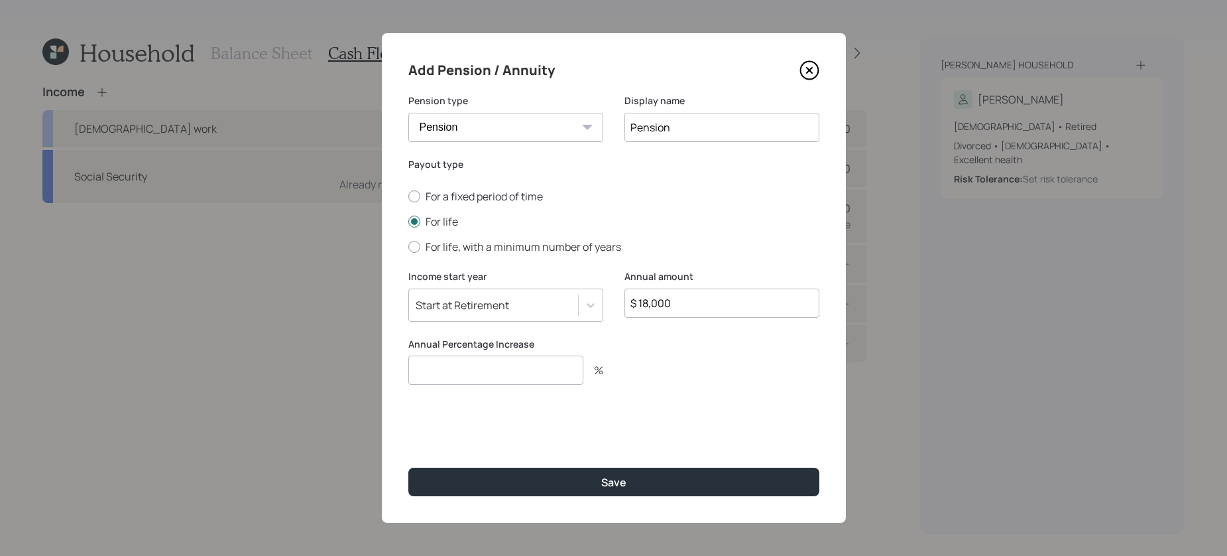
type input "$ 18,000"
click at [521, 359] on input "number" at bounding box center [495, 369] width 175 height 29
click at [810, 69] on icon at bounding box center [808, 70] width 5 height 5
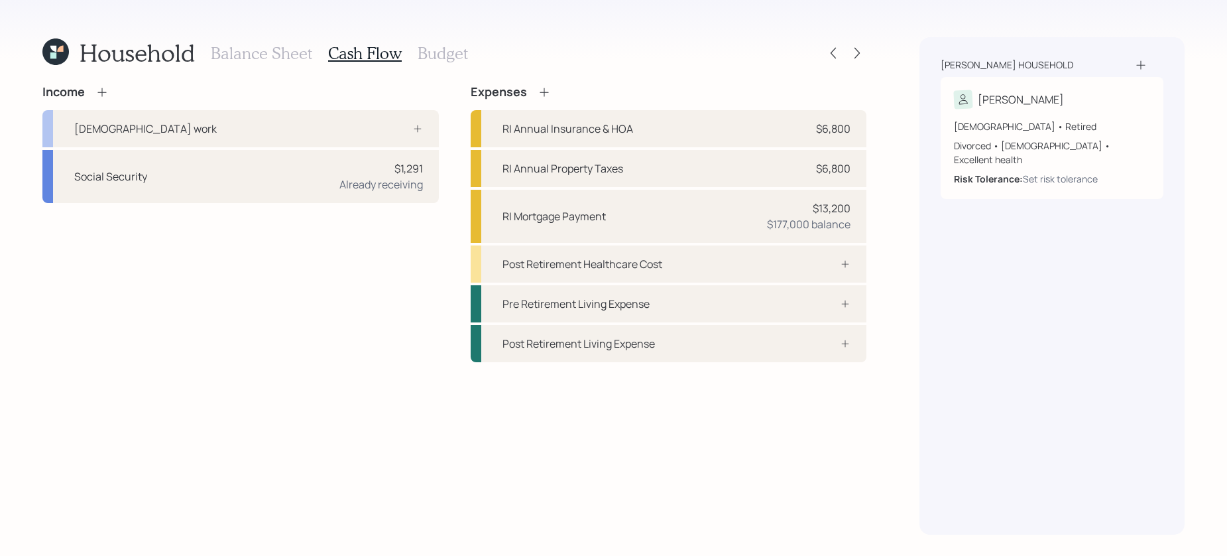
click at [100, 98] on div "Income" at bounding box center [75, 92] width 66 height 15
click at [100, 92] on icon at bounding box center [101, 92] width 13 height 13
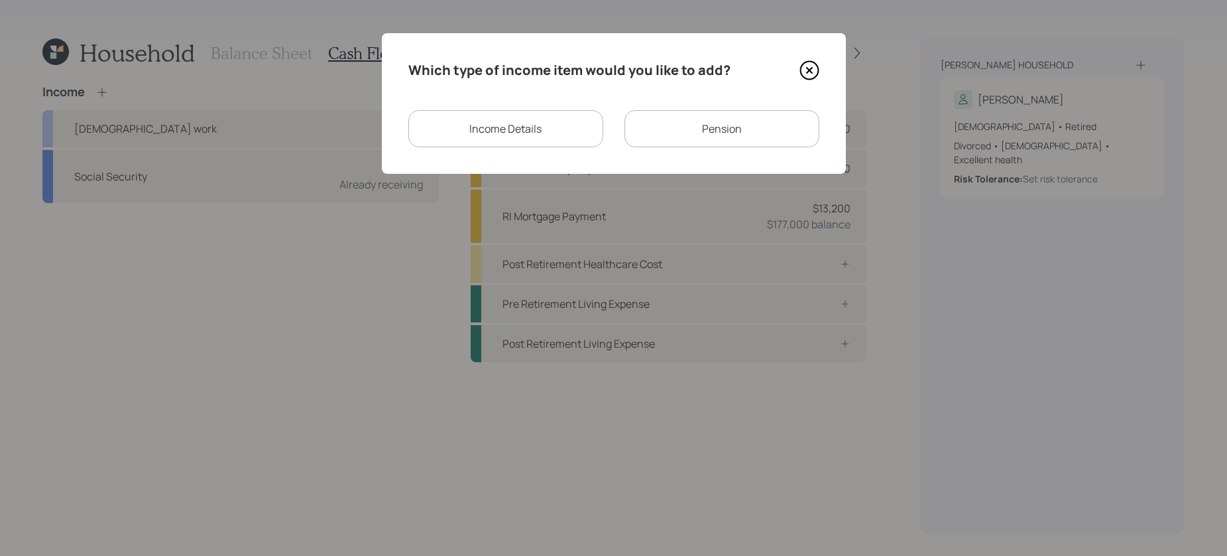
click at [544, 127] on div "Income Details" at bounding box center [505, 128] width 195 height 37
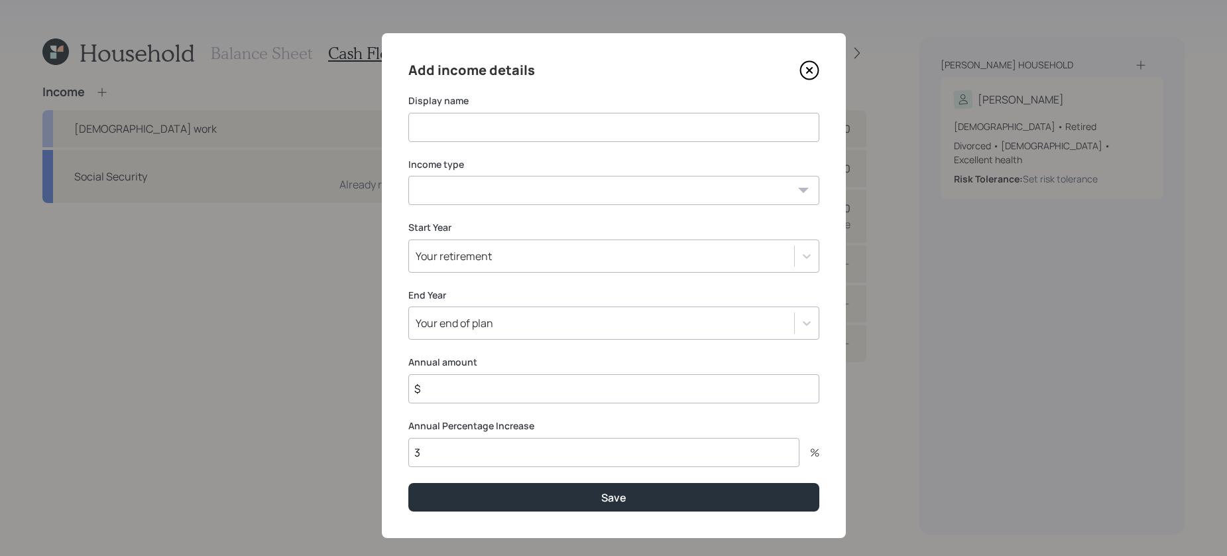
click at [542, 129] on input at bounding box center [613, 127] width 411 height 29
type input "Tax-free pension"
click at [502, 213] on div "Add income details Display name Tax-free pension Income type Full-time work Par…" at bounding box center [614, 285] width 464 height 505
click at [505, 190] on select "Full-time work Part-time work Self employment Other" at bounding box center [613, 190] width 411 height 29
select select "other"
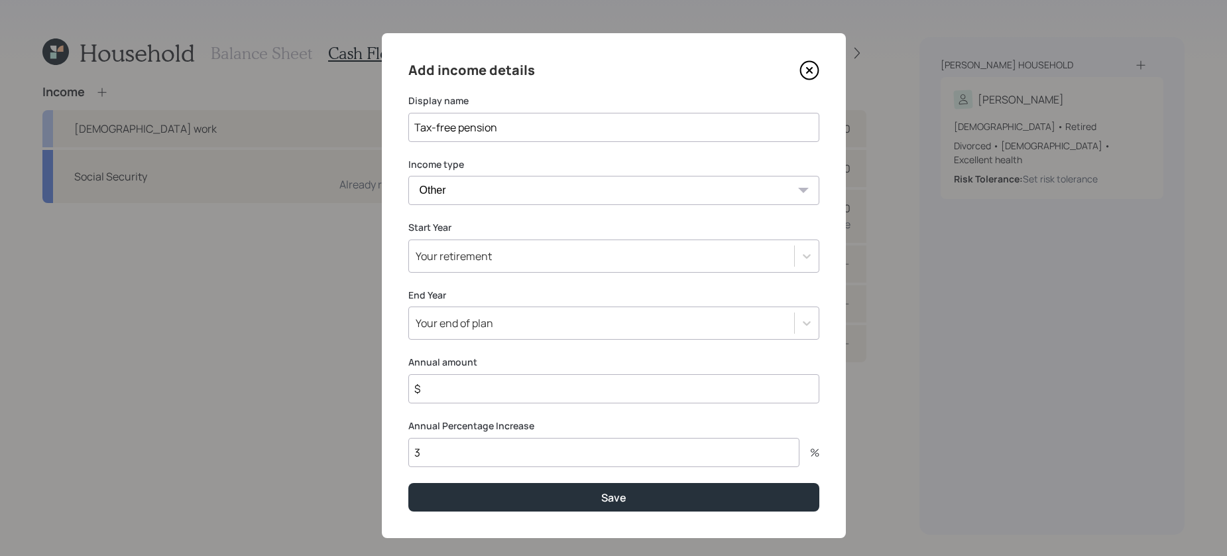
click at [408, 176] on select "Full-time work Part-time work Self employment Other" at bounding box center [613, 190] width 411 height 29
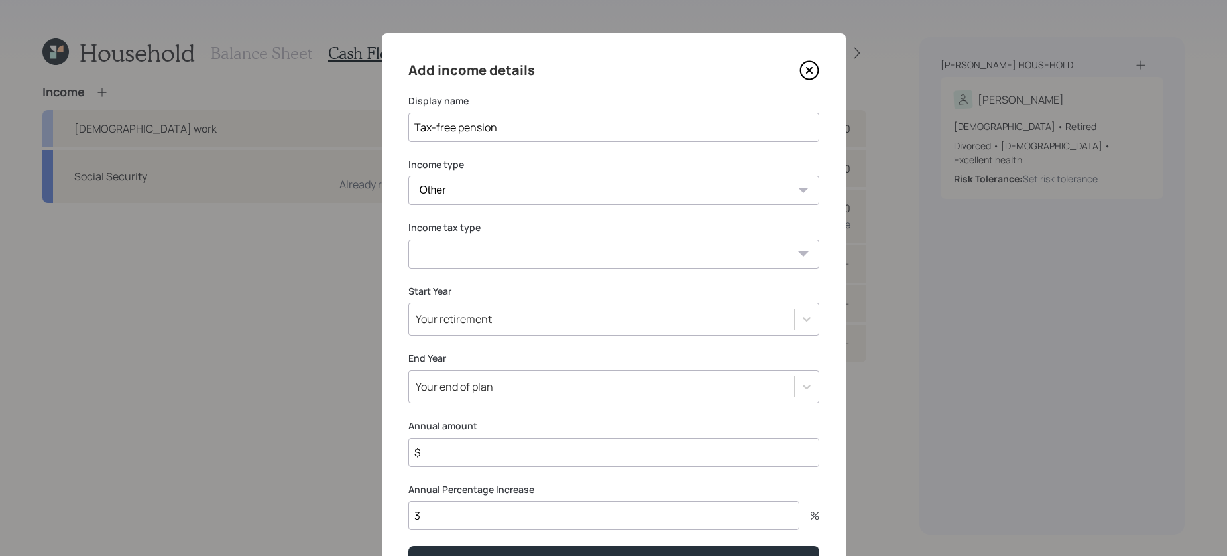
click at [517, 258] on select "Tax-free Earned Self Employment Alimony Royalties Pension / Annuity Interest Di…" at bounding box center [613, 253] width 411 height 29
select select "tax_free"
click at [408, 239] on select "Tax-free Earned Self Employment Alimony Royalties Pension / Annuity Interest Di…" at bounding box center [613, 253] width 411 height 29
click at [488, 462] on input "$" at bounding box center [613, 452] width 411 height 29
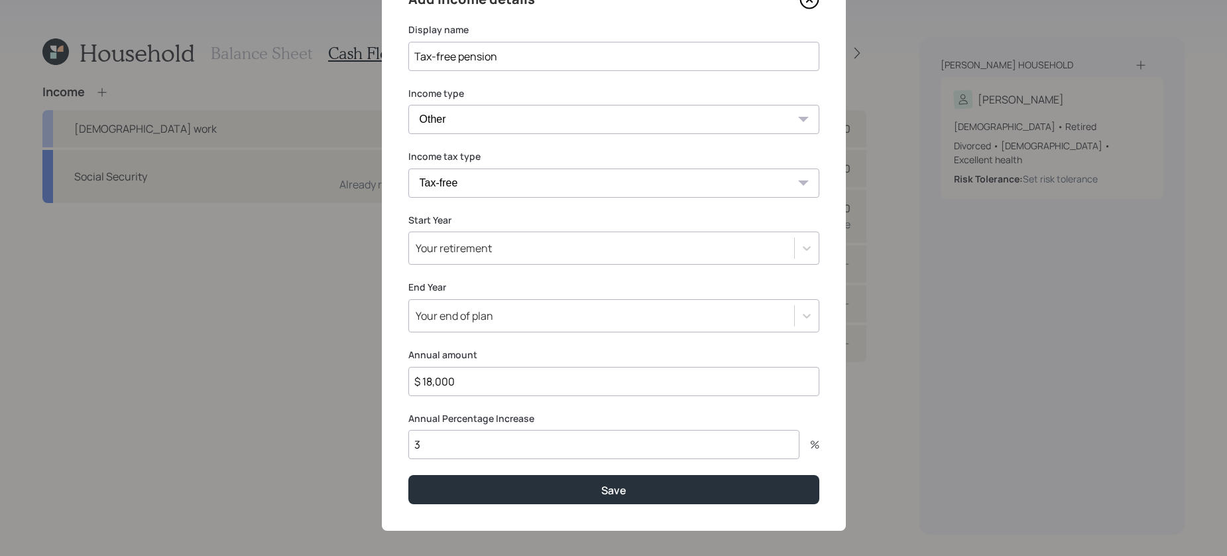
scroll to position [74, 0]
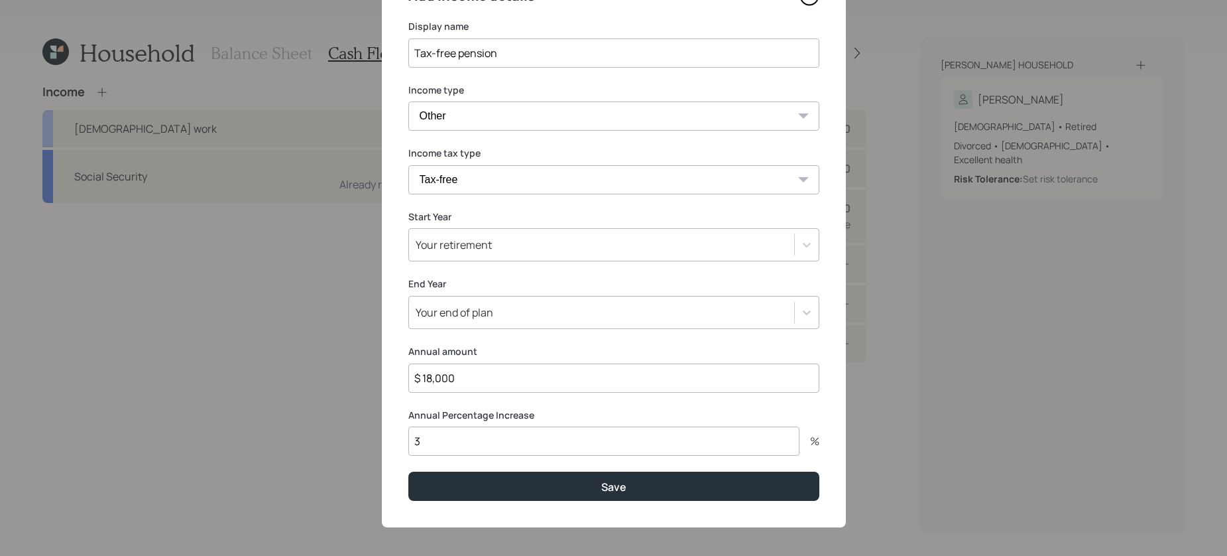
type input "$ 18,000"
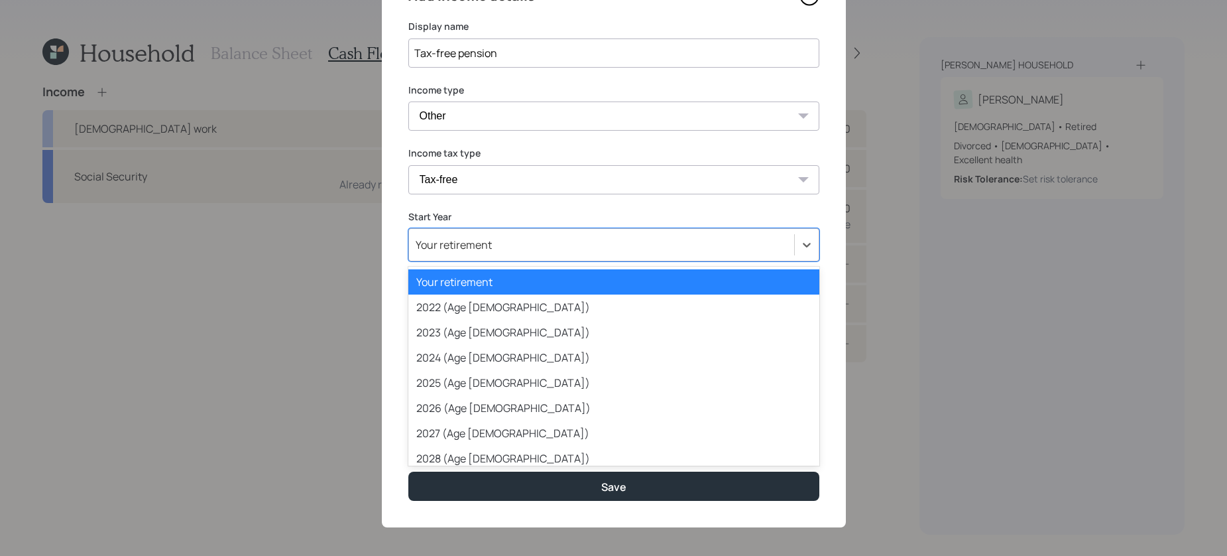
click at [496, 243] on div "Your retirement" at bounding box center [601, 244] width 385 height 23
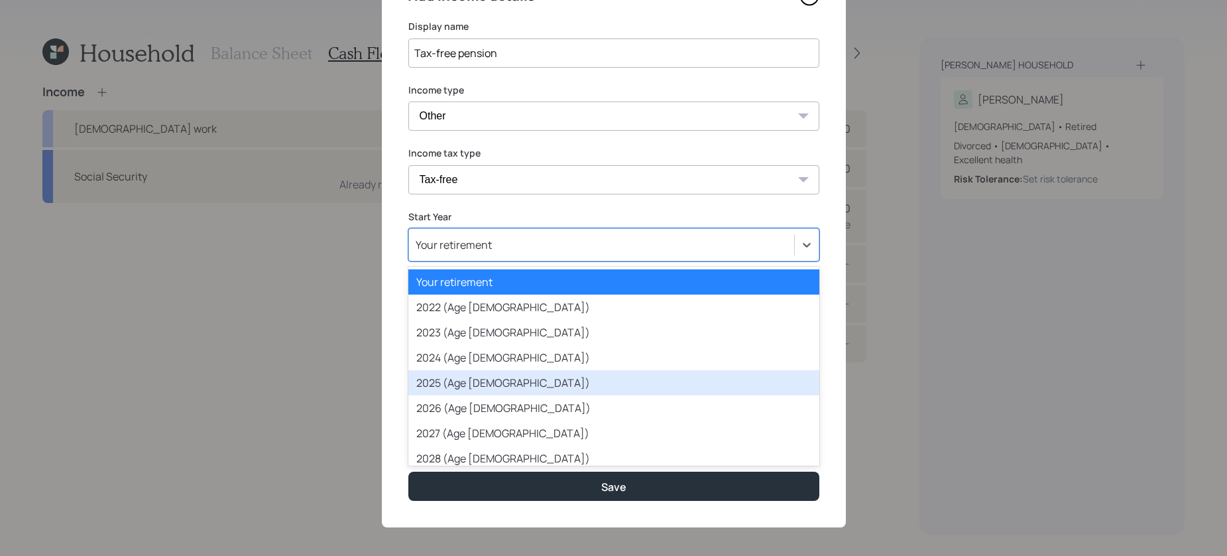
click at [464, 375] on div "2025 (Age 77)" at bounding box center [613, 382] width 411 height 25
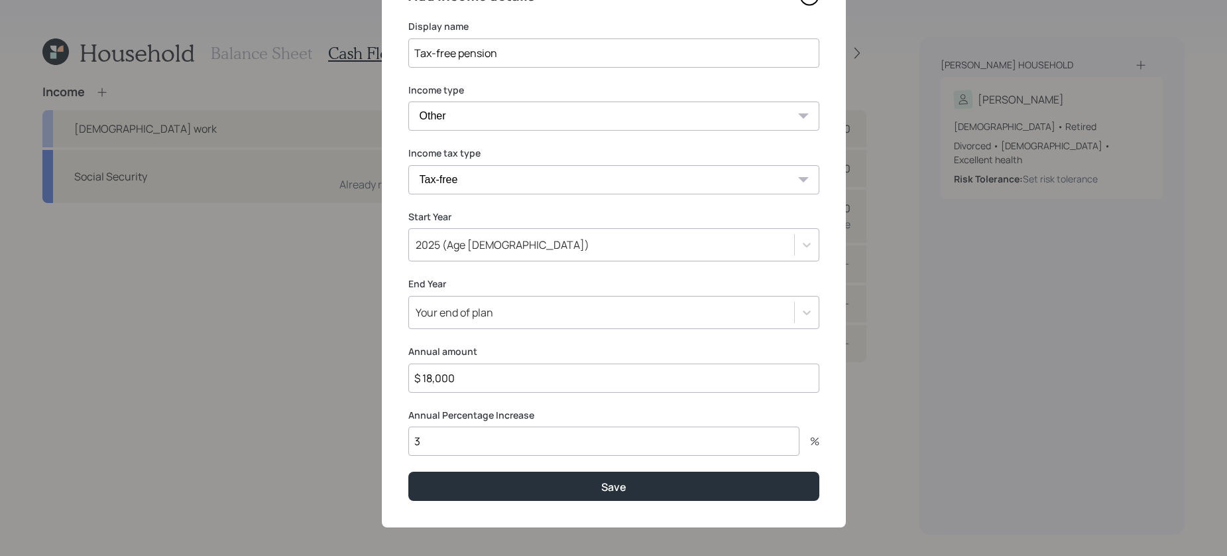
click at [465, 444] on input "3" at bounding box center [603, 440] width 391 height 29
type input "1"
click at [408, 471] on button "Save" at bounding box center [613, 485] width 411 height 29
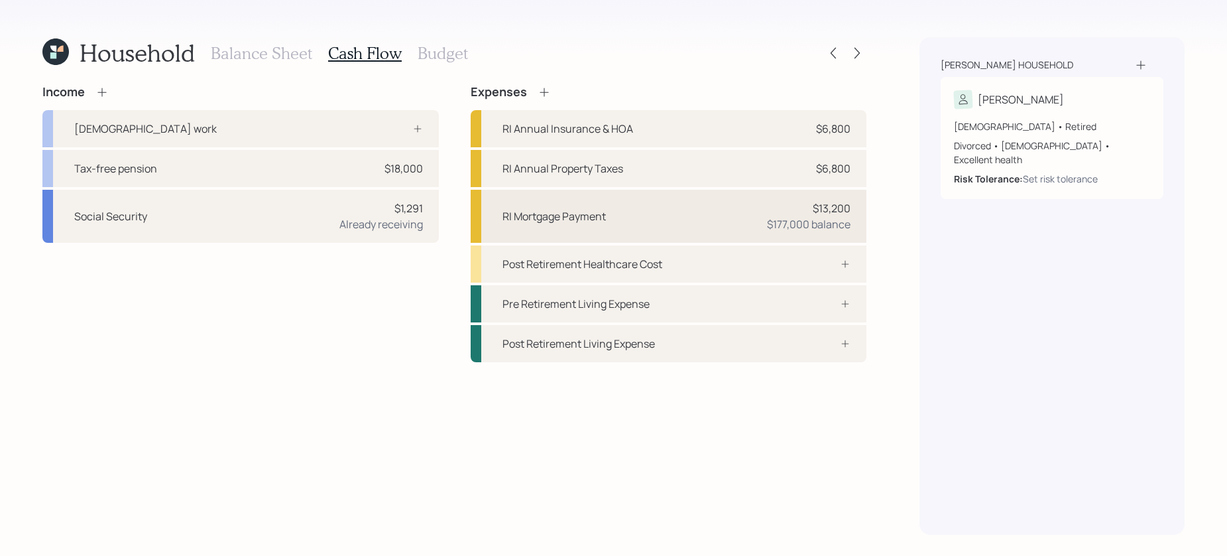
click at [572, 223] on div "RI Mortgage Payment" at bounding box center [554, 216] width 103 height 16
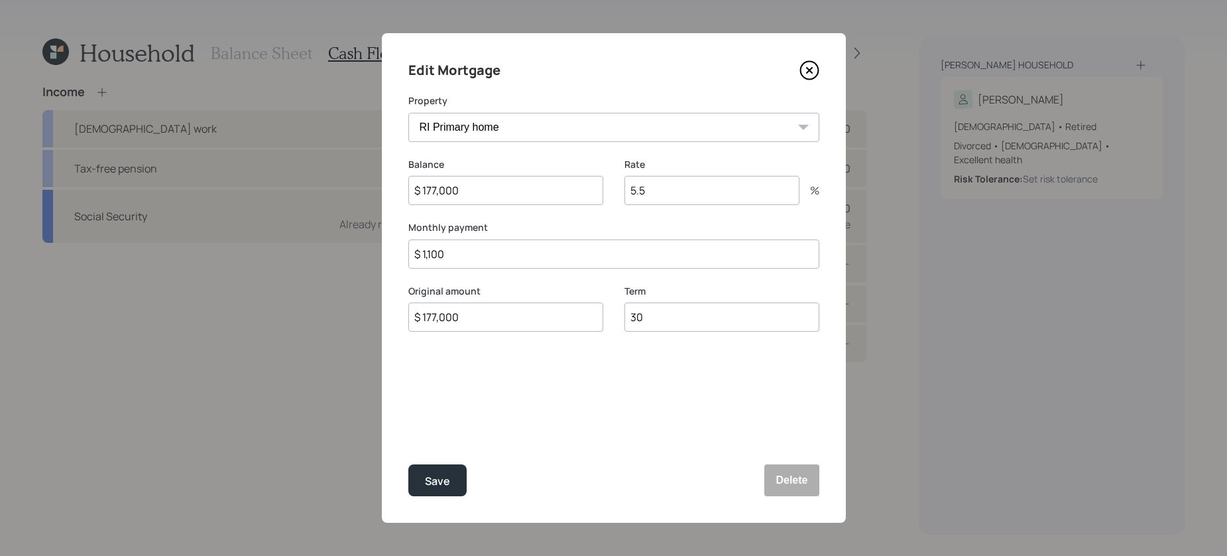
click at [806, 76] on icon at bounding box center [810, 70] width 20 height 20
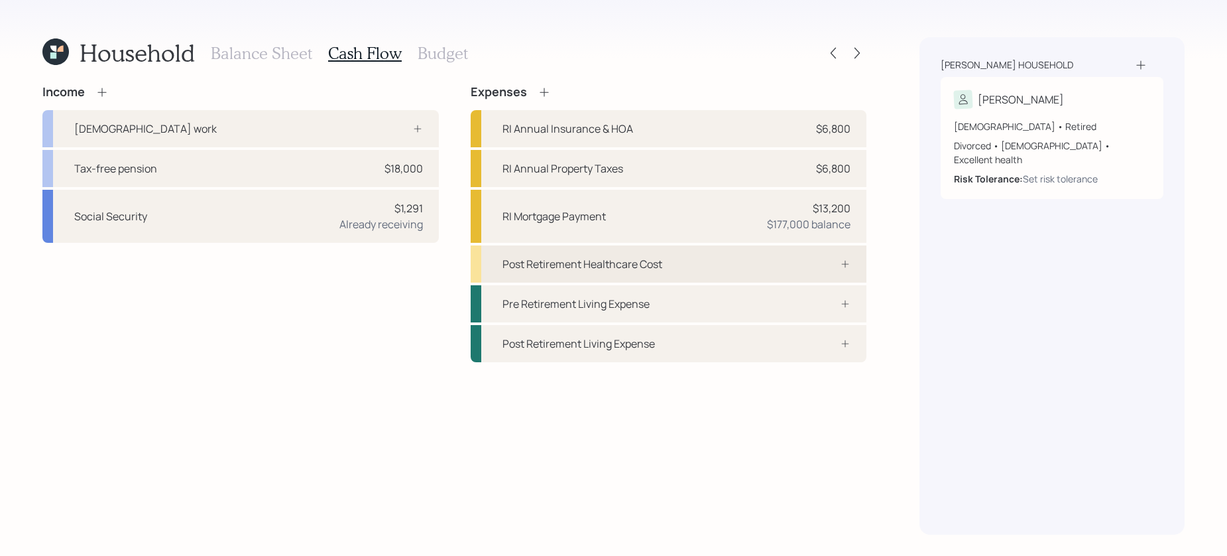
click at [574, 264] on div "Post Retirement Healthcare Cost" at bounding box center [583, 264] width 160 height 16
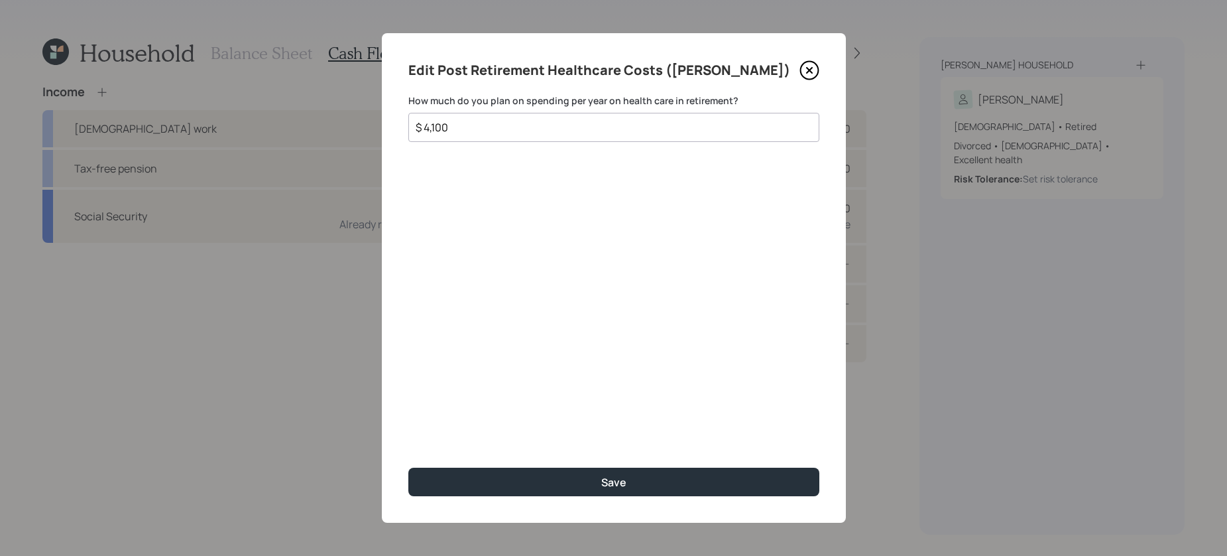
type input "$ 4,100"
click at [408, 467] on button "Save" at bounding box center [613, 481] width 411 height 29
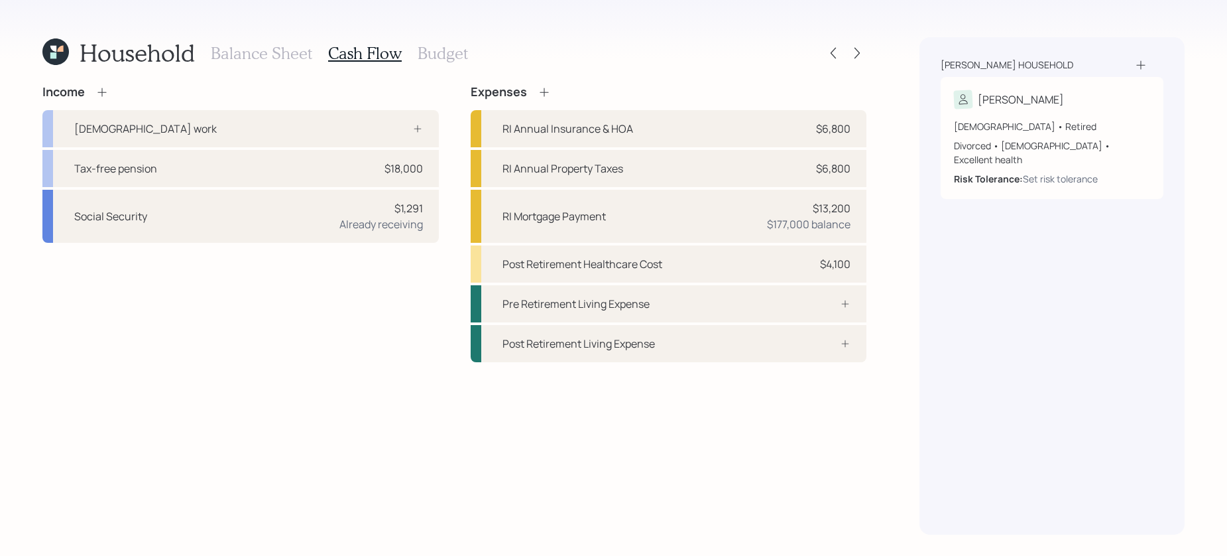
click at [434, 44] on h3 "Budget" at bounding box center [443, 53] width 50 height 19
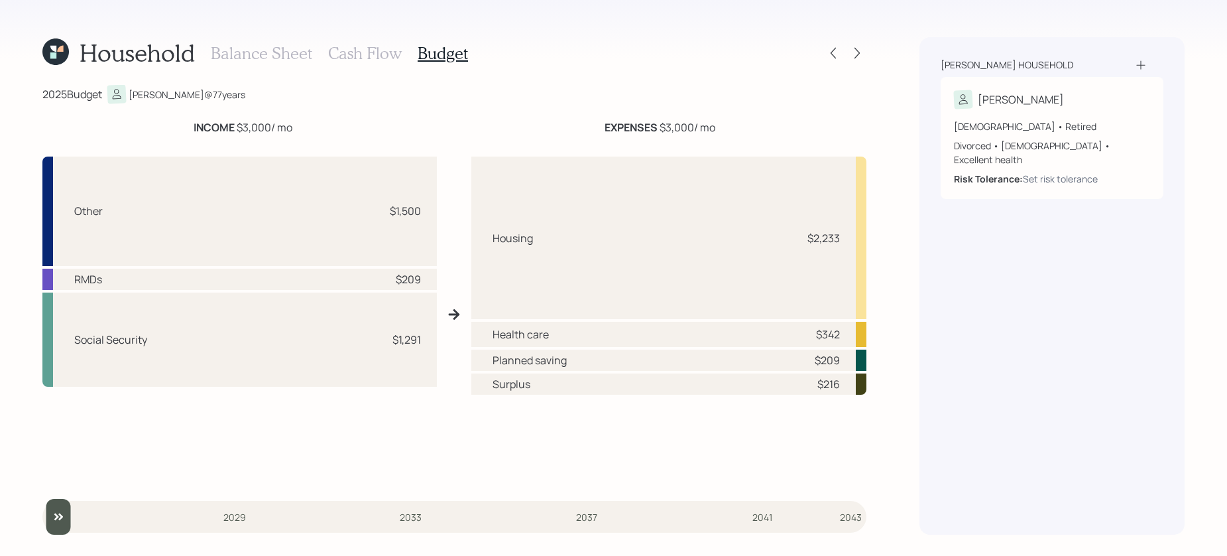
click at [374, 45] on h3 "Cash Flow" at bounding box center [365, 53] width 74 height 19
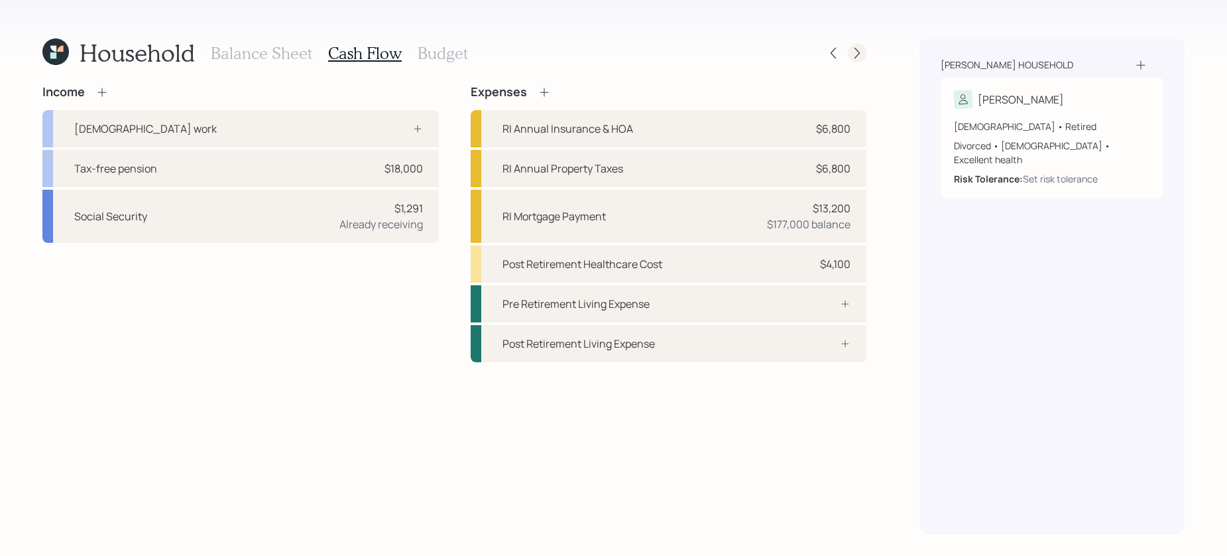
click at [860, 56] on icon at bounding box center [857, 52] width 13 height 13
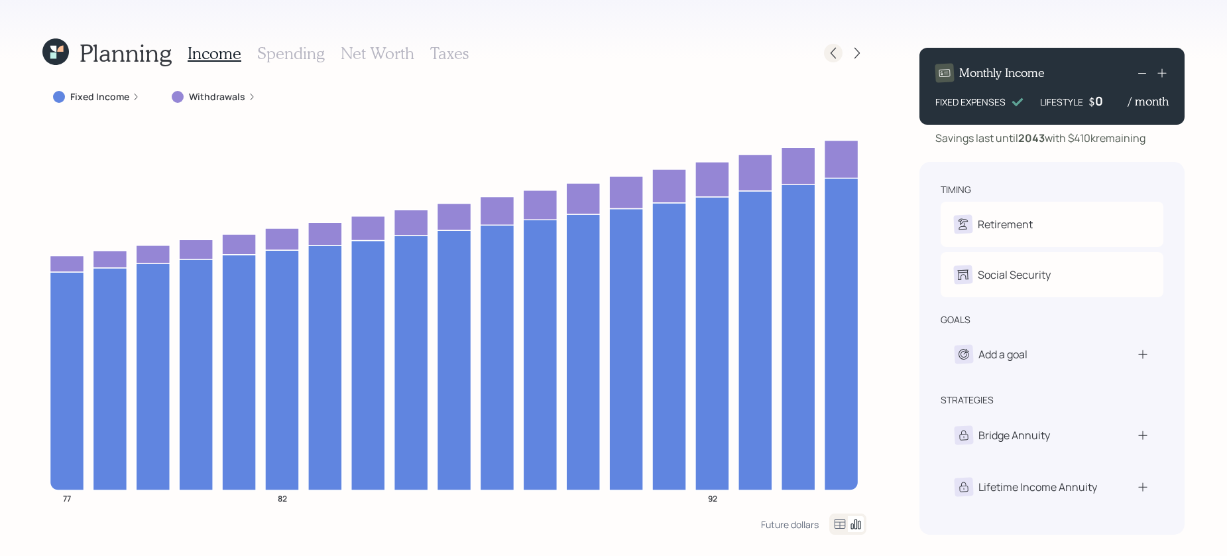
click at [842, 54] on div at bounding box center [833, 53] width 19 height 19
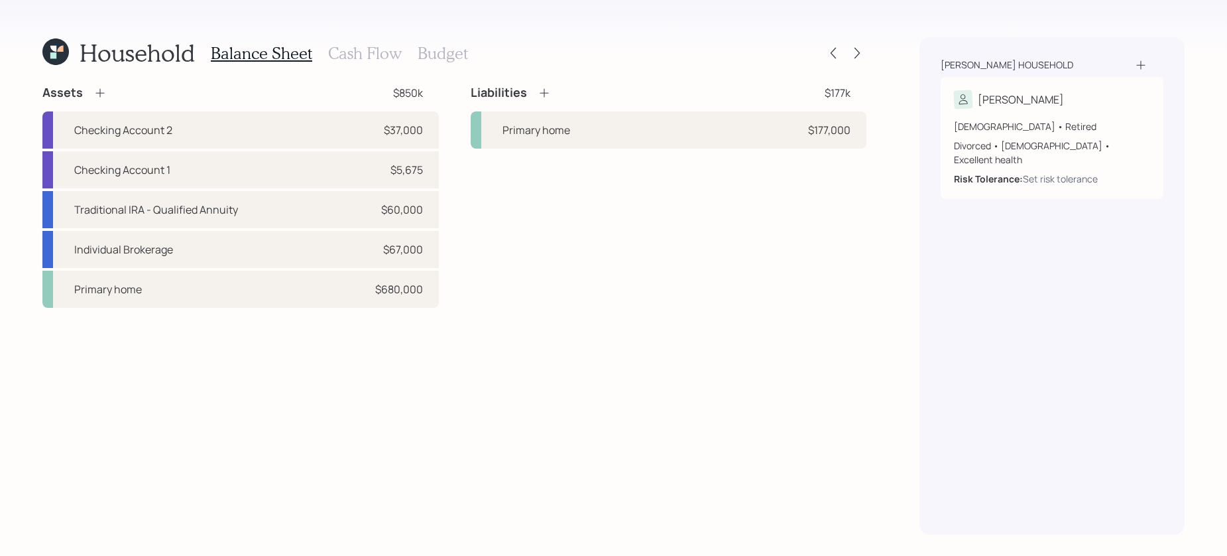
click at [430, 58] on h3 "Budget" at bounding box center [443, 53] width 50 height 19
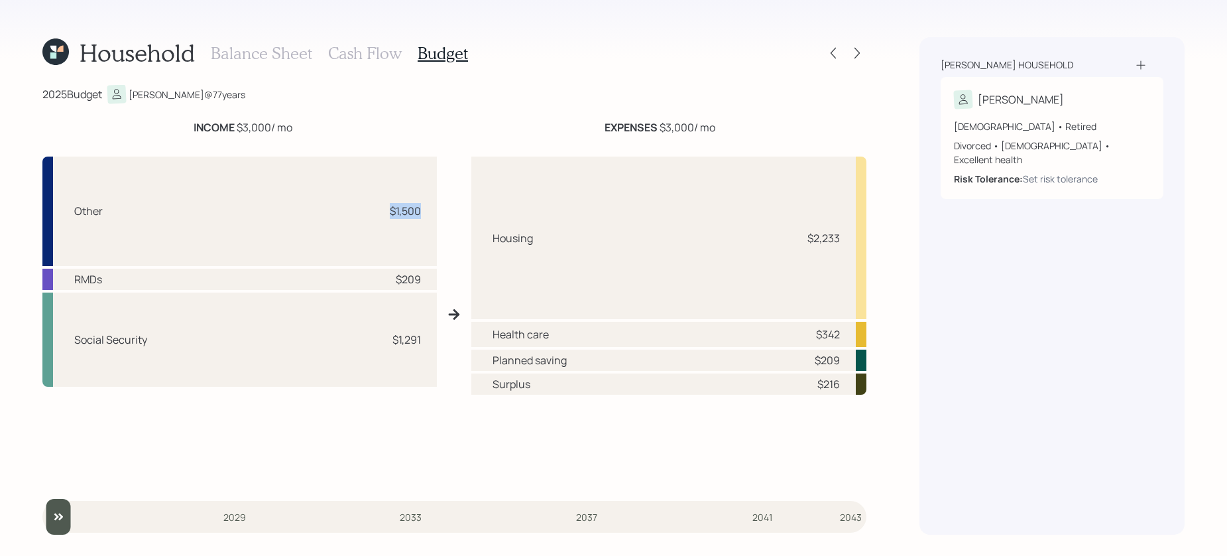
drag, startPoint x: 423, startPoint y: 215, endPoint x: 347, endPoint y: 206, distance: 76.9
click at [347, 206] on div "Other $1,500" at bounding box center [239, 210] width 395 height 109
drag, startPoint x: 422, startPoint y: 281, endPoint x: 348, endPoint y: 278, distance: 73.7
click at [348, 278] on div "RMDs $209" at bounding box center [239, 279] width 395 height 21
drag, startPoint x: 422, startPoint y: 341, endPoint x: 381, endPoint y: 339, distance: 41.8
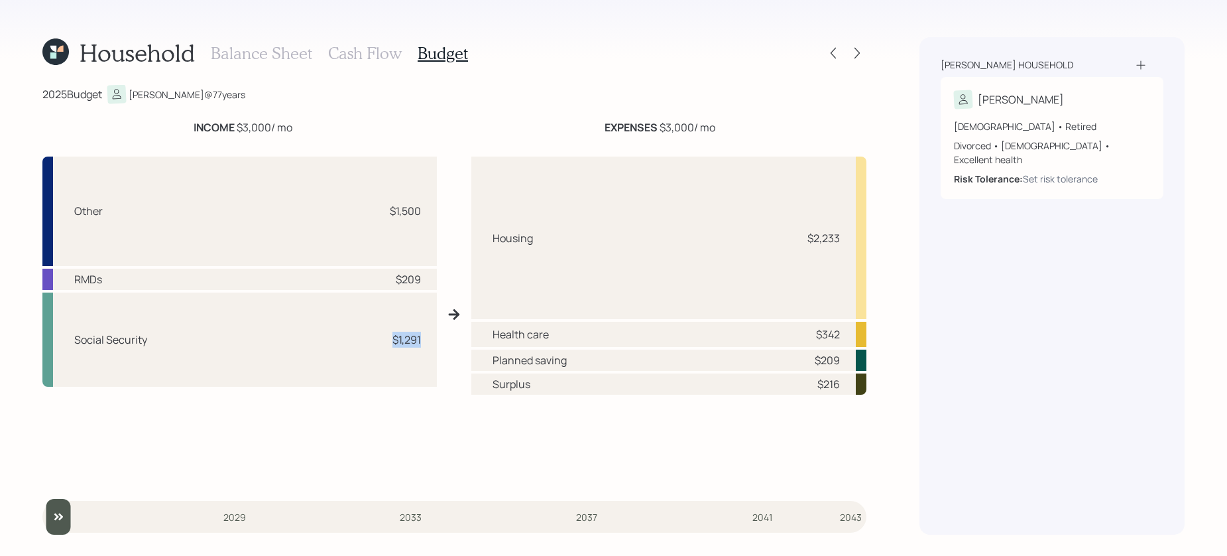
click at [381, 339] on div "Social Security $1,291" at bounding box center [239, 339] width 395 height 94
drag, startPoint x: 302, startPoint y: 139, endPoint x: 145, endPoint y: 119, distance: 158.3
click at [145, 119] on div "INCOME $3,000 / mo EXPENSES $3,000 / mo Other $1,500 RMDs $209 Social Security …" at bounding box center [454, 300] width 824 height 363
drag, startPoint x: 491, startPoint y: 209, endPoint x: 650, endPoint y: 267, distance: 169.3
click at [491, 209] on div "Housing $2,233" at bounding box center [669, 237] width 396 height 162
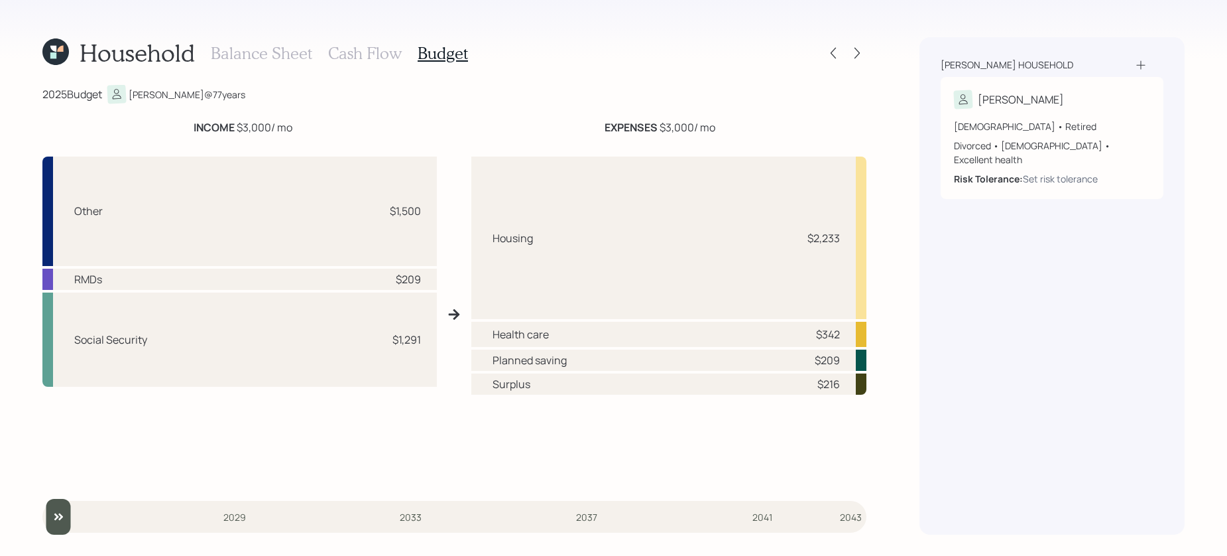
click at [356, 70] on div "Household Balance Sheet Cash Flow Budget 2025 Budget Kathleen @ 77 years INCOME…" at bounding box center [454, 285] width 824 height 497
click at [358, 59] on h3 "Cash Flow" at bounding box center [365, 53] width 74 height 19
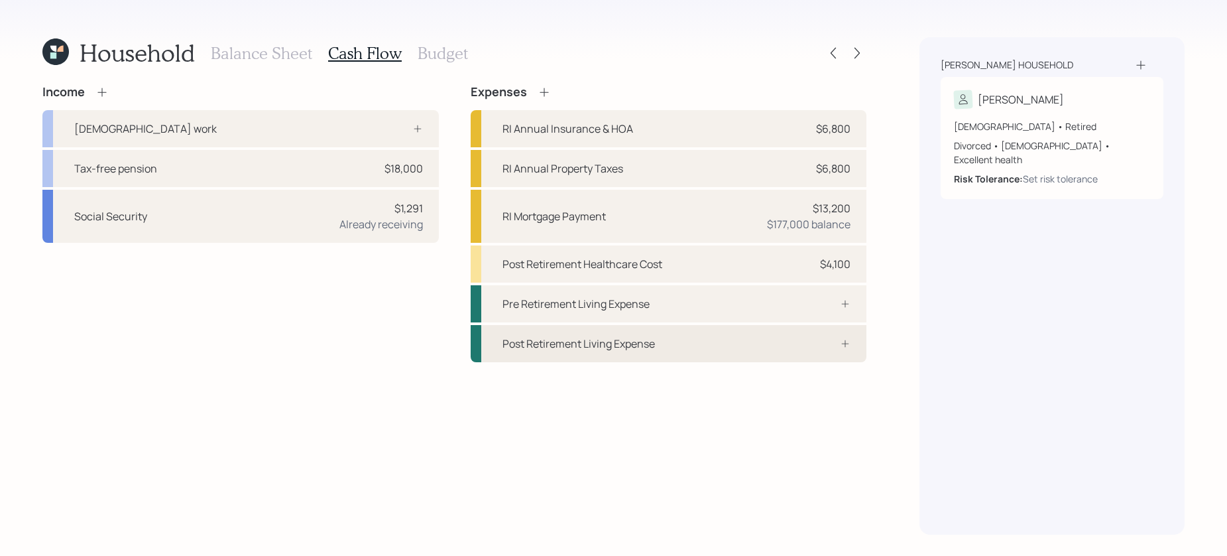
click at [725, 339] on div "Post Retirement Living Expense" at bounding box center [669, 343] width 397 height 37
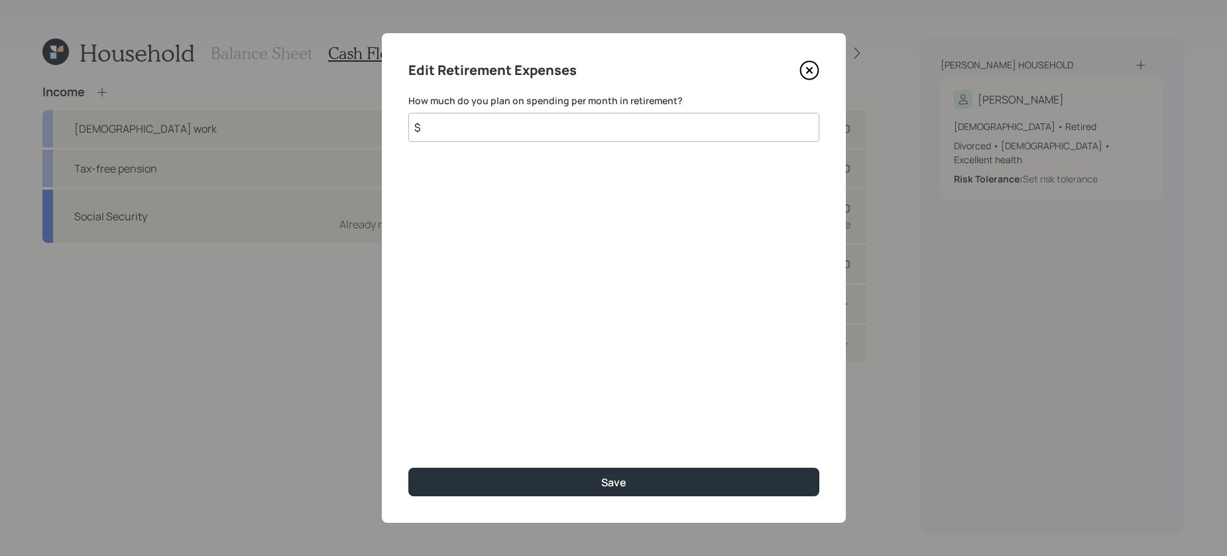
click at [611, 109] on div "How much do you plan on spending per month in retirement? $" at bounding box center [613, 118] width 411 height 48
click at [611, 124] on input "$" at bounding box center [613, 127] width 411 height 29
type input "$ 1,000"
click at [408, 467] on button "Save" at bounding box center [613, 481] width 411 height 29
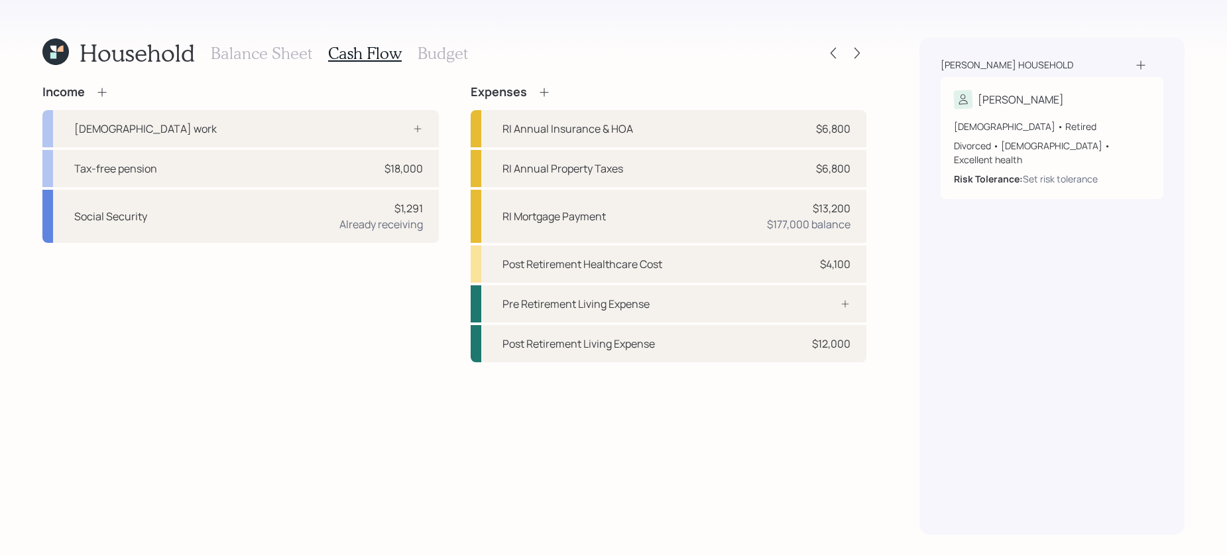
click at [432, 52] on h3 "Budget" at bounding box center [443, 53] width 50 height 19
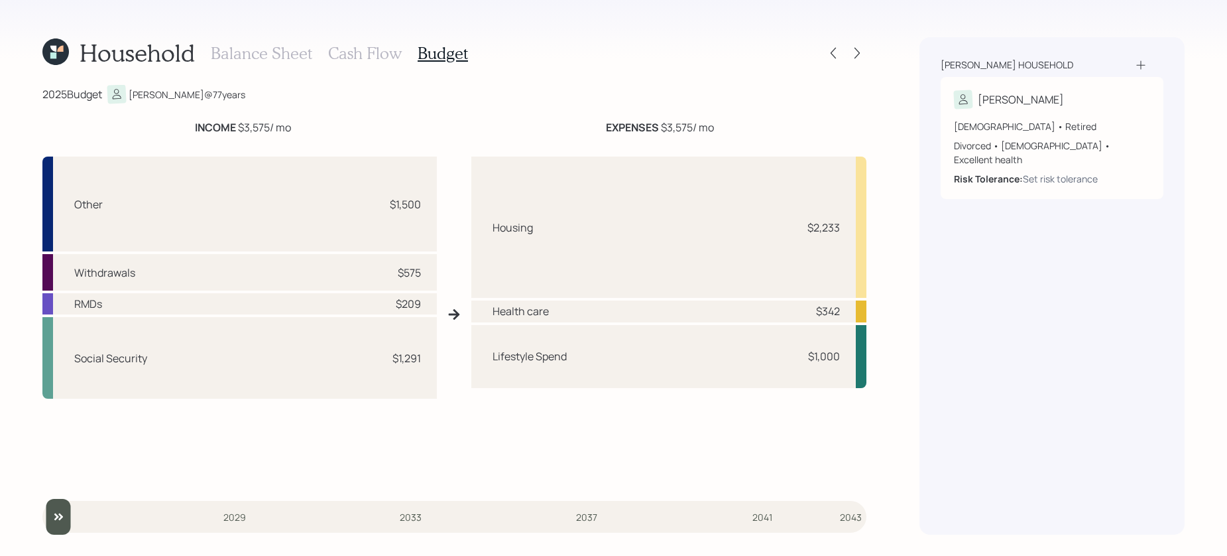
click at [373, 55] on h3 "Cash Flow" at bounding box center [365, 53] width 74 height 19
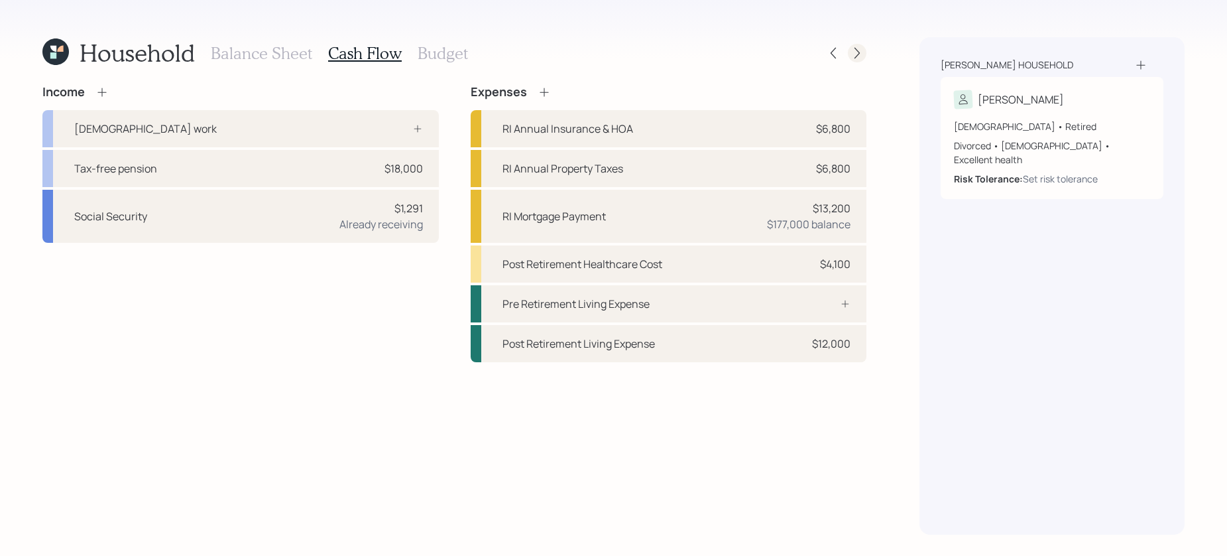
click at [855, 48] on icon at bounding box center [857, 52] width 13 height 13
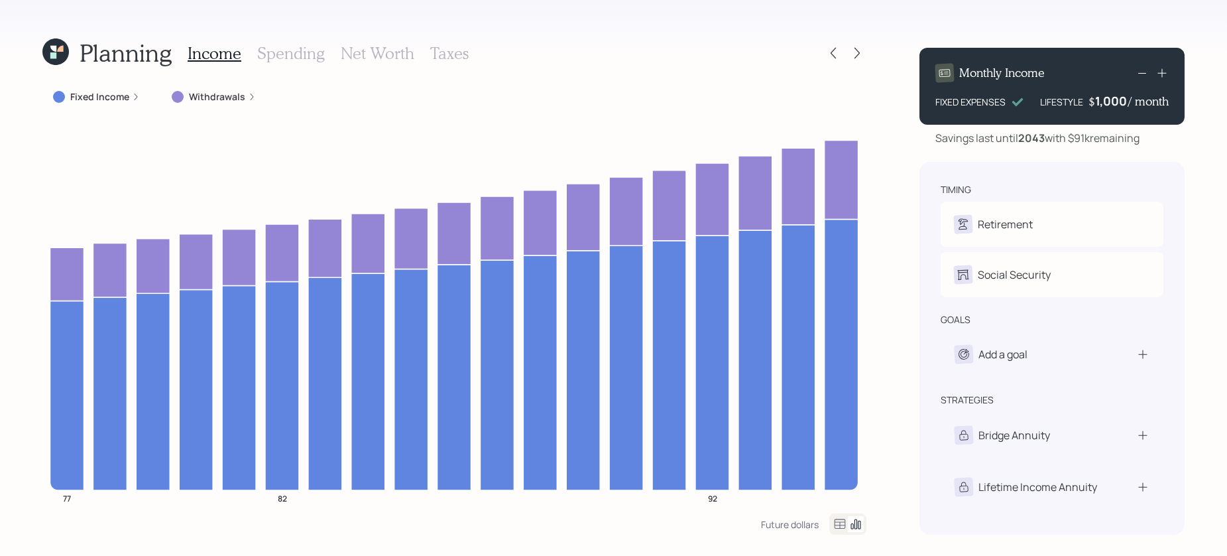
click at [244, 100] on div "Withdrawals" at bounding box center [214, 96] width 84 height 13
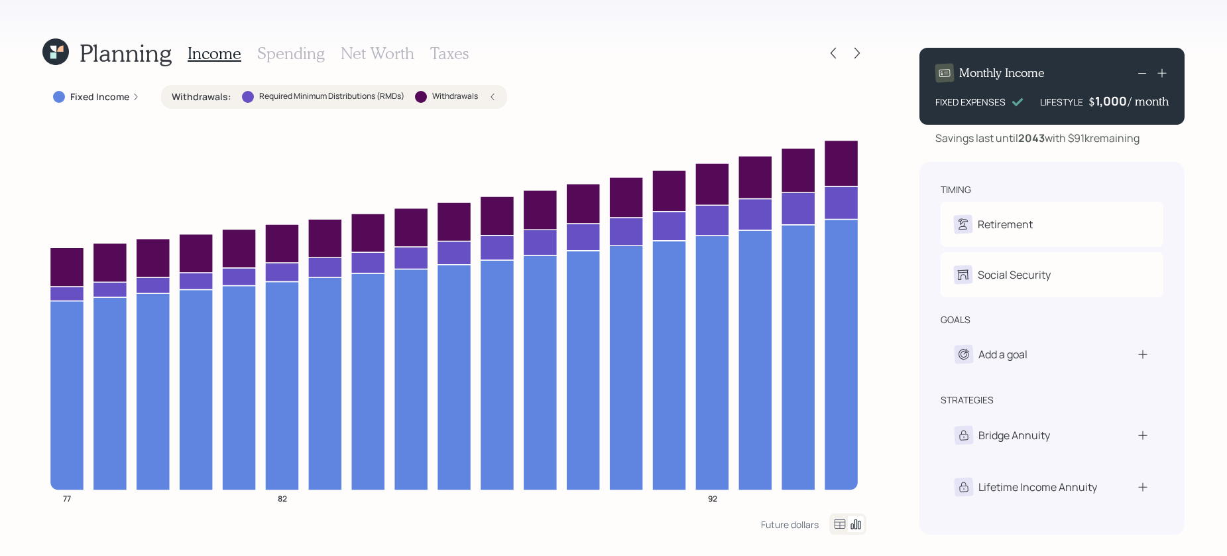
click at [244, 100] on div at bounding box center [248, 97] width 12 height 12
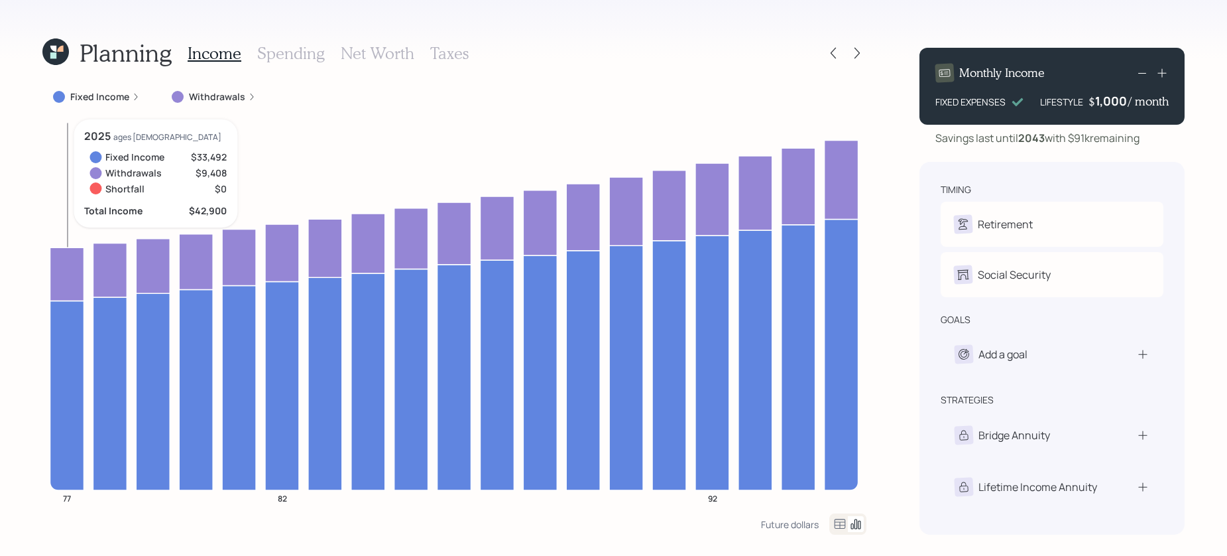
click at [46, 261] on icon "77 82 92" at bounding box center [454, 316] width 824 height 394
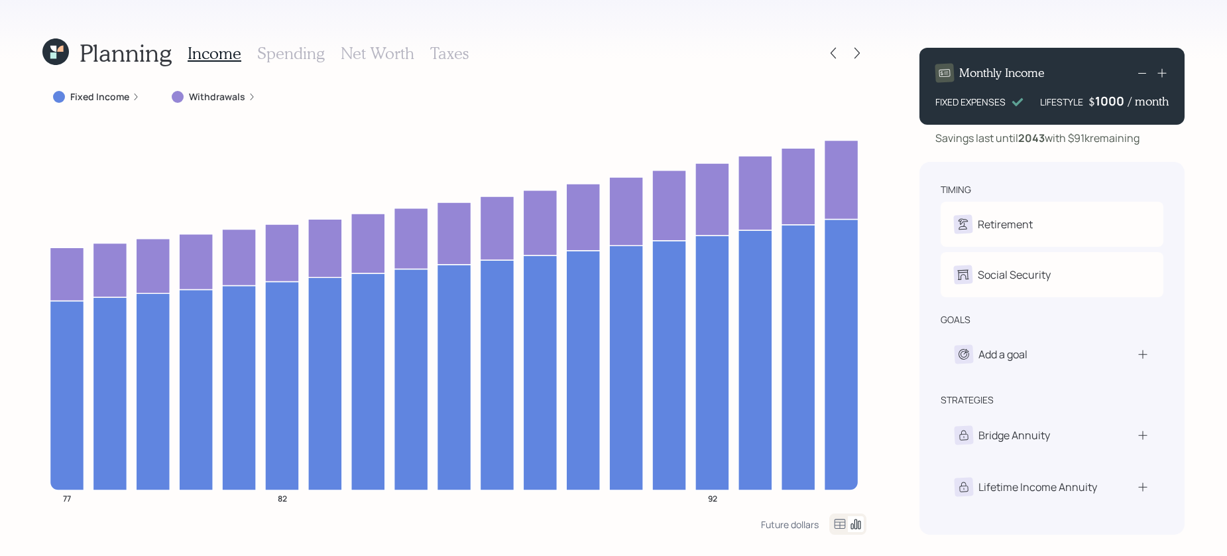
click at [967, 105] on div "1000" at bounding box center [1111, 101] width 33 height 16
click at [967, 134] on div "Savings last until 2043 with $91k remaining" at bounding box center [1052, 138] width 265 height 16
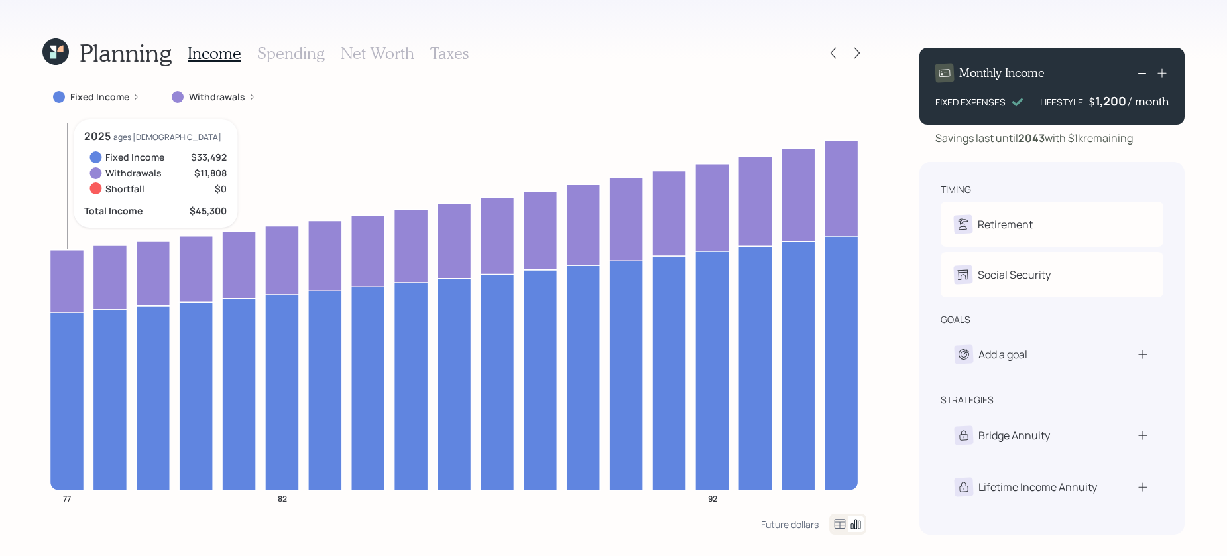
click at [77, 353] on icon at bounding box center [67, 401] width 34 height 178
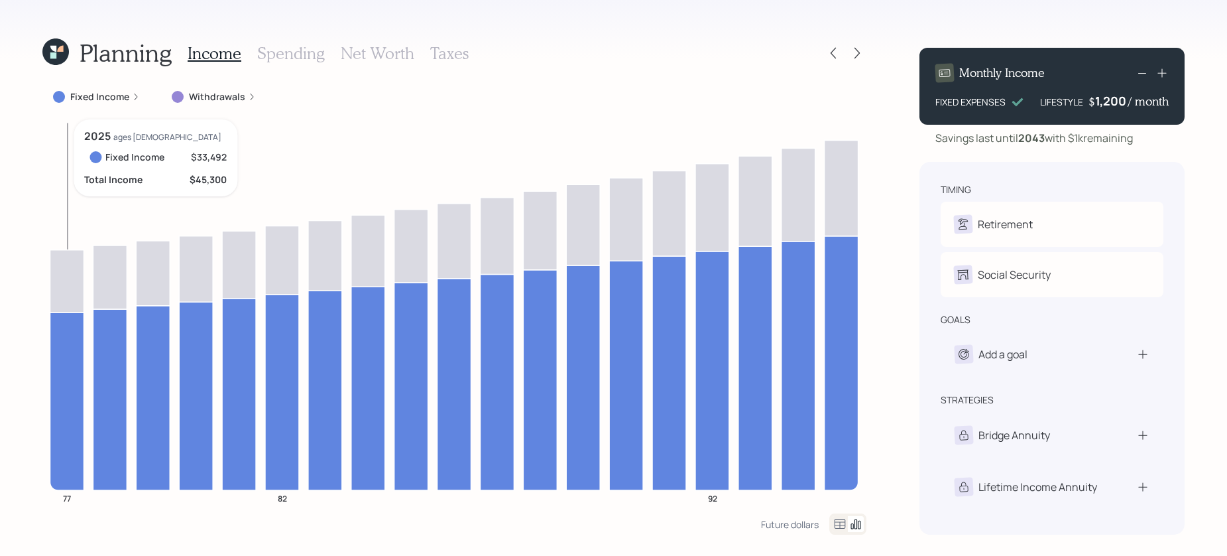
click at [77, 353] on icon at bounding box center [67, 401] width 34 height 178
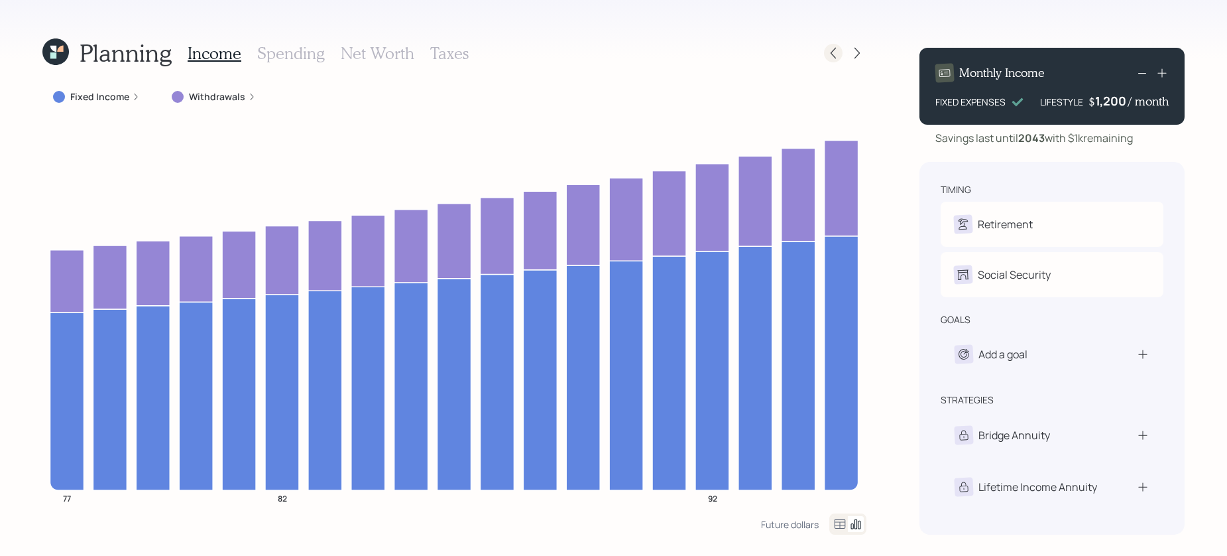
click at [833, 53] on icon at bounding box center [833, 52] width 13 height 13
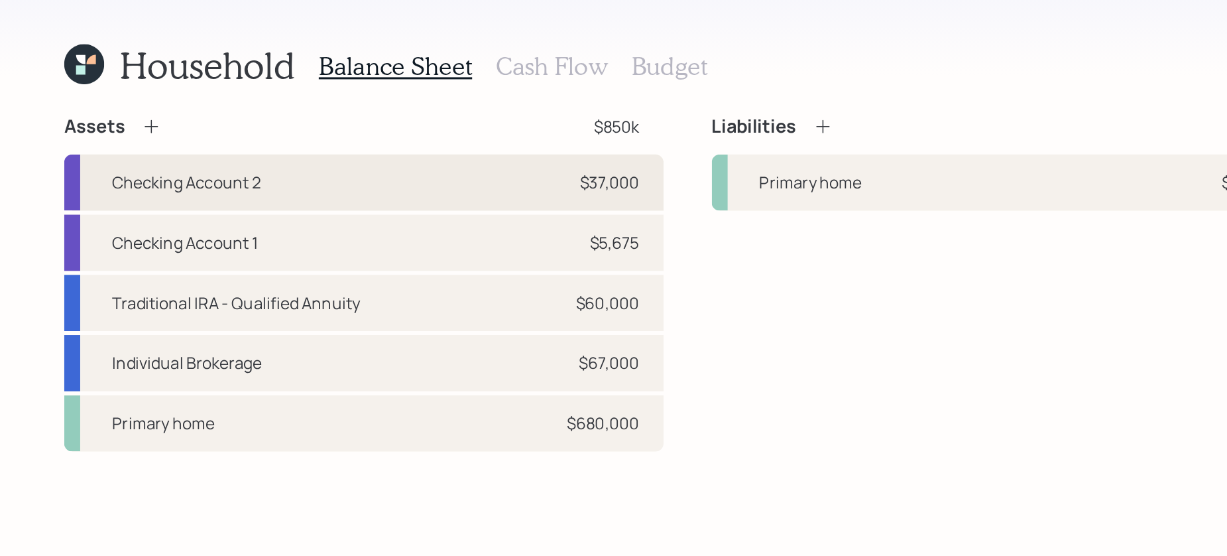
drag, startPoint x: 428, startPoint y: 131, endPoint x: 421, endPoint y: 131, distance: 7.3
click at [421, 131] on div "Checking Account 2 $37,000" at bounding box center [240, 129] width 397 height 37
select select "cash"
click at [359, 135] on div "Checking Account 2 $37,000" at bounding box center [240, 129] width 397 height 37
select select "cash"
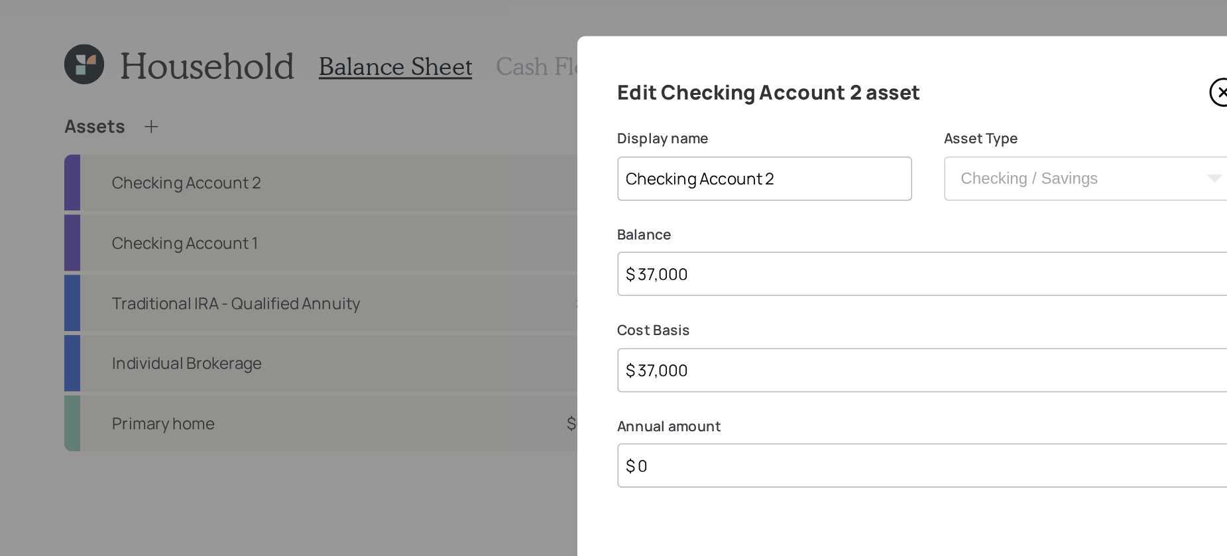
drag, startPoint x: 477, startPoint y: 191, endPoint x: 276, endPoint y: 162, distance: 203.7
click at [276, 162] on div "Edit Checking Account 2 asset Display name Checking Account 2 Asset Type SEP IR…" at bounding box center [613, 278] width 1227 height 556
type input "$ 3"
type input "$ 34"
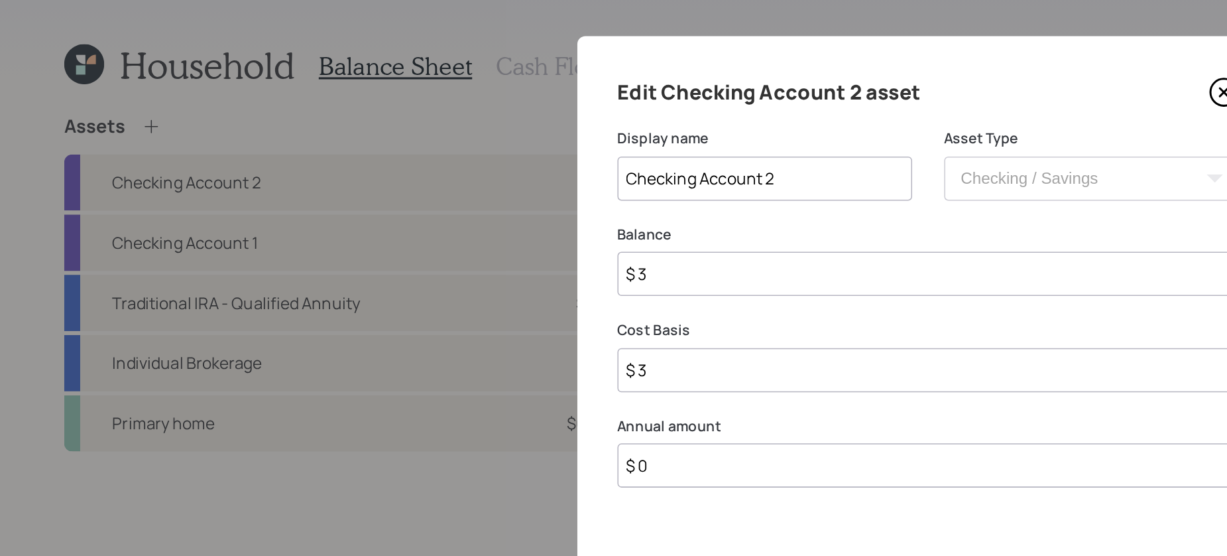
type input "$ 34"
type input "$ 349"
type input "$ 3,490"
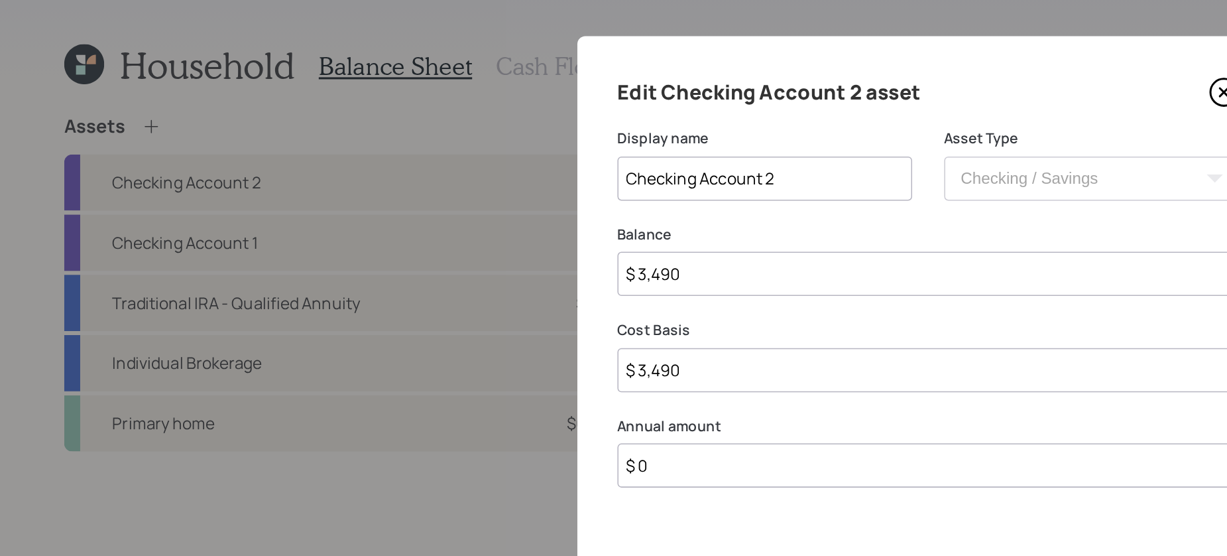
type input "$ 34,900"
click at [408, 464] on button "Save" at bounding box center [437, 480] width 58 height 32
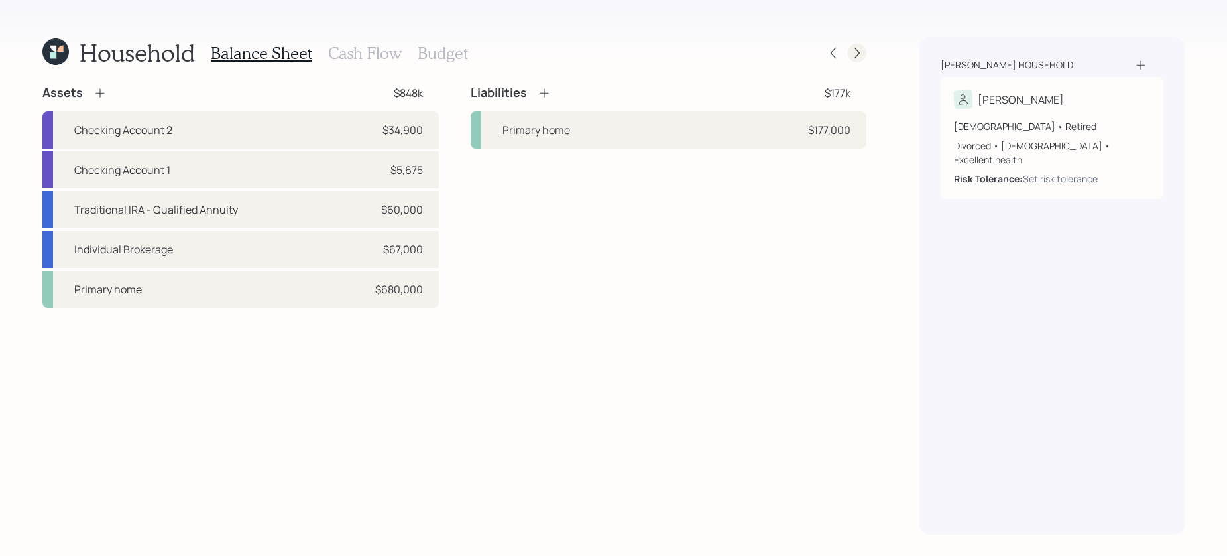
click at [860, 49] on icon at bounding box center [857, 52] width 13 height 13
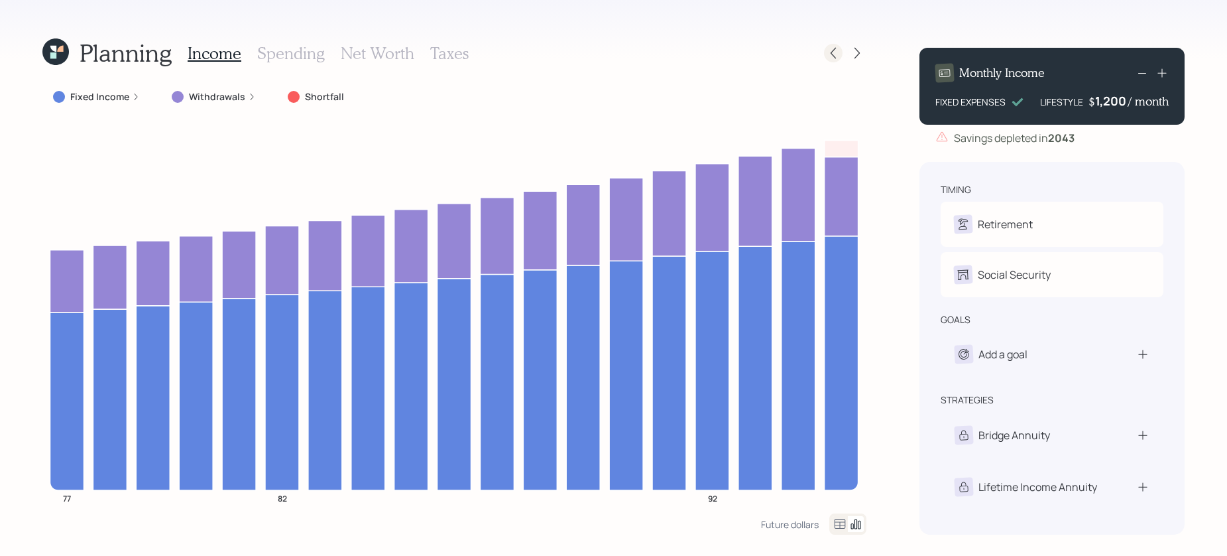
click at [826, 45] on div at bounding box center [845, 53] width 42 height 19
click at [827, 52] on icon at bounding box center [833, 52] width 13 height 13
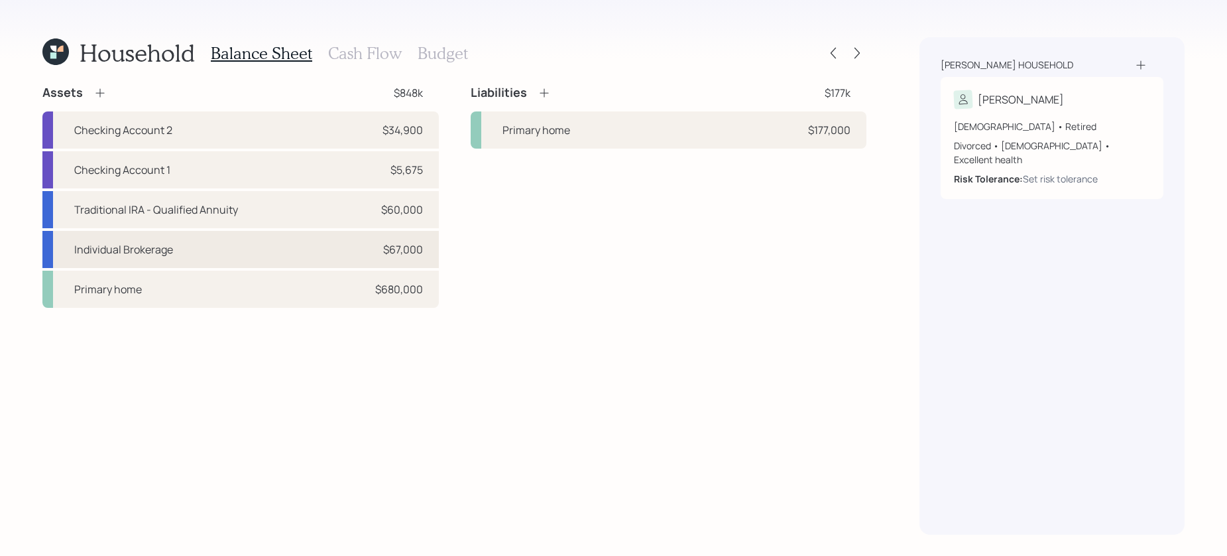
click at [150, 254] on div "Individual Brokerage" at bounding box center [123, 249] width 99 height 16
select select "taxable"
select select "balanced"
click at [967, 172] on div "Set risk tolerance" at bounding box center [1060, 179] width 75 height 14
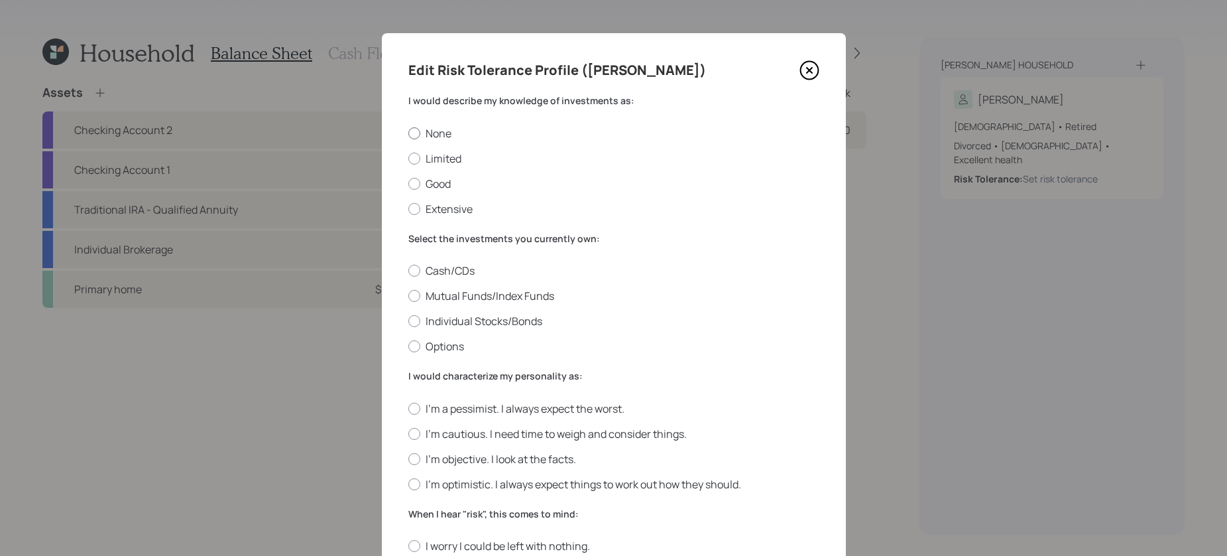
click at [446, 130] on label "None" at bounding box center [613, 133] width 411 height 15
click at [408, 133] on input "None" at bounding box center [408, 133] width 1 height 1
radio input "true"
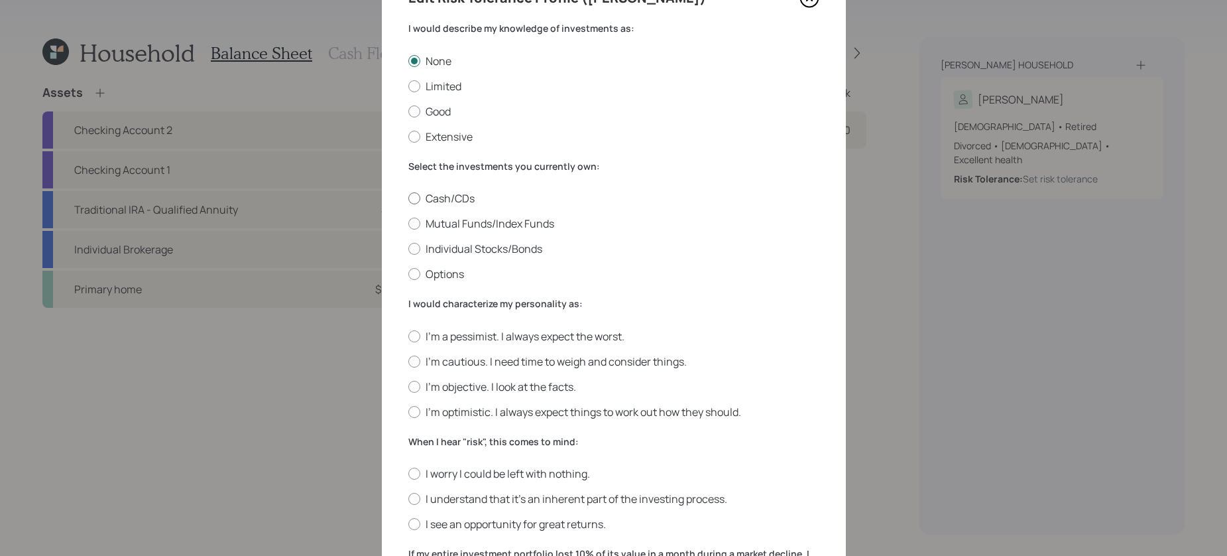
scroll to position [74, 0]
click at [437, 220] on label "Mutual Funds/Index Funds" at bounding box center [613, 221] width 411 height 15
click at [408, 221] on input "Mutual Funds/Index Funds" at bounding box center [408, 221] width 1 height 1
radio input "true"
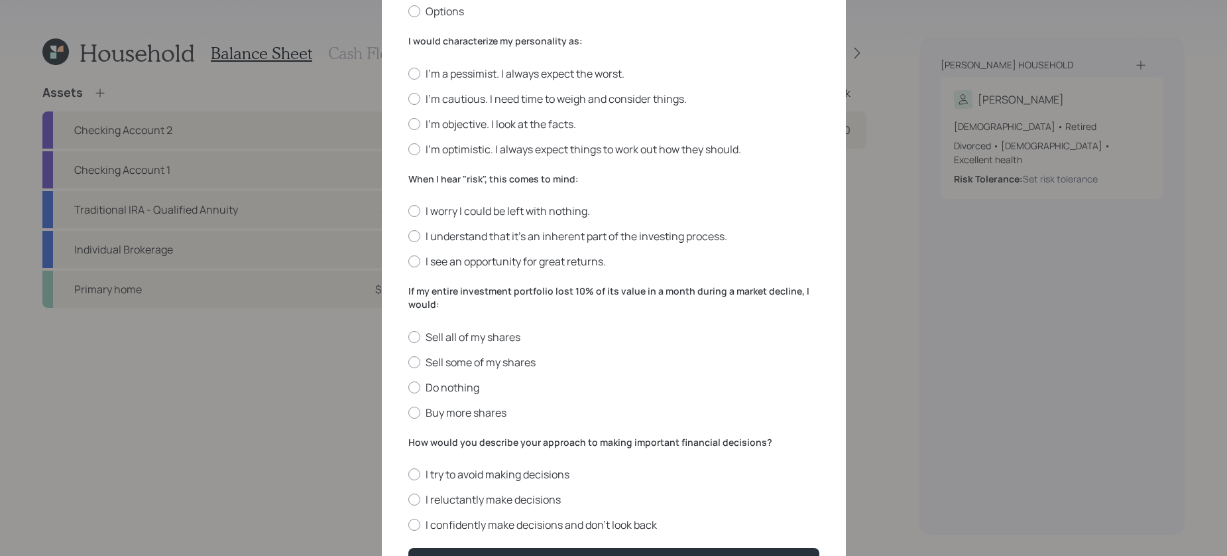
scroll to position [336, 0]
click at [509, 143] on label "I'm optimistic. I always expect things to work out how they should." at bounding box center [613, 148] width 411 height 15
click at [408, 148] on input "I'm optimistic. I always expect things to work out how they should." at bounding box center [408, 148] width 1 height 1
radio input "true"
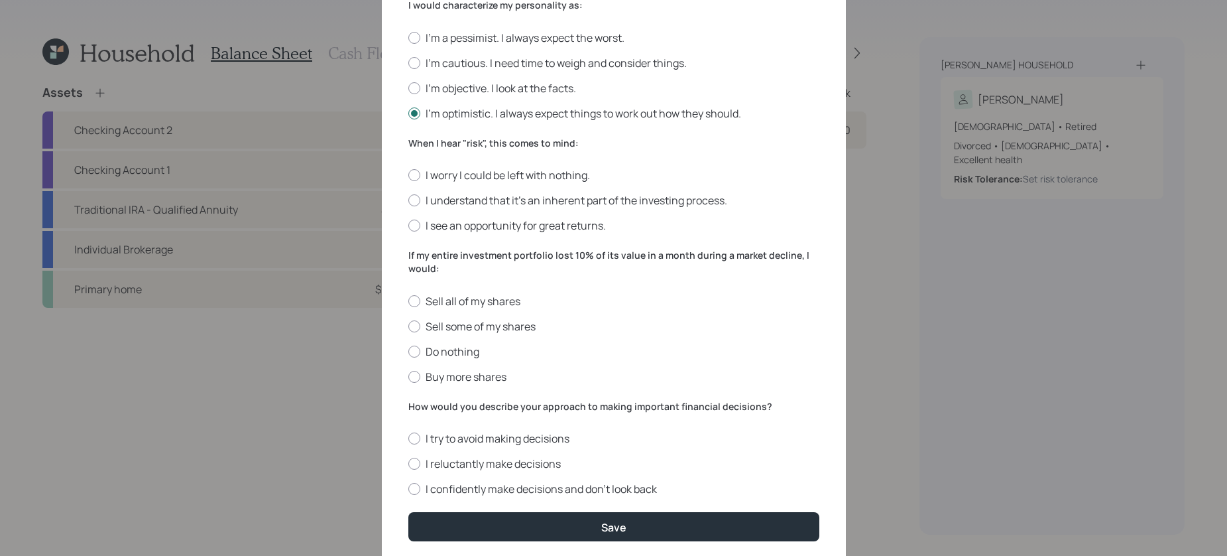
scroll to position [373, 0]
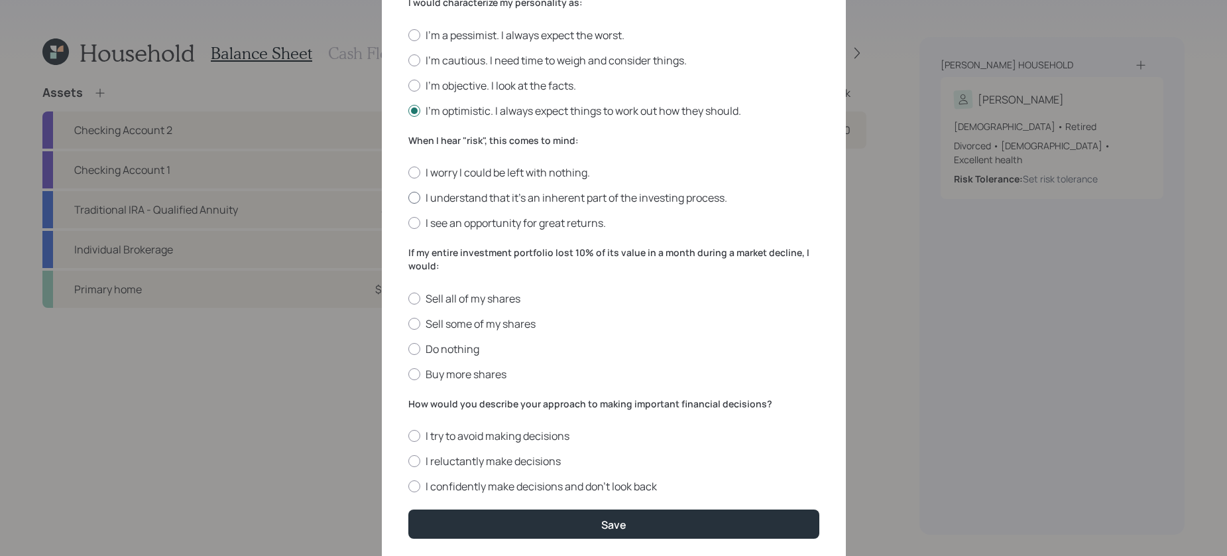
click at [591, 193] on label "I understand that it’s an inherent part of the investing process." at bounding box center [613, 197] width 411 height 15
click at [408, 198] on input "I understand that it’s an inherent part of the investing process." at bounding box center [408, 198] width 1 height 1
radio input "true"
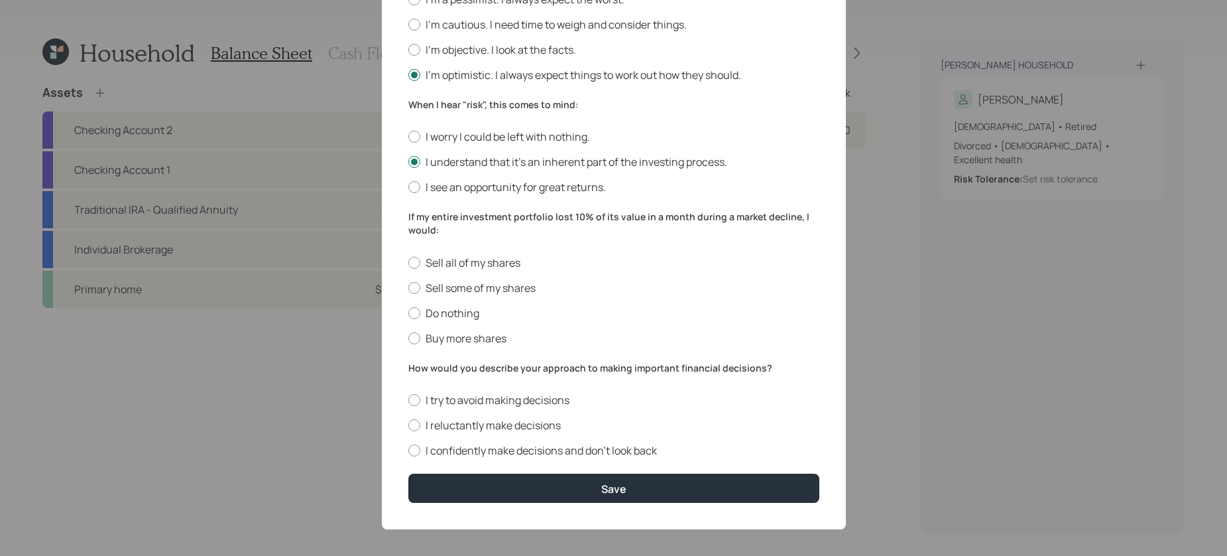
scroll to position [416, 0]
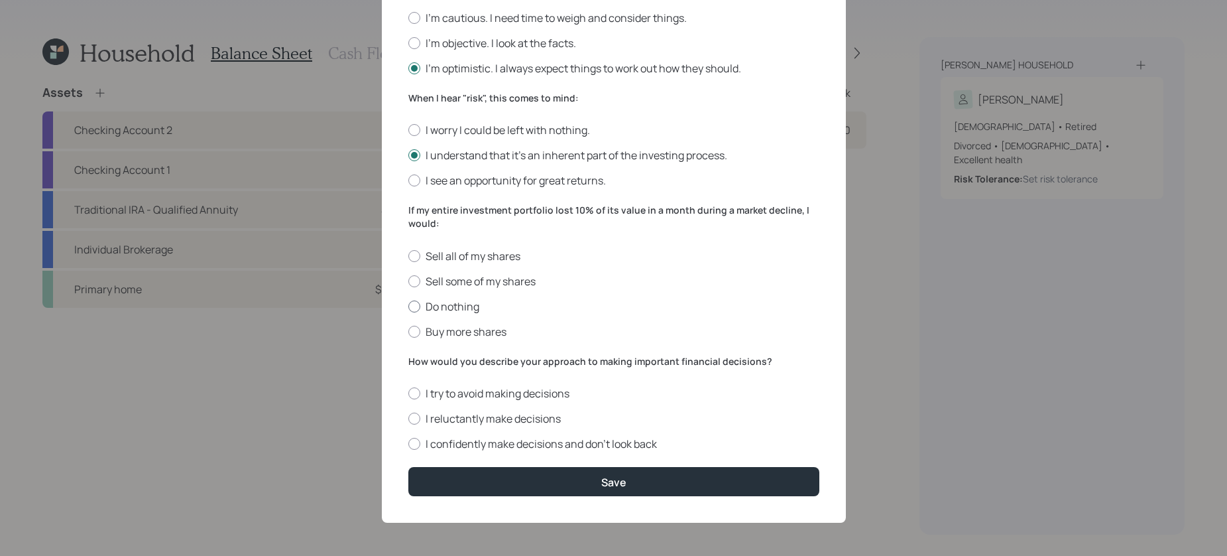
click at [444, 309] on label "Do nothing" at bounding box center [613, 306] width 411 height 15
click at [408, 306] on input "Do nothing" at bounding box center [408, 306] width 1 height 1
radio input "true"
click at [494, 424] on label "I reluctantly make decisions" at bounding box center [613, 418] width 411 height 15
click at [408, 419] on input "I reluctantly make decisions" at bounding box center [408, 418] width 1 height 1
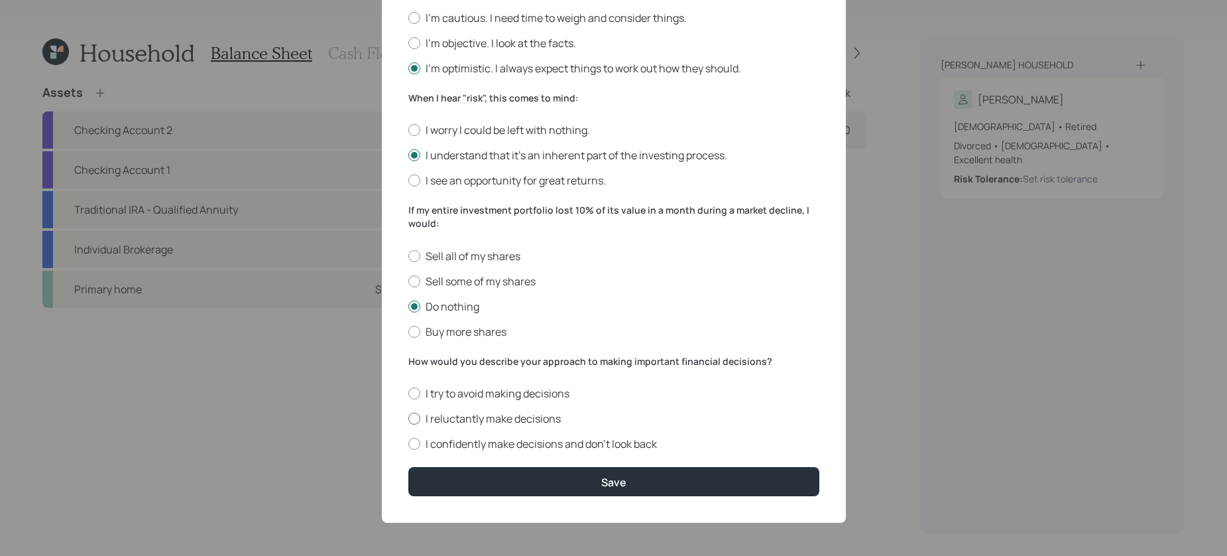
radio input "true"
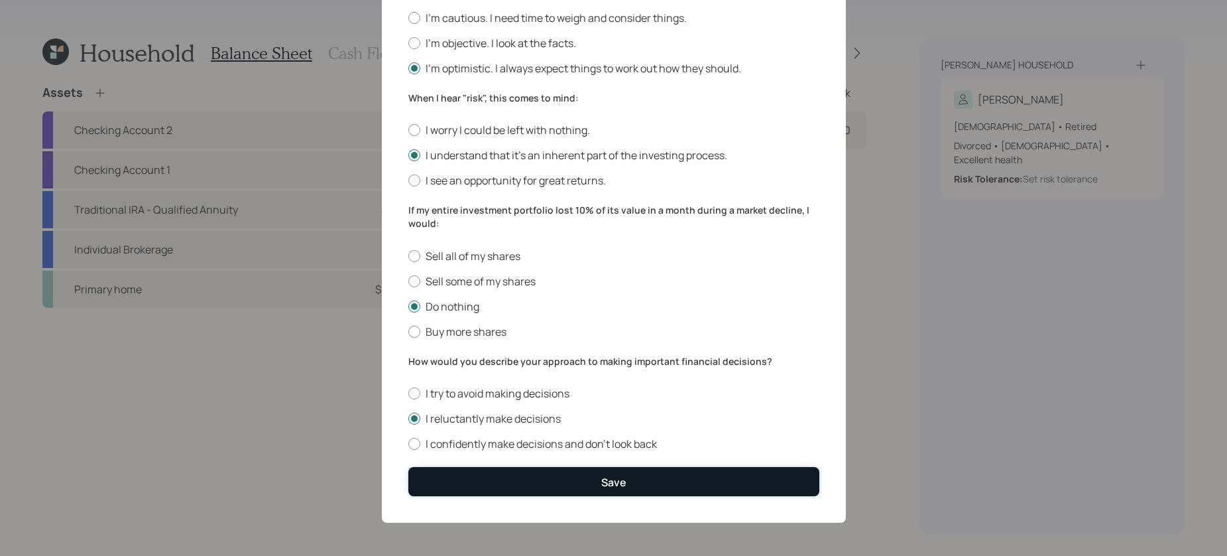
click at [522, 473] on button "Save" at bounding box center [613, 481] width 411 height 29
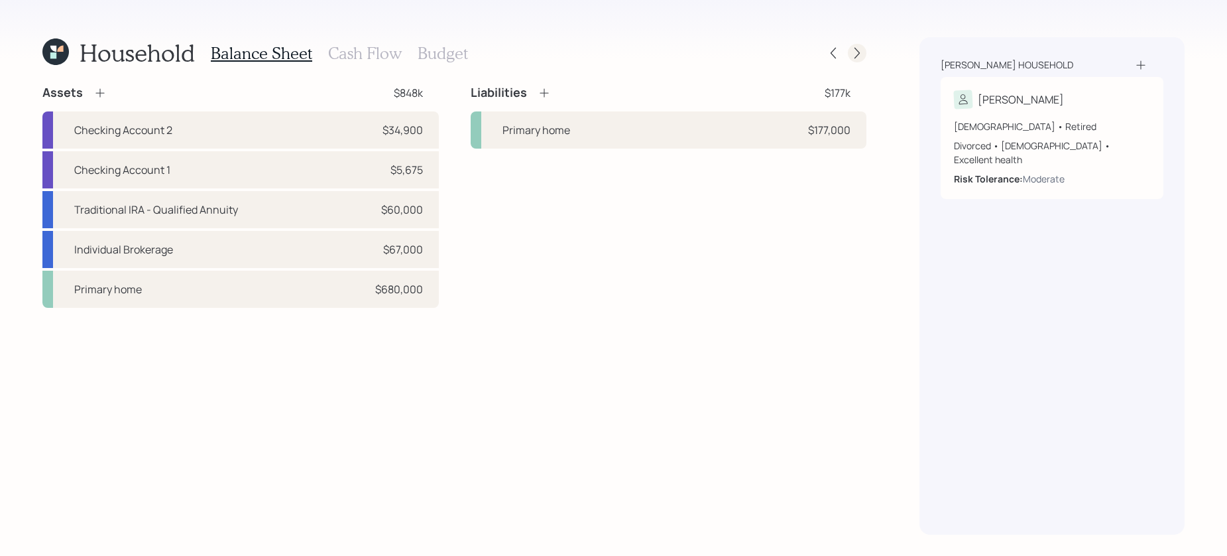
click at [859, 50] on icon at bounding box center [857, 52] width 13 height 13
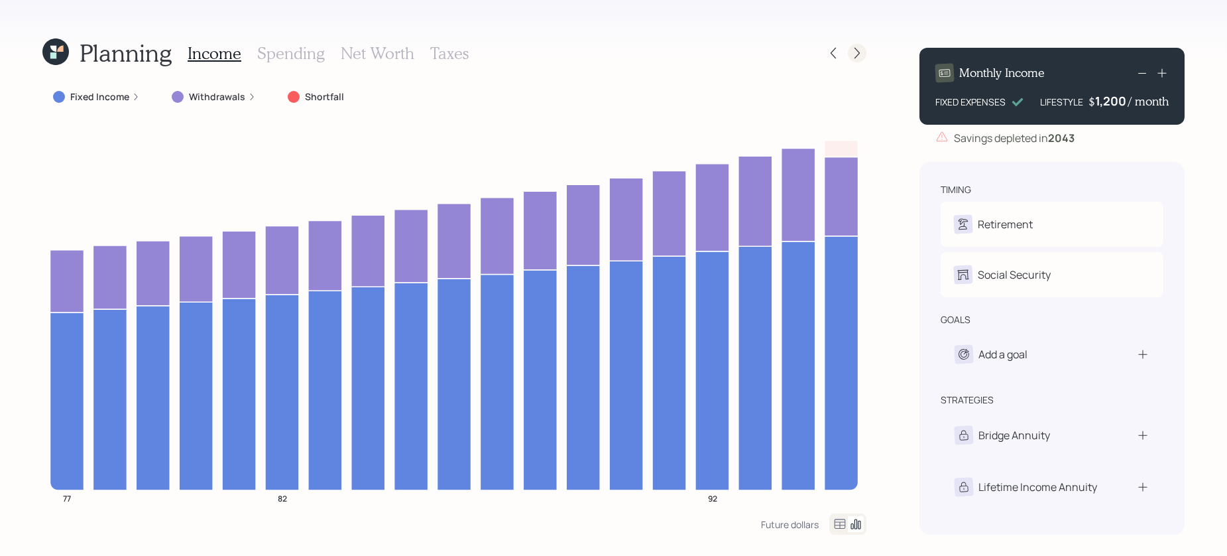
click at [852, 59] on icon at bounding box center [857, 52] width 13 height 13
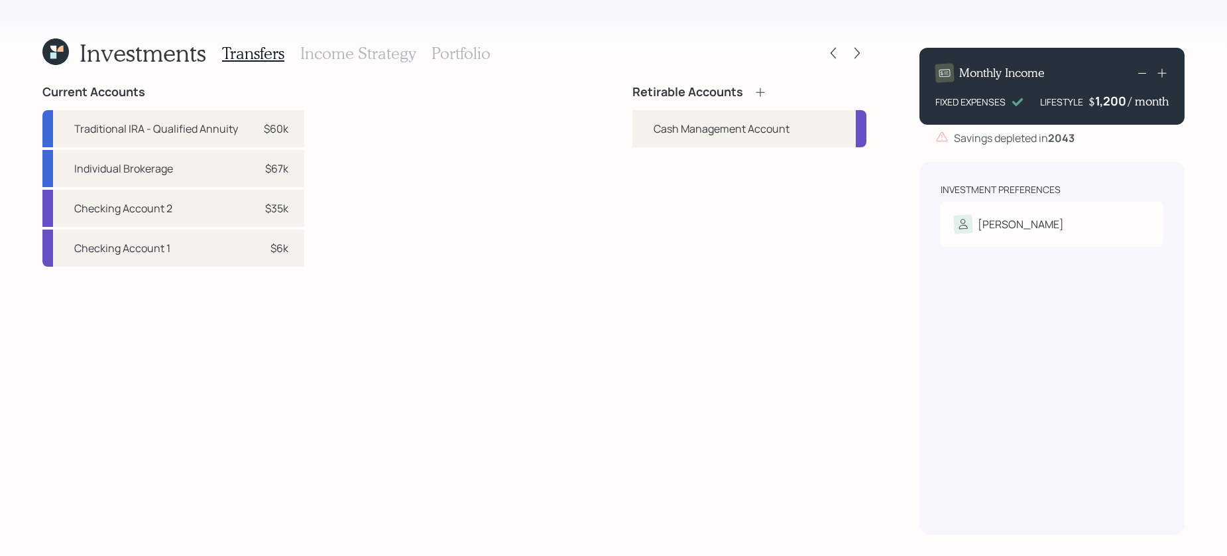
click at [759, 94] on icon at bounding box center [760, 92] width 13 height 13
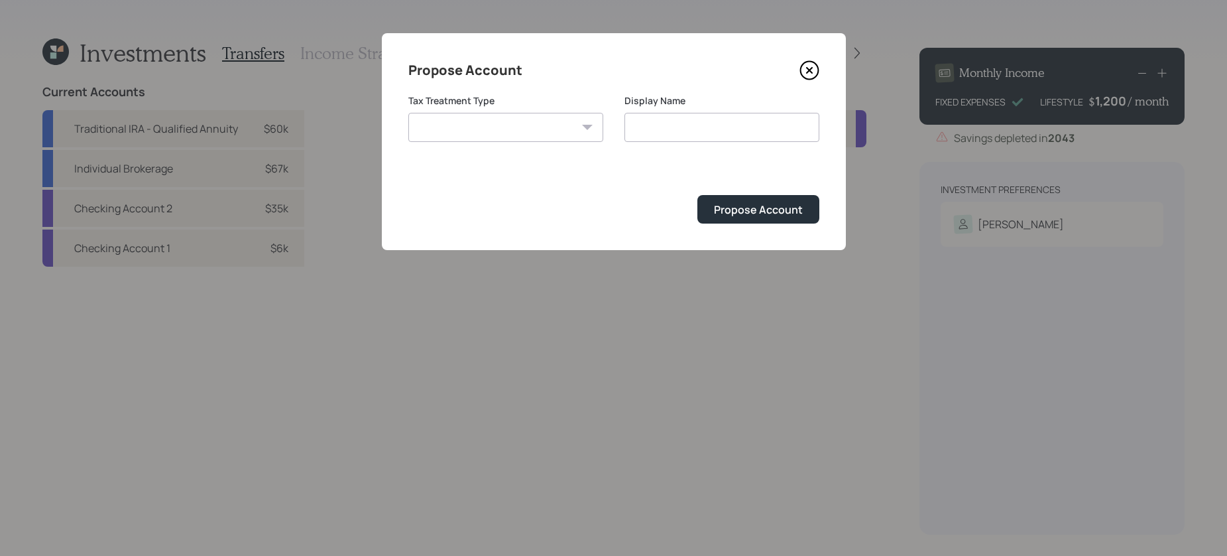
click at [495, 140] on select "Roth Taxable Traditional" at bounding box center [505, 127] width 195 height 29
select select "taxable"
click at [408, 113] on select "Roth Taxable Traditional" at bounding box center [505, 127] width 195 height 29
type input "Taxable"
click at [759, 208] on div "Propose Account" at bounding box center [758, 209] width 89 height 15
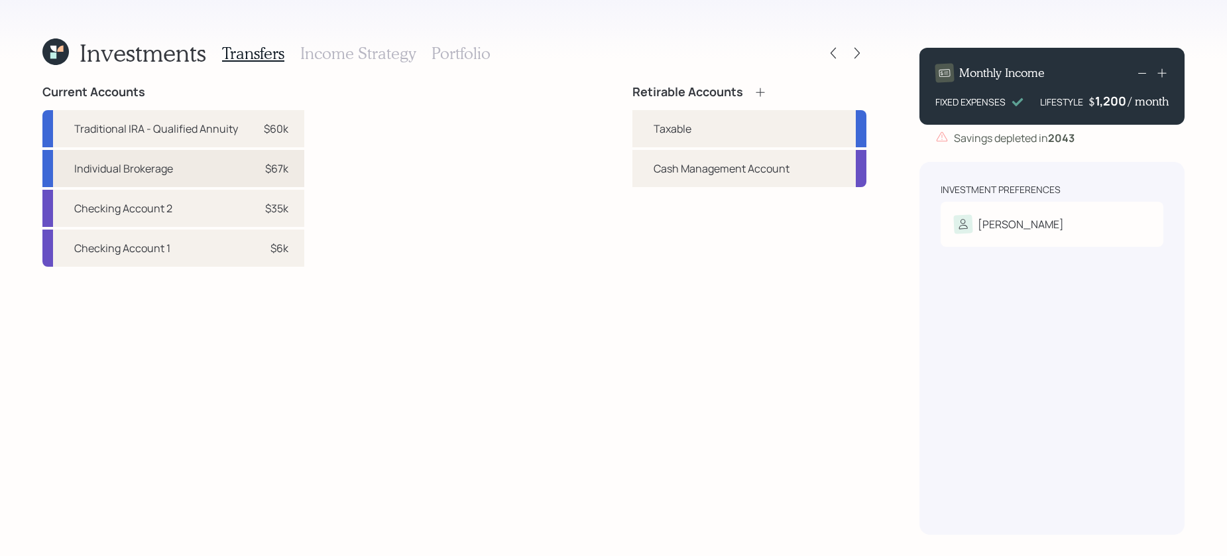
click at [208, 168] on div "Individual Brokerage $67k" at bounding box center [173, 168] width 262 height 37
click at [676, 115] on div "Taxable" at bounding box center [750, 128] width 234 height 37
select select "32274731-e9bf-497c-ab82-40e9ac44857f"
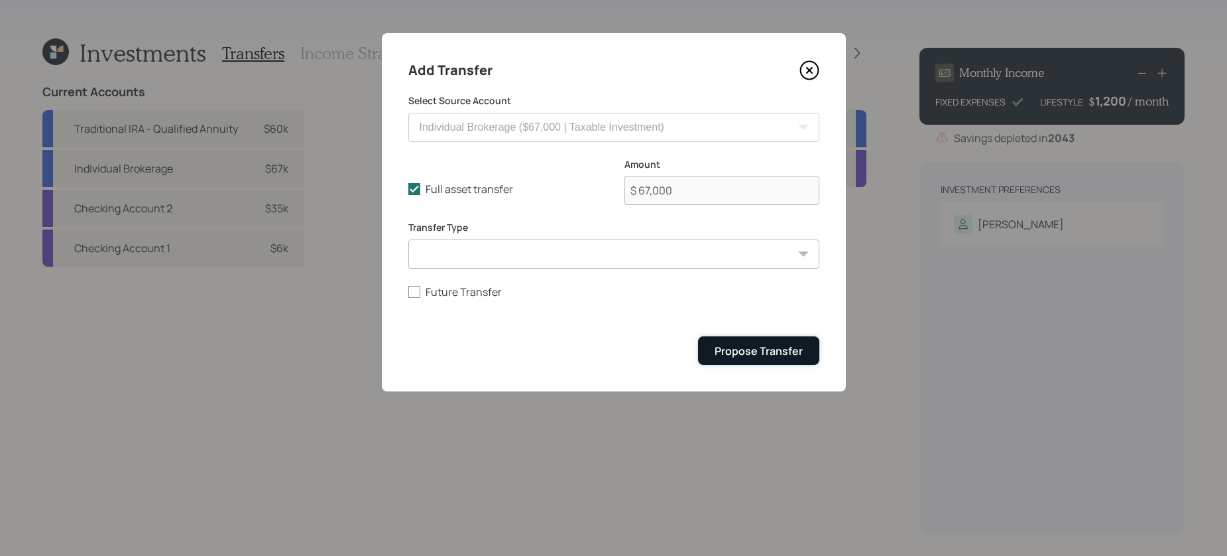
click at [759, 341] on button "Propose Transfer" at bounding box center [758, 350] width 121 height 29
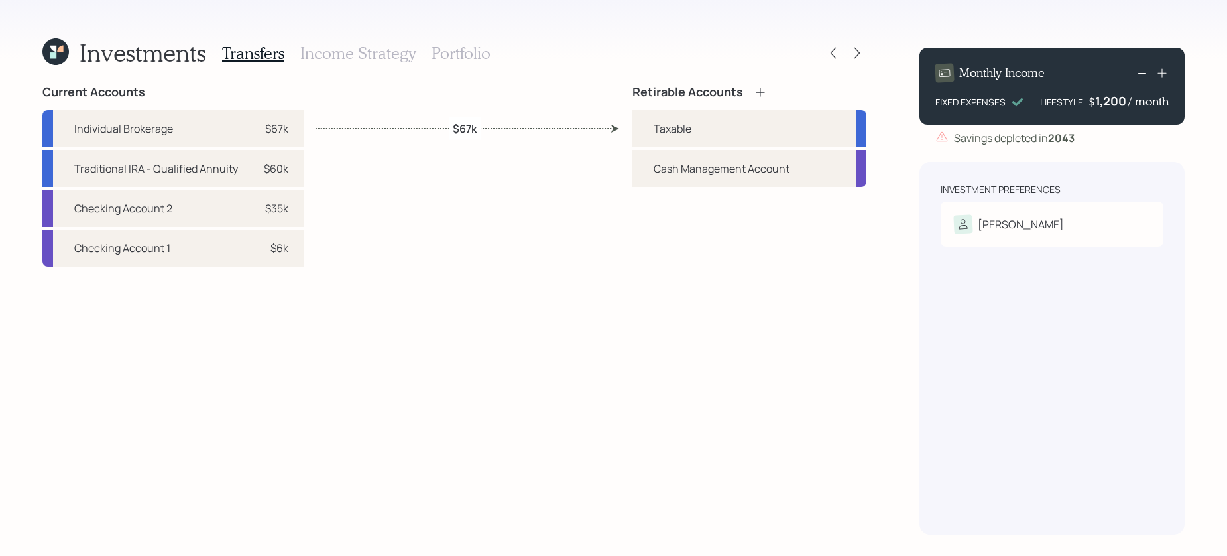
click at [406, 50] on h3 "Income Strategy" at bounding box center [357, 53] width 115 height 19
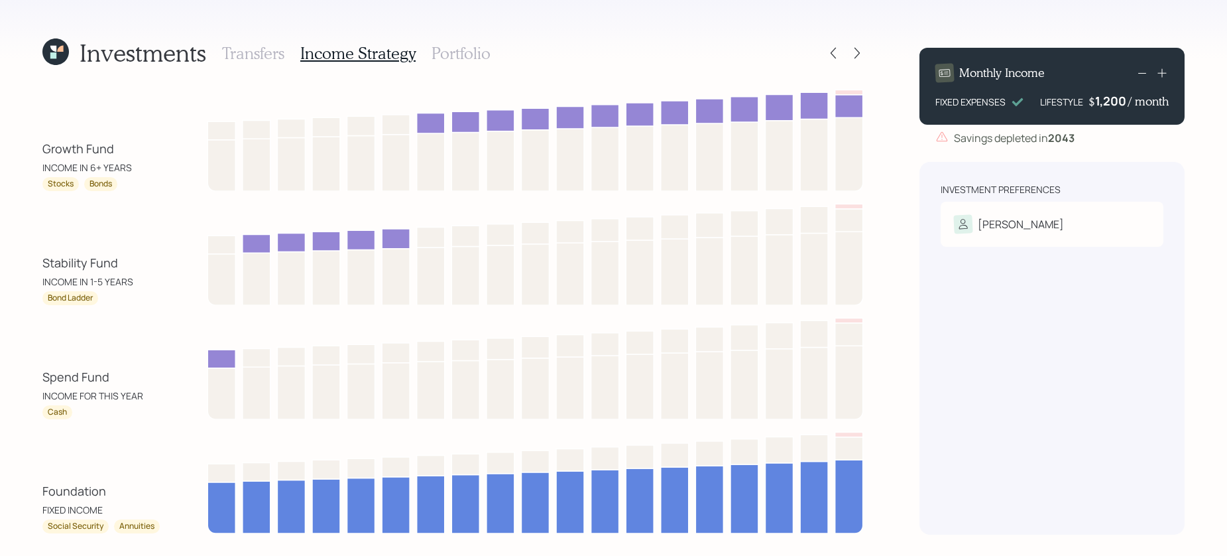
click at [441, 44] on h3 "Portfolio" at bounding box center [461, 53] width 59 height 19
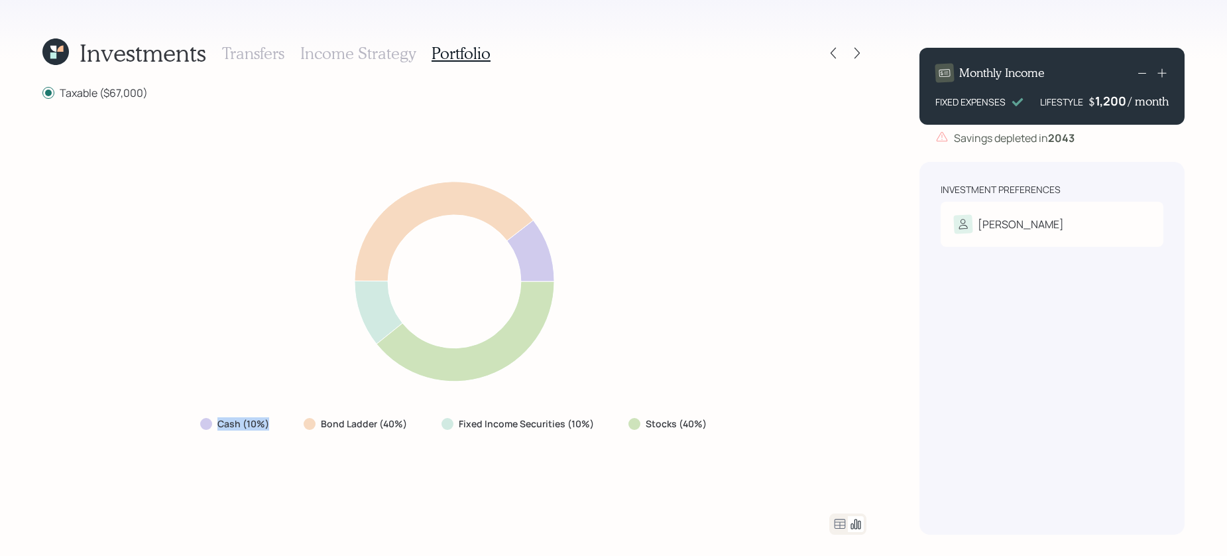
drag, startPoint x: 277, startPoint y: 430, endPoint x: 163, endPoint y: 428, distance: 114.1
click at [163, 428] on div "Cash (10%) Bond Ladder (40%) Fixed Income Securities (10%) Stocks (40%)" at bounding box center [454, 306] width 824 height 381
drag, startPoint x: 412, startPoint y: 421, endPoint x: 309, endPoint y: 422, distance: 102.8
click at [309, 422] on div "Bond Ladder (40%)" at bounding box center [356, 424] width 127 height 24
click at [399, 422] on label "Bond Ladder (40%)" at bounding box center [364, 423] width 86 height 13
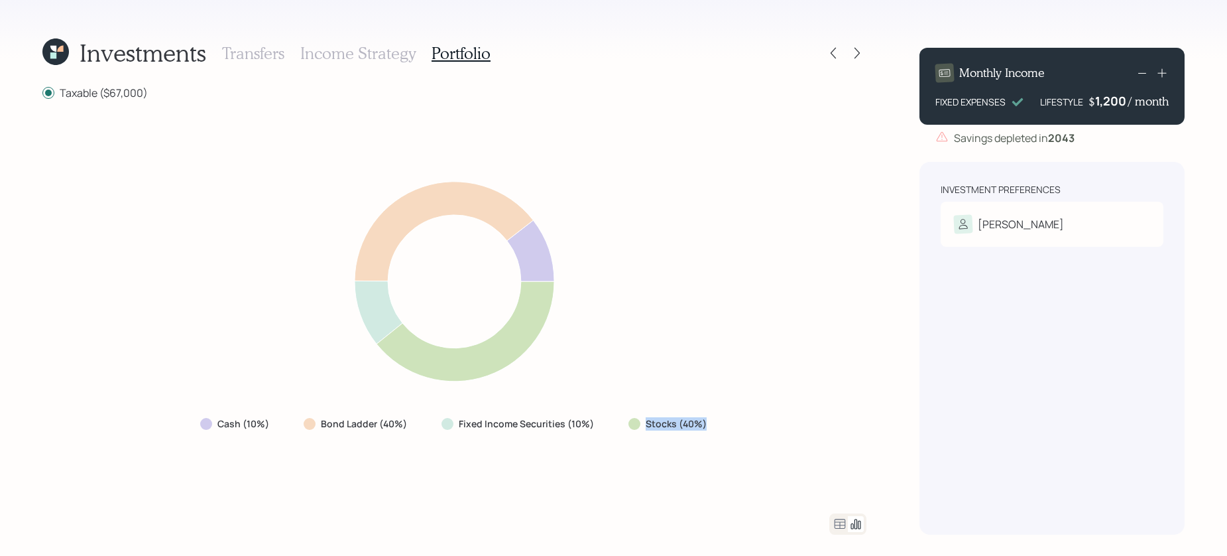
drag, startPoint x: 723, startPoint y: 436, endPoint x: 646, endPoint y: 425, distance: 77.7
click at [646, 425] on div "Cash (10%) Bond Ladder (40%) Fixed Income Securities (10%) Stocks (40%)" at bounding box center [454, 306] width 824 height 381
drag, startPoint x: 585, startPoint y: 426, endPoint x: 414, endPoint y: 419, distance: 171.2
click at [414, 419] on div "Cash (10%) Bond Ladder (40%) Fixed Income Securities (10%) Stocks (40%)" at bounding box center [455, 424] width 530 height 24
click at [568, 459] on div "Cash (10%) Bond Ladder (40%) Fixed Income Securities (10%) Stocks (40%)" at bounding box center [454, 306] width 824 height 381
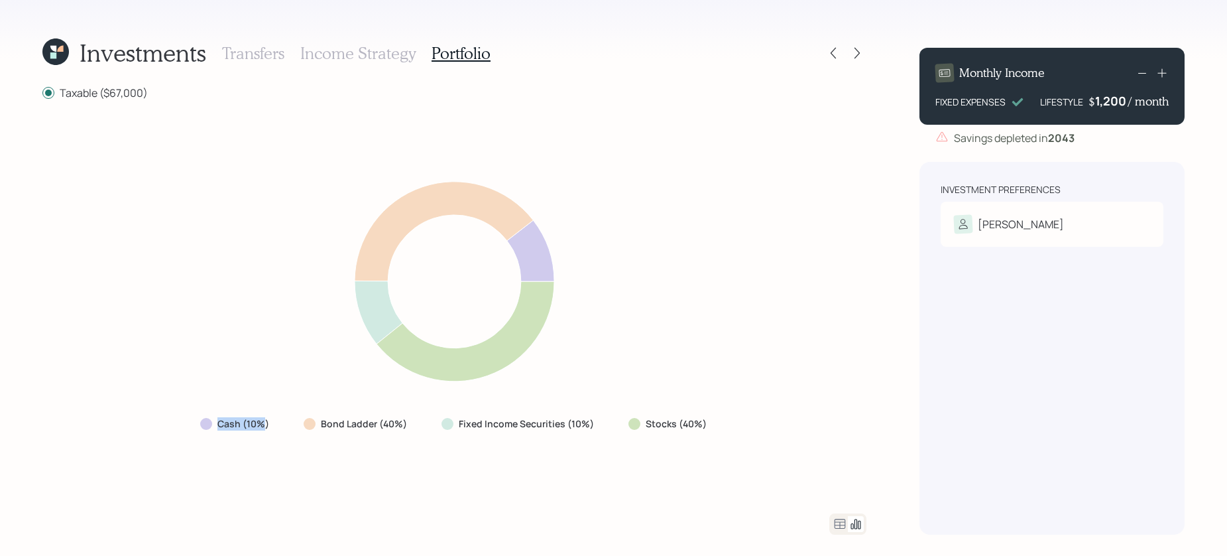
drag, startPoint x: 268, startPoint y: 424, endPoint x: 210, endPoint y: 427, distance: 57.7
click at [210, 427] on div "Cash (10%)" at bounding box center [236, 423] width 72 height 13
click at [212, 428] on div "Cash (10%)" at bounding box center [236, 423] width 72 height 13
drag, startPoint x: 422, startPoint y: 421, endPoint x: 290, endPoint y: 420, distance: 132.6
click at [290, 420] on div "Cash (10%) Bond Ladder (40%) Fixed Income Securities (10%) Stocks (40%)" at bounding box center [455, 424] width 530 height 24
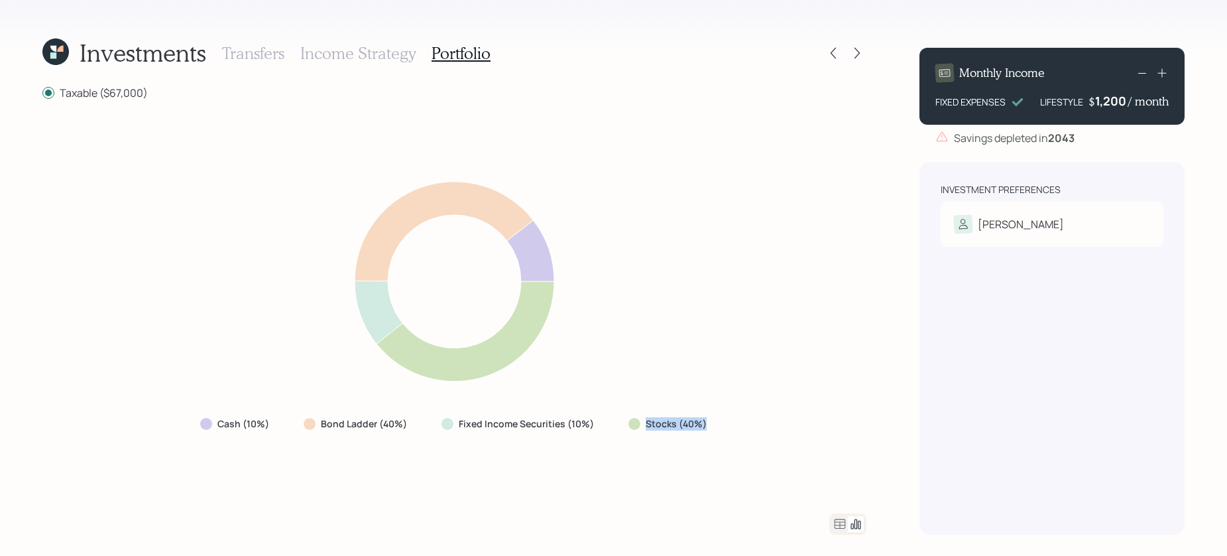
drag, startPoint x: 713, startPoint y: 424, endPoint x: 613, endPoint y: 417, distance: 101.0
click at [613, 417] on div "Cash (10%) Bond Ladder (40%) Fixed Income Securities (10%) Stocks (40%)" at bounding box center [455, 424] width 530 height 24
click at [967, 75] on icon at bounding box center [1162, 72] width 13 height 13
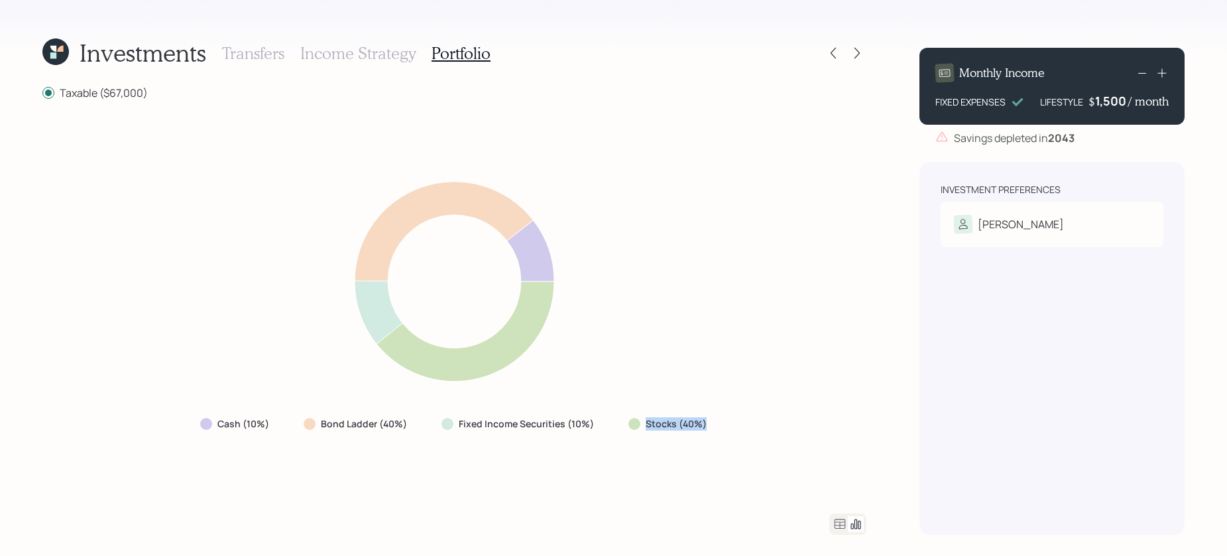
click at [967, 75] on icon at bounding box center [1162, 72] width 13 height 13
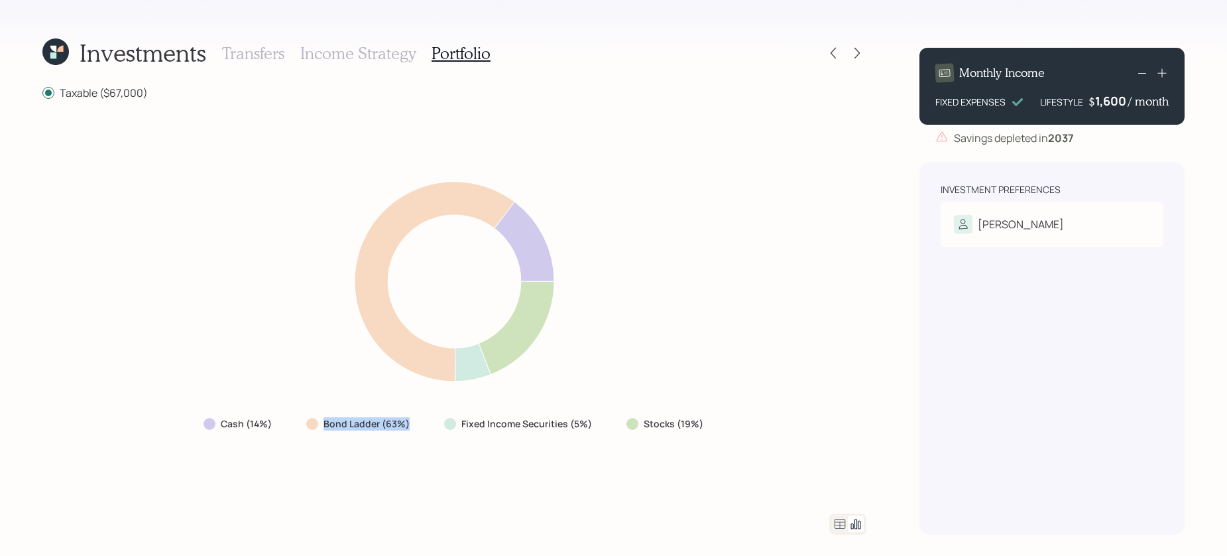
drag, startPoint x: 419, startPoint y: 429, endPoint x: 314, endPoint y: 430, distance: 104.8
click at [314, 430] on div "Bond Ladder (63%)" at bounding box center [359, 424] width 127 height 24
click at [967, 74] on icon at bounding box center [1143, 73] width 16 height 16
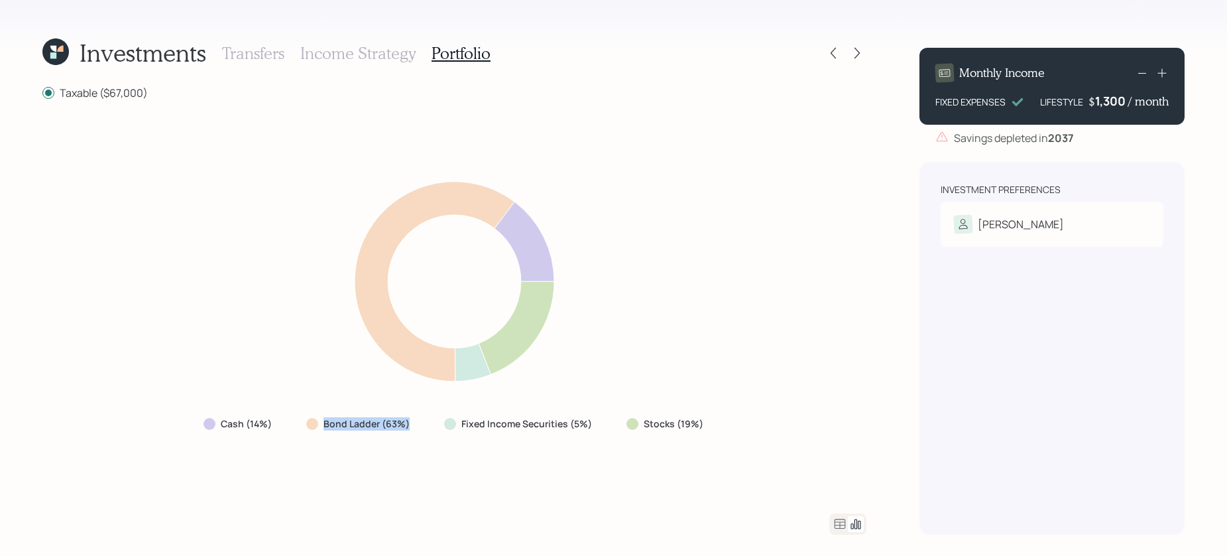
click at [967, 74] on icon at bounding box center [1143, 73] width 16 height 16
click at [812, 224] on div "Cash (14%) Bond Ladder (63%) Fixed Income Securities (5%) Stocks (19%)" at bounding box center [454, 306] width 824 height 381
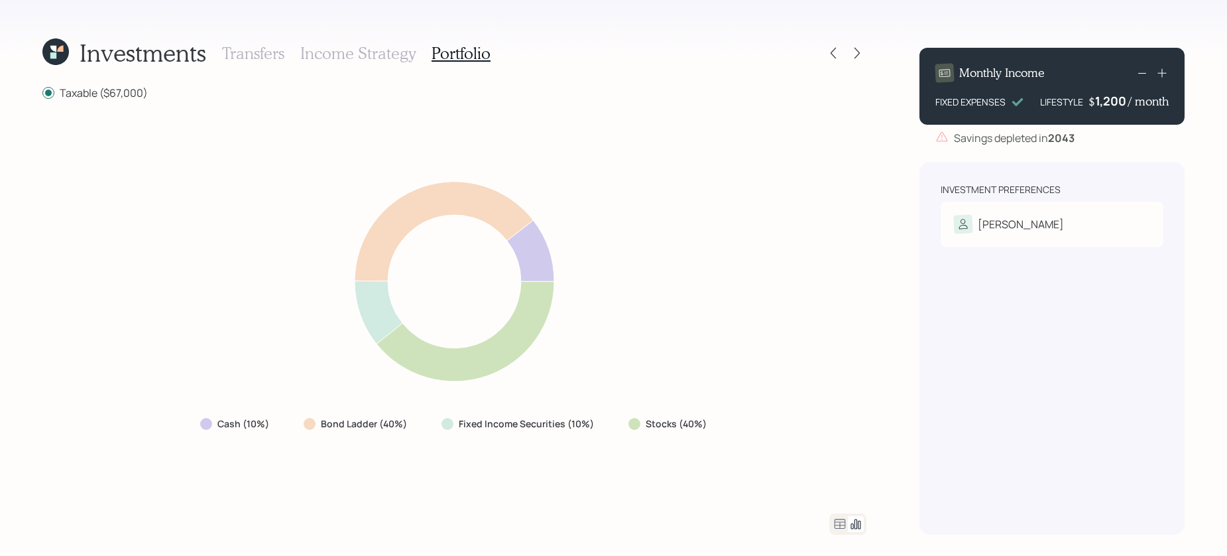
click at [841, 526] on icon at bounding box center [840, 524] width 16 height 16
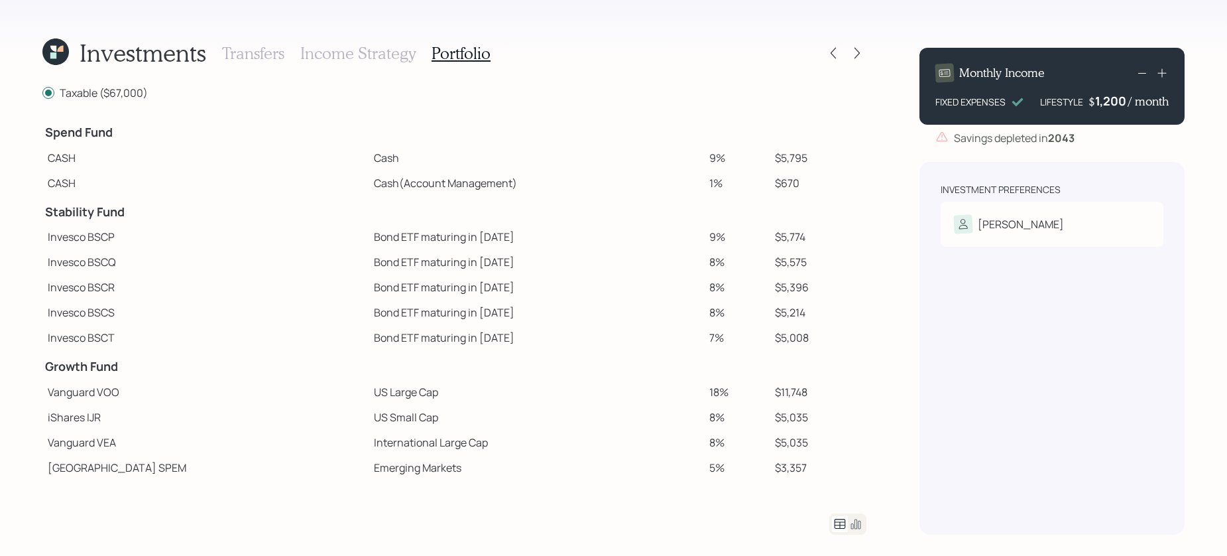
click at [796, 158] on td "$5,795" at bounding box center [818, 157] width 97 height 25
click at [853, 56] on icon at bounding box center [857, 52] width 13 height 13
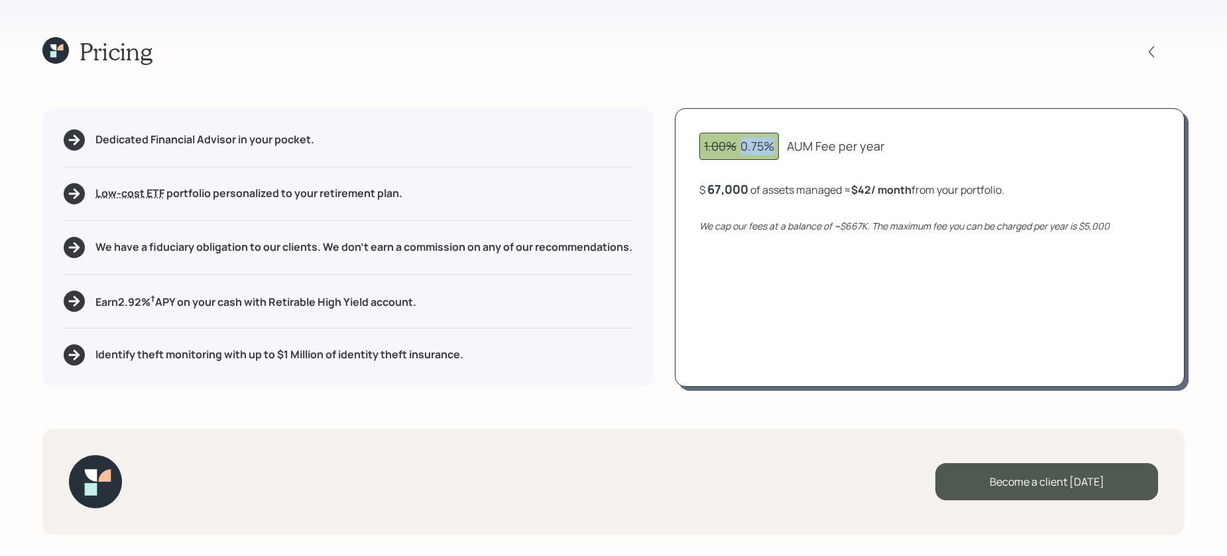
drag, startPoint x: 773, startPoint y: 146, endPoint x: 745, endPoint y: 146, distance: 28.5
click at [745, 146] on div "1.00% 0.75%" at bounding box center [739, 146] width 70 height 18
click at [753, 160] on div "1.00% 0.75% AUM Fee per year $ 67,000 of assets managed ≈ $42 / month from your…" at bounding box center [930, 247] width 510 height 278
drag, startPoint x: 750, startPoint y: 183, endPoint x: 708, endPoint y: 185, distance: 41.8
click at [708, 185] on div "$ 67000 of assets managed ≈ $42 / month from your portfolio ." at bounding box center [851, 189] width 302 height 17
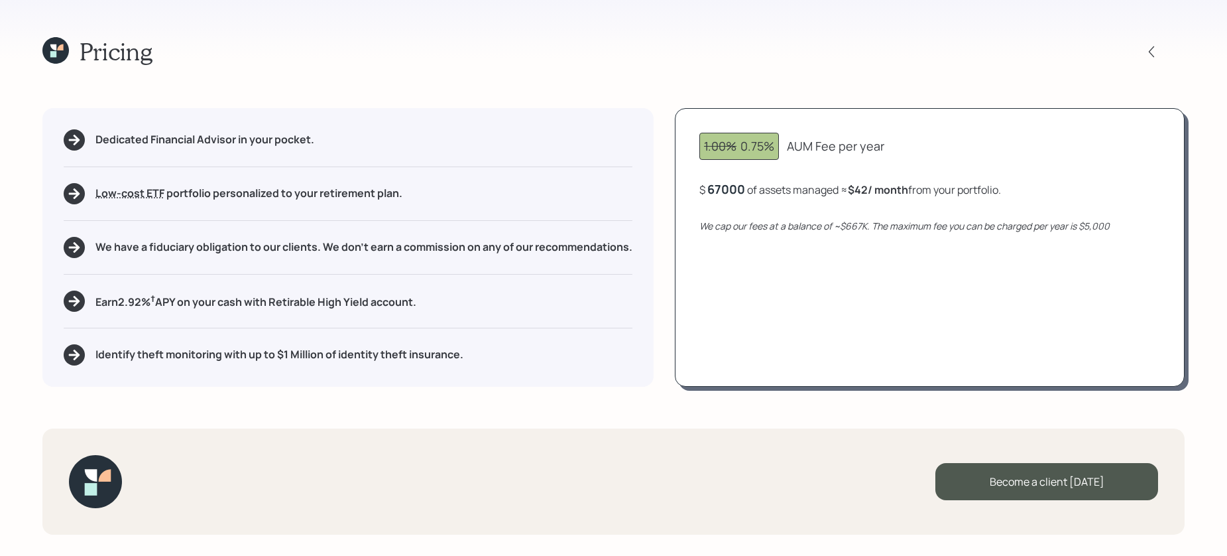
click at [709, 213] on div "1.00% 0.75% AUM Fee per year $ 67000 of assets managed ≈ $42 / month from your …" at bounding box center [930, 247] width 510 height 278
drag, startPoint x: 875, startPoint y: 192, endPoint x: 859, endPoint y: 191, distance: 16.6
click at [859, 191] on b "$42 / month" at bounding box center [881, 189] width 60 height 15
click at [967, 54] on icon at bounding box center [1151, 51] width 13 height 13
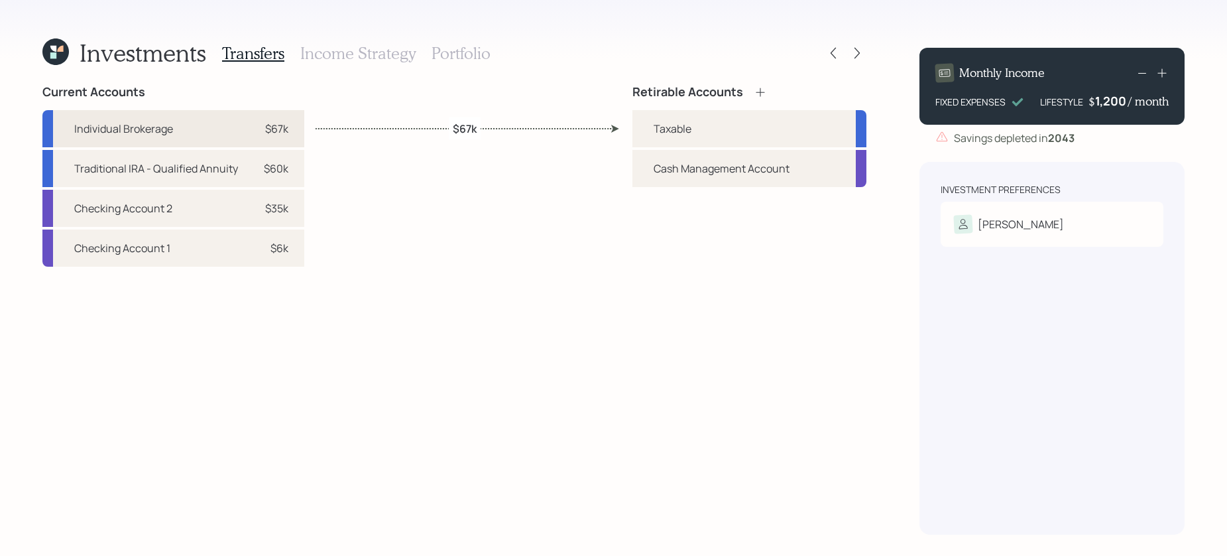
click at [177, 125] on div "Individual Brokerage $67k" at bounding box center [173, 128] width 262 height 37
click at [690, 248] on div "Retirable Accounts Taxable Cash Management Account" at bounding box center [750, 310] width 234 height 450
click at [627, 277] on div "Current Accounts Individual Brokerage $67k Traditional IRA - Qualified Annuity …" at bounding box center [454, 310] width 824 height 450
click at [855, 49] on icon at bounding box center [857, 52] width 13 height 13
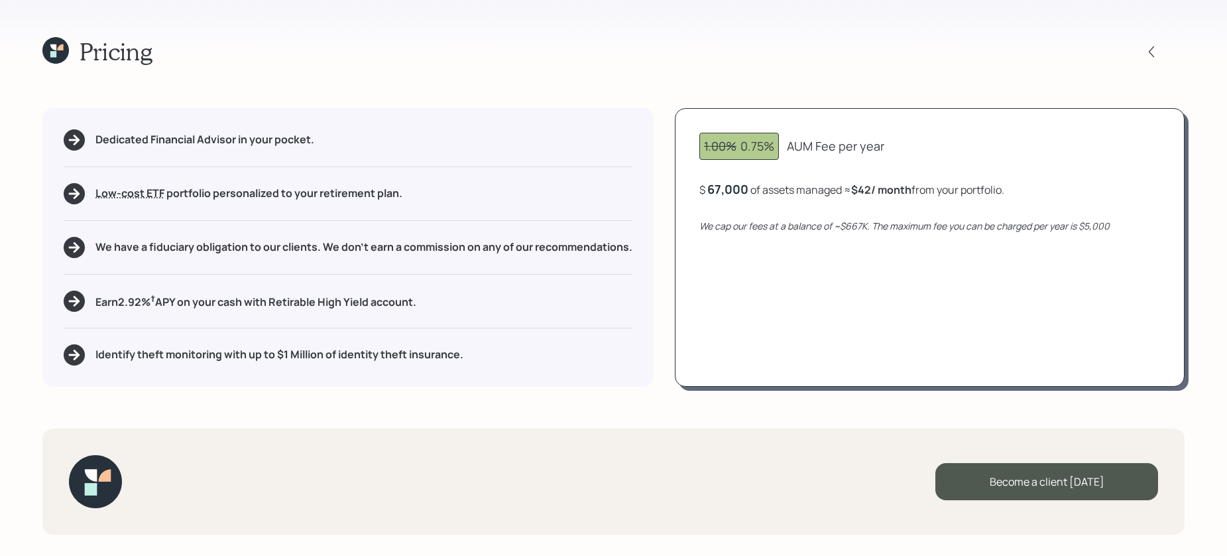
click at [61, 55] on icon at bounding box center [55, 50] width 27 height 27
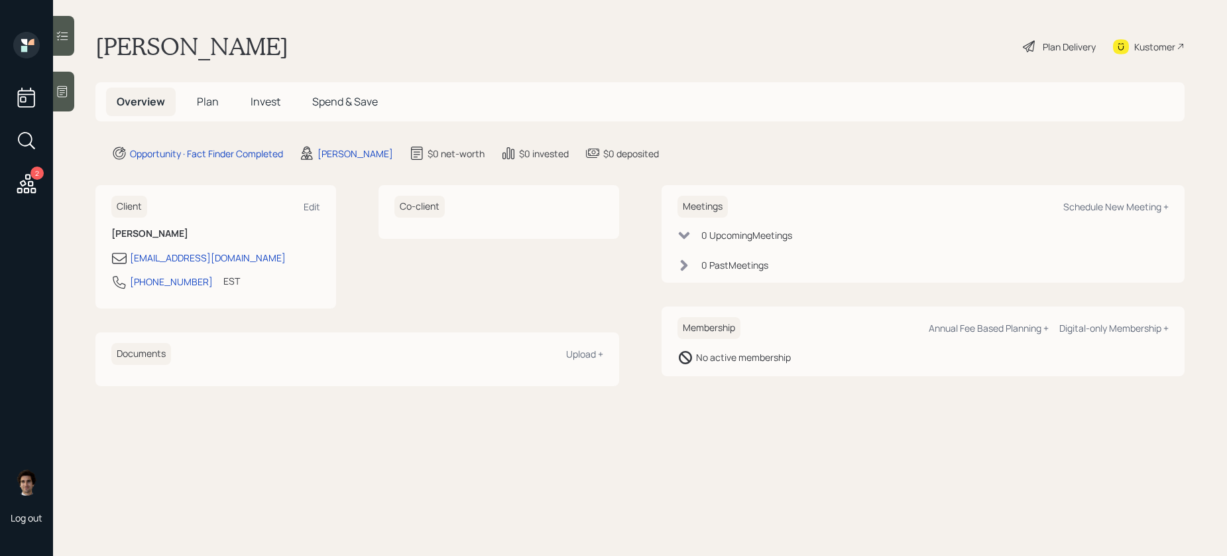
click at [290, 93] on h5 "Invest" at bounding box center [265, 102] width 51 height 29
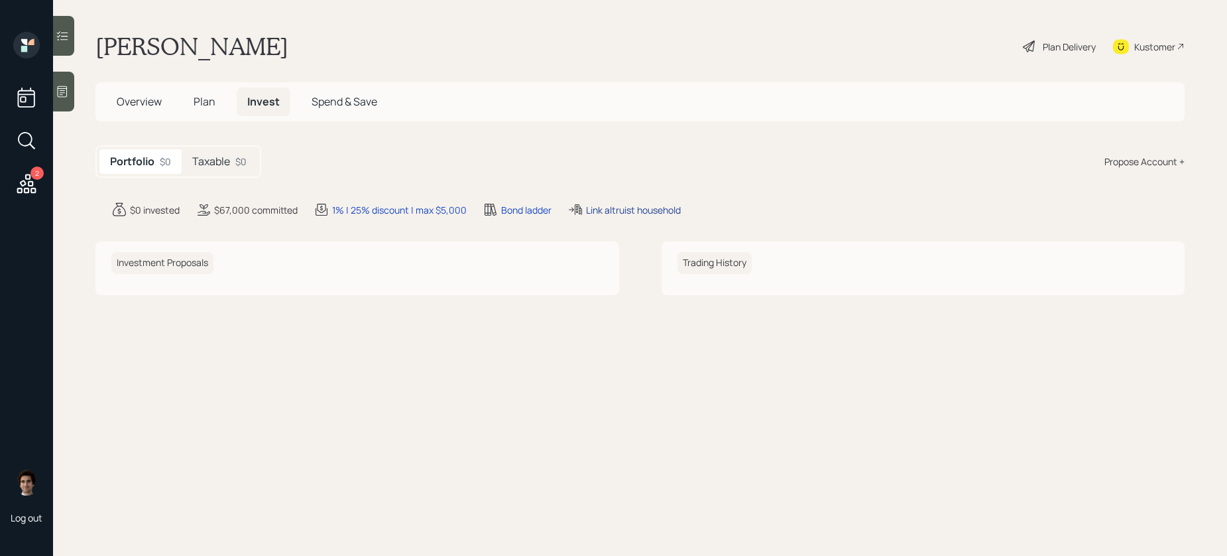
click at [661, 207] on div "Link altruist household" at bounding box center [633, 210] width 95 height 14
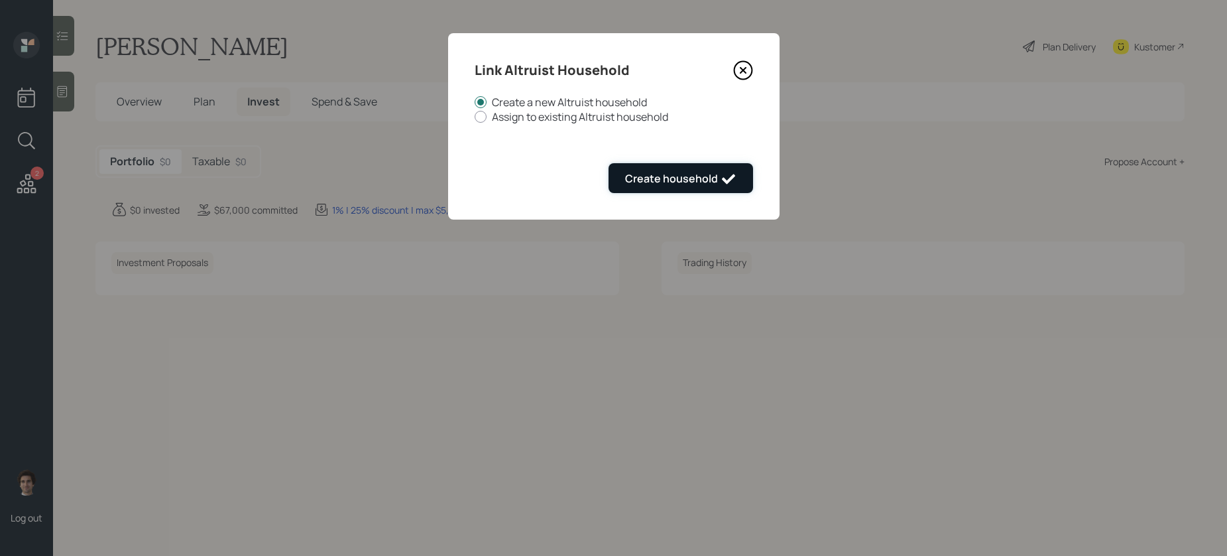
click at [668, 179] on div "Create household" at bounding box center [680, 179] width 111 height 16
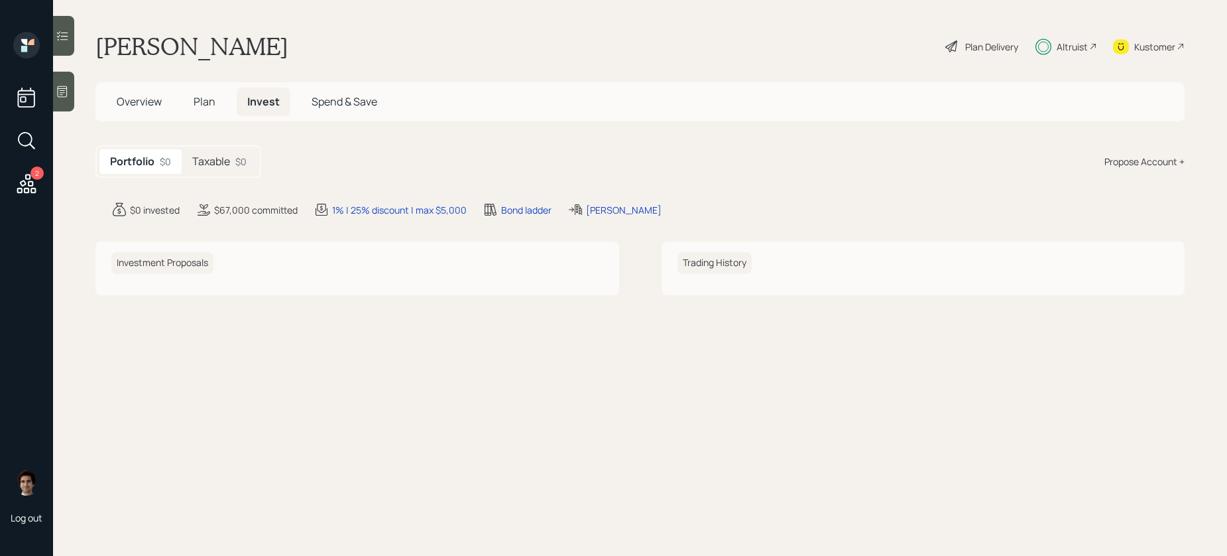
click at [967, 53] on div "Altruist" at bounding box center [1072, 47] width 31 height 14
click at [138, 83] on div "Overview Plan Invest Spend & Save" at bounding box center [639, 101] width 1089 height 39
click at [138, 93] on h5 "Overview" at bounding box center [139, 102] width 66 height 29
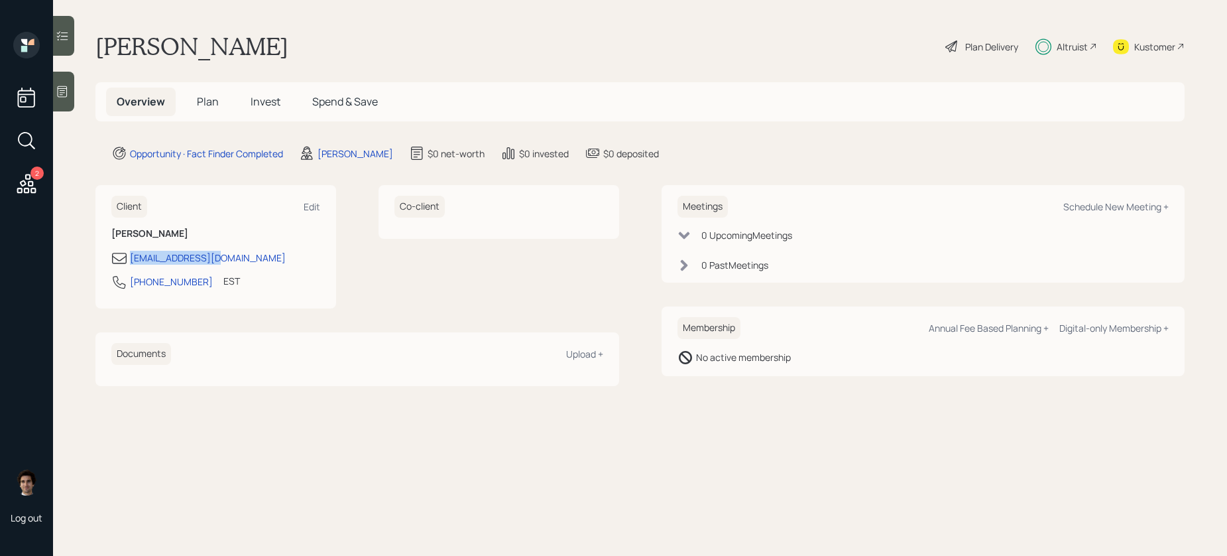
drag, startPoint x: 242, startPoint y: 263, endPoint x: 119, endPoint y: 254, distance: 123.0
click at [119, 254] on div "kmh5190@gmail.com" at bounding box center [215, 258] width 209 height 16
copy div "kmh5190@gmail.com"
click at [170, 254] on div "kmh5190@gmail.com" at bounding box center [208, 258] width 156 height 14
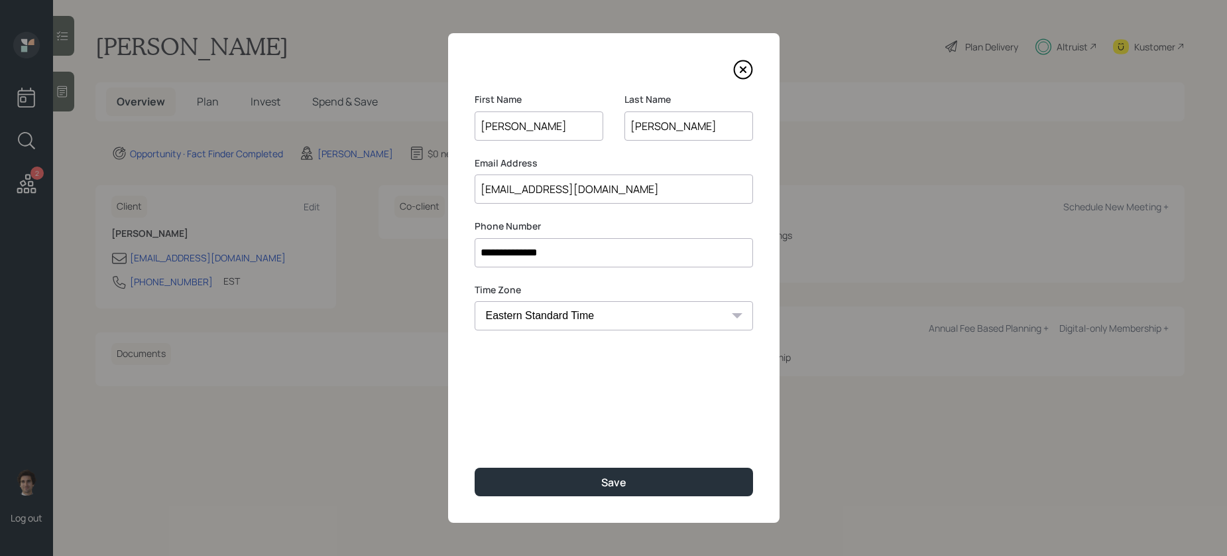
drag, startPoint x: 615, startPoint y: 198, endPoint x: 442, endPoint y: 171, distance: 175.1
click at [442, 171] on div "**********" at bounding box center [613, 278] width 1227 height 556
paste input "athyhynesmurphy"
type input "kathyhynesmurphy@gmail.com"
click at [631, 225] on label "Phone Number" at bounding box center [614, 225] width 278 height 13
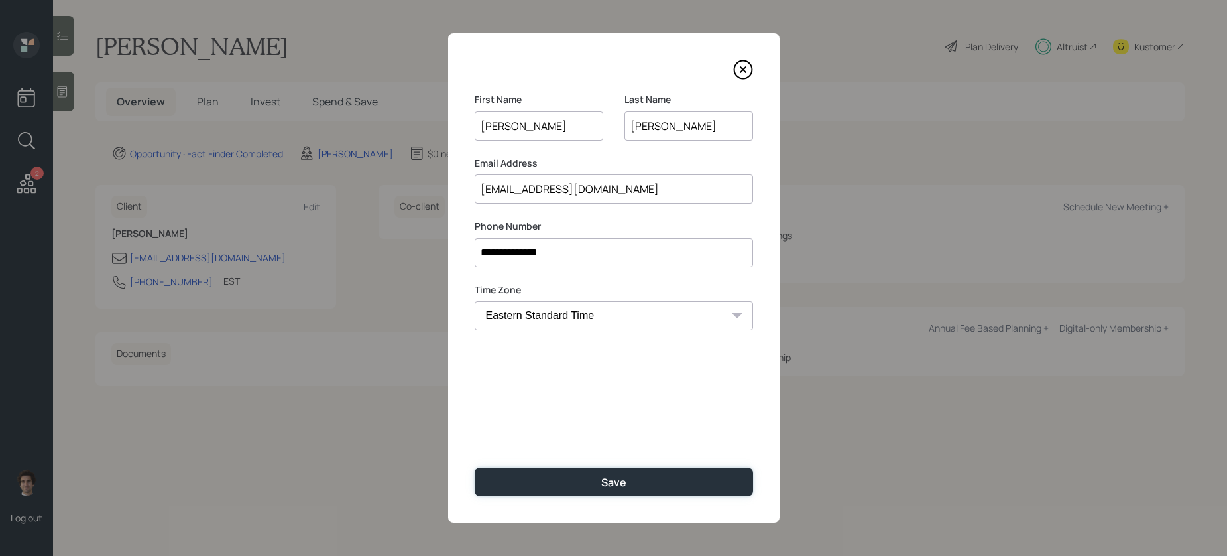
drag, startPoint x: 594, startPoint y: 477, endPoint x: 605, endPoint y: 397, distance: 80.9
click at [605, 397] on div "**********" at bounding box center [614, 277] width 332 height 489
click at [559, 242] on input "**********" at bounding box center [614, 252] width 278 height 29
drag, startPoint x: 574, startPoint y: 261, endPoint x: 349, endPoint y: 235, distance: 226.3
click at [349, 235] on div "**********" at bounding box center [613, 278] width 1227 height 556
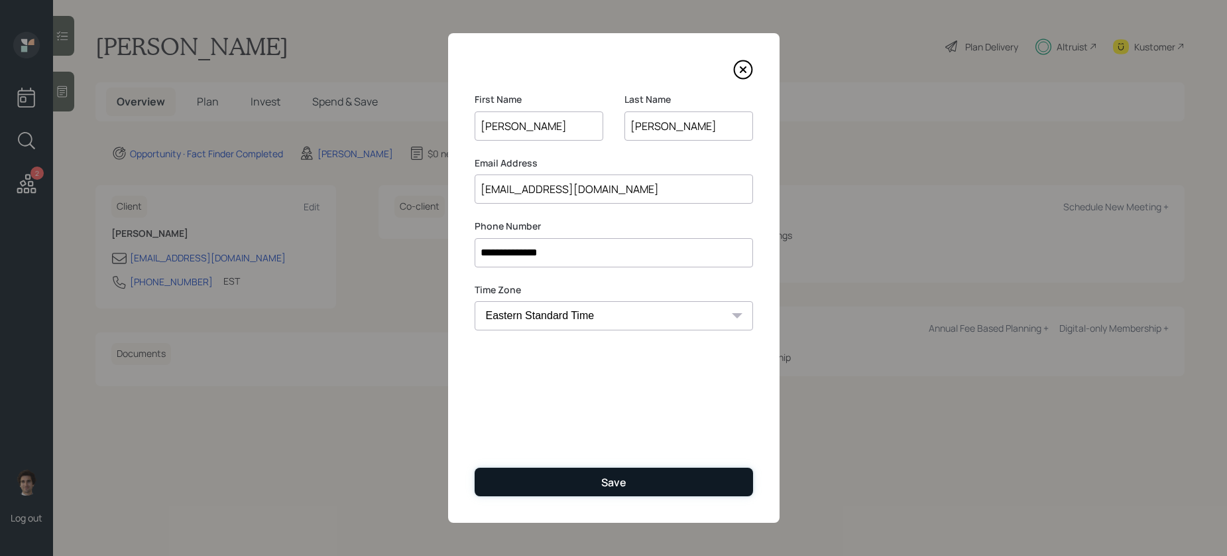
click at [628, 481] on button "Save" at bounding box center [614, 481] width 278 height 29
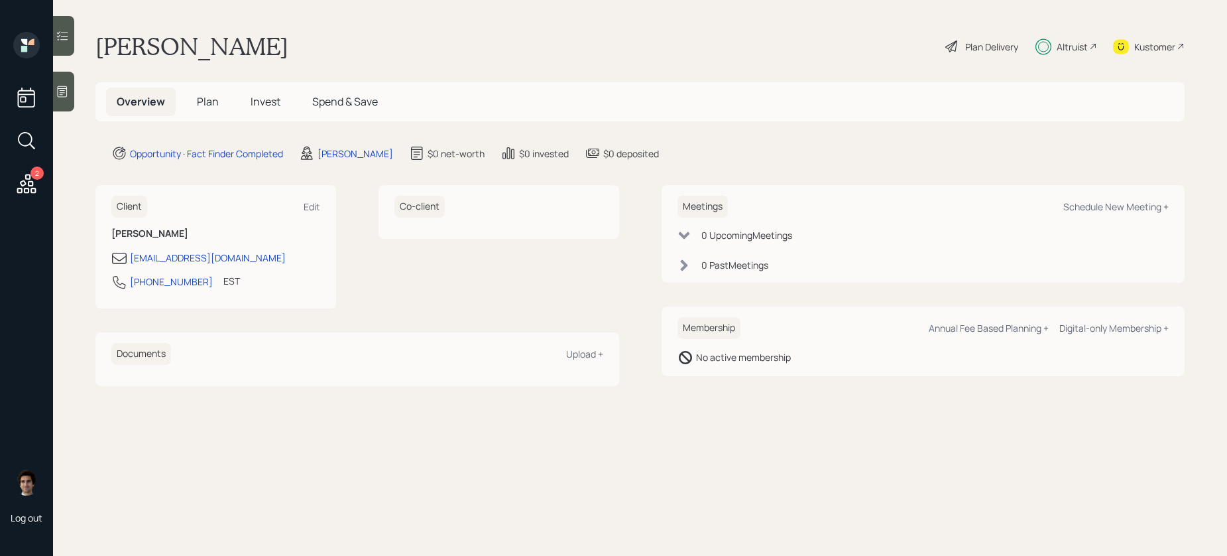
click at [967, 66] on main "Kathleen Murphy Plan Delivery Altruist Kustomer Overview Plan Invest Spend & Sa…" at bounding box center [640, 278] width 1174 height 556
click at [967, 55] on div "Kustomer" at bounding box center [1149, 46] width 72 height 29
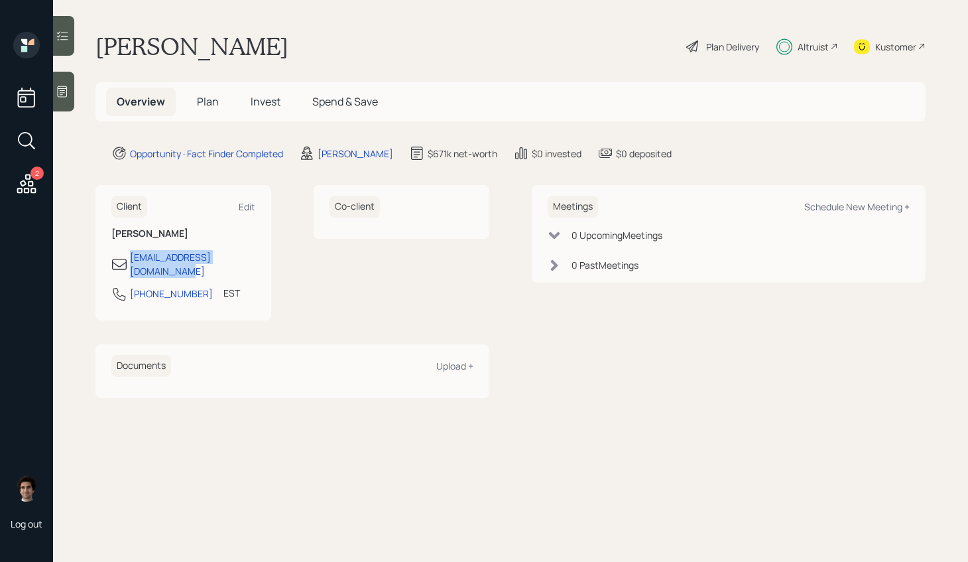
drag, startPoint x: 267, startPoint y: 257, endPoint x: 127, endPoint y: 257, distance: 139.9
click at [127, 257] on div "Client Edit Kathleen Murphy kathyhynesmurphy@gmail.com 401-965-1213 EST Current…" at bounding box center [183, 252] width 176 height 135
copy div "kathyhynesmurphy@gmail.com"
